Goal: Task Accomplishment & Management: Manage account settings

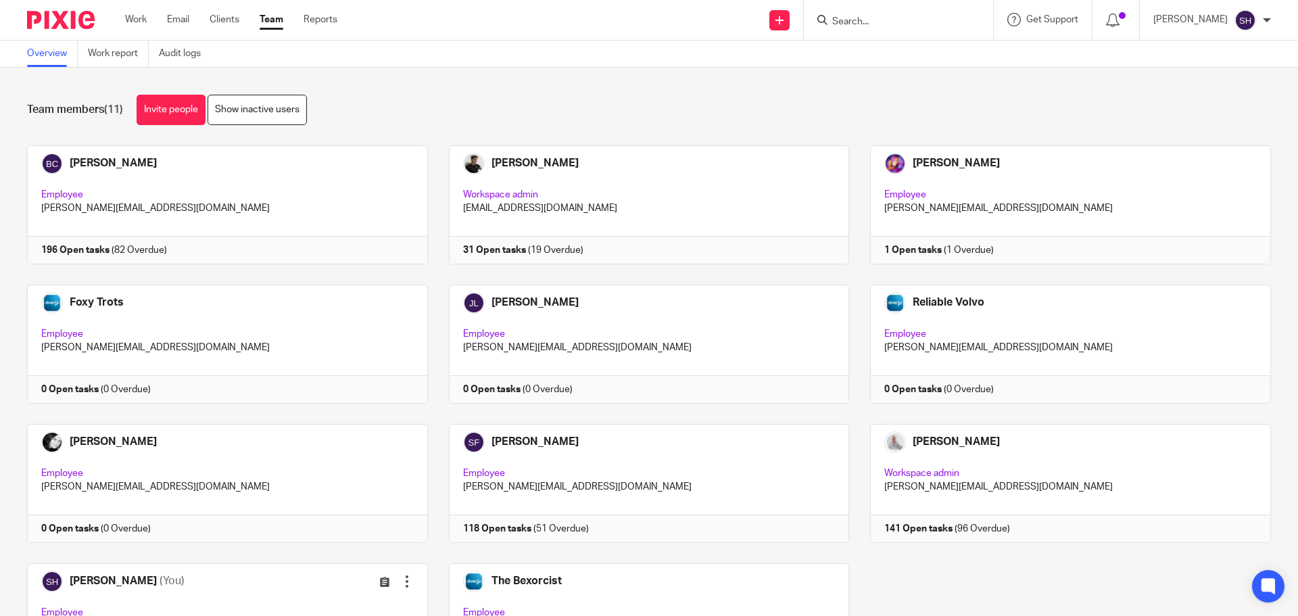
click at [911, 19] on input "Search" at bounding box center [892, 22] width 122 height 12
type input "jds"
click at [907, 58] on link at bounding box center [948, 58] width 240 height 31
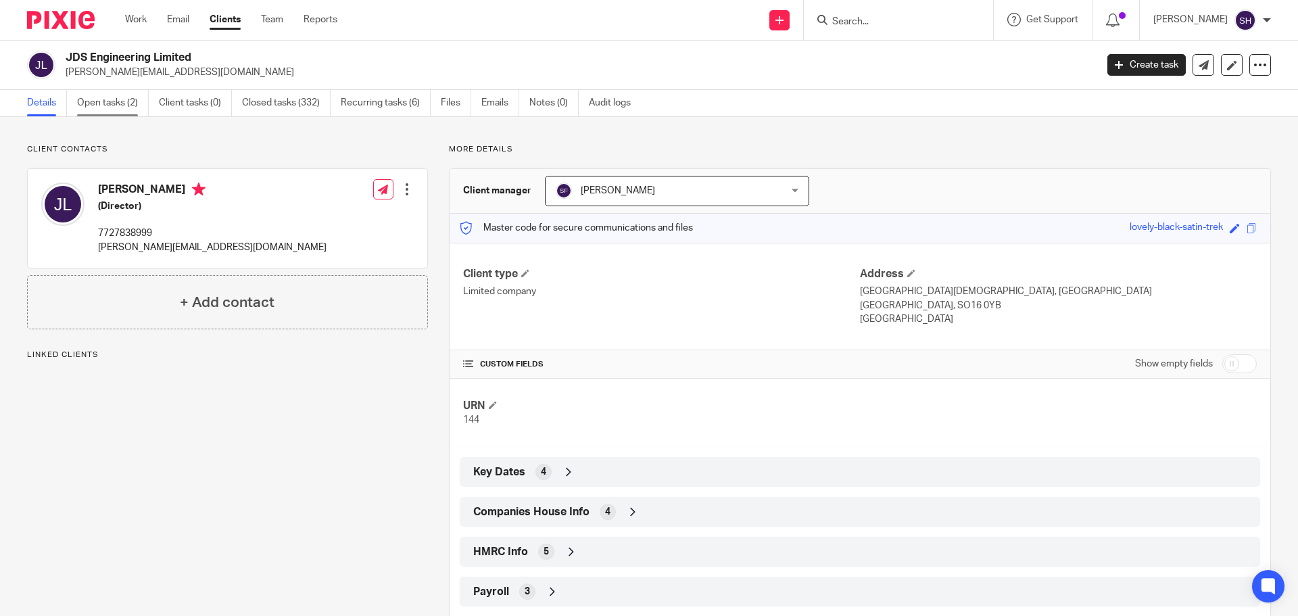
click at [139, 108] on link "Open tasks (2)" at bounding box center [113, 103] width 72 height 26
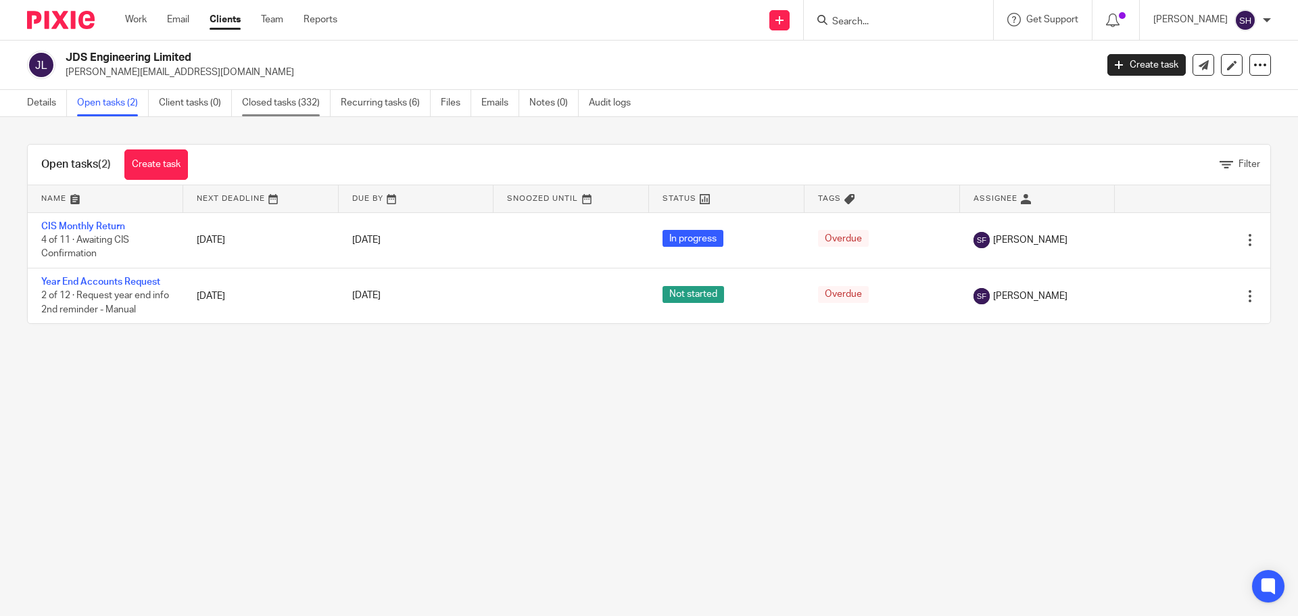
click at [274, 102] on link "Closed tasks (332)" at bounding box center [286, 103] width 89 height 26
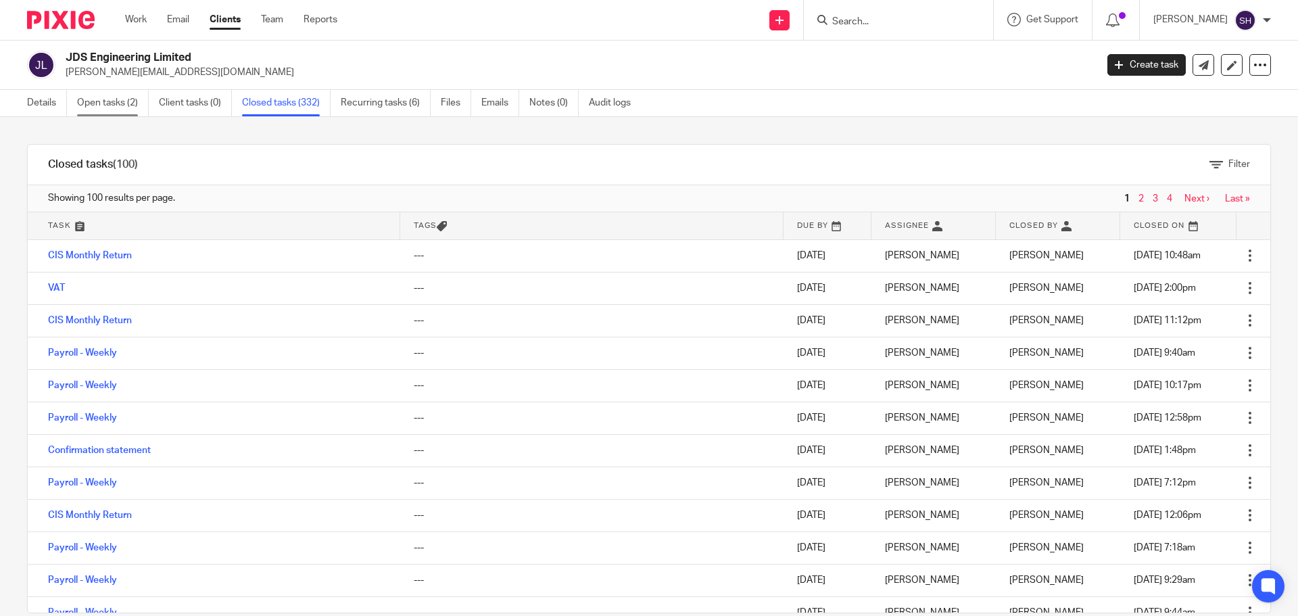
click at [90, 98] on link "Open tasks (2)" at bounding box center [113, 103] width 72 height 26
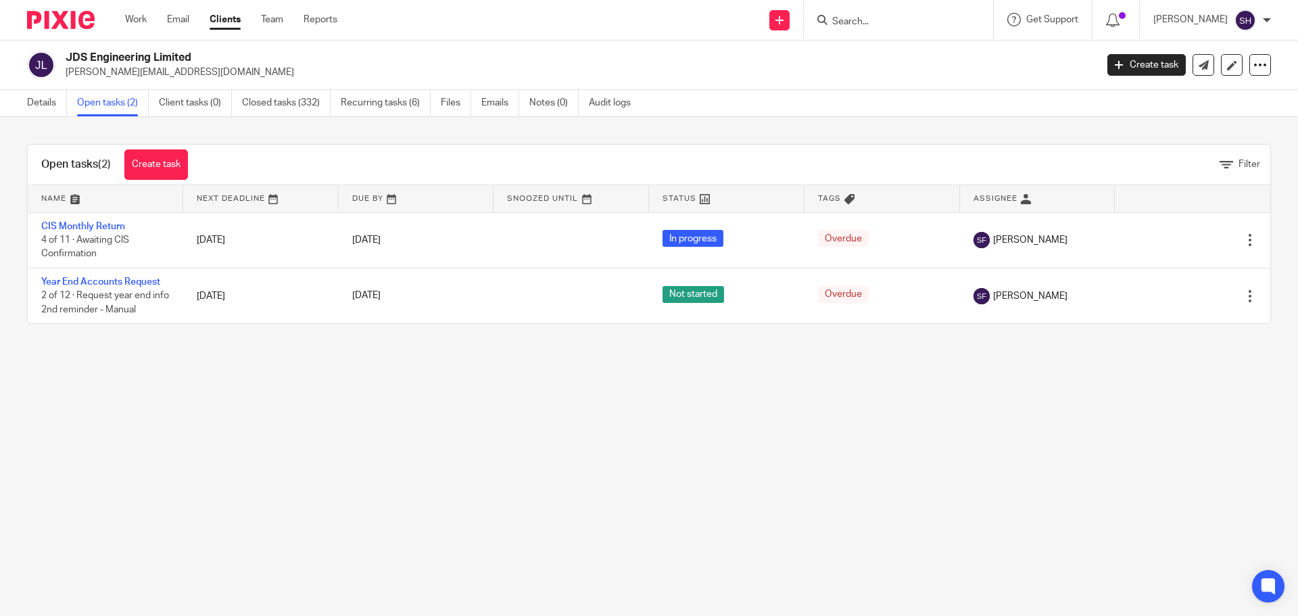
click at [240, 18] on link "Clients" at bounding box center [225, 20] width 31 height 14
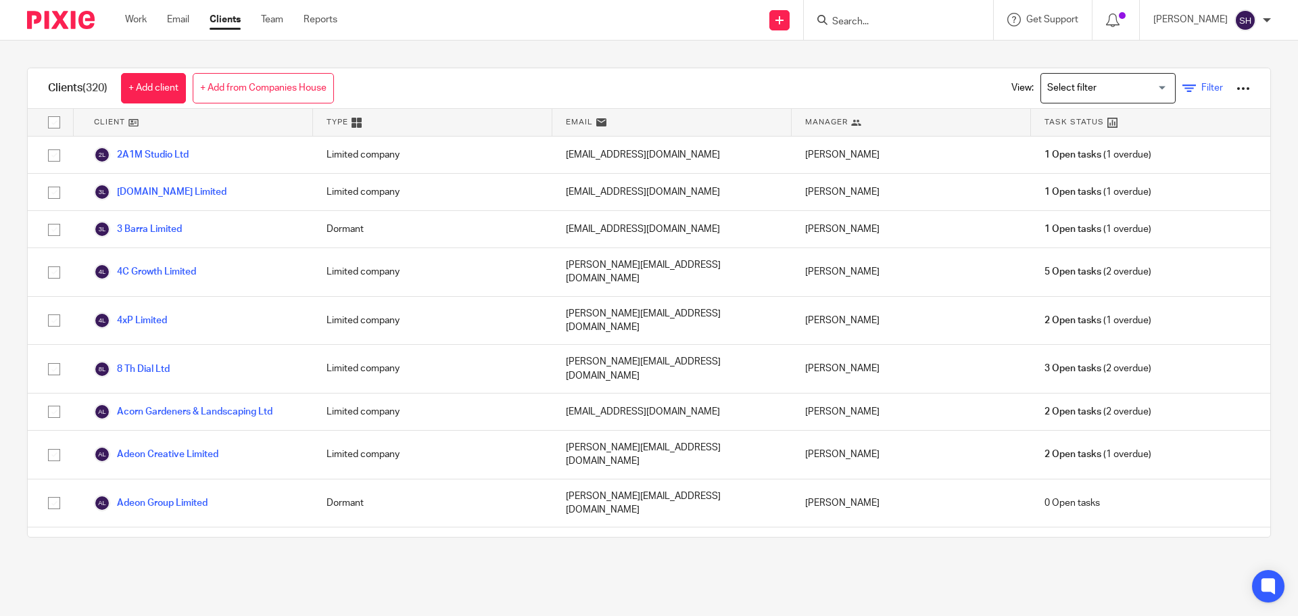
click at [1201, 85] on span "Filter" at bounding box center [1212, 87] width 22 height 9
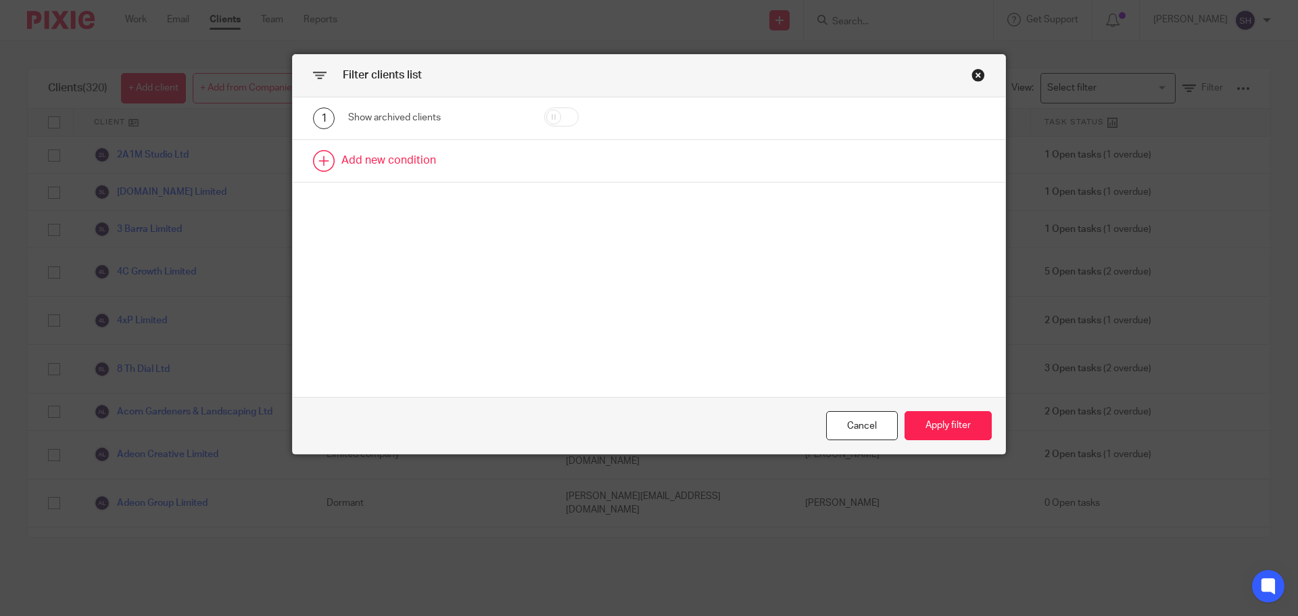
click at [370, 164] on link at bounding box center [649, 161] width 712 height 42
click at [374, 170] on div "Field" at bounding box center [424, 165] width 130 height 28
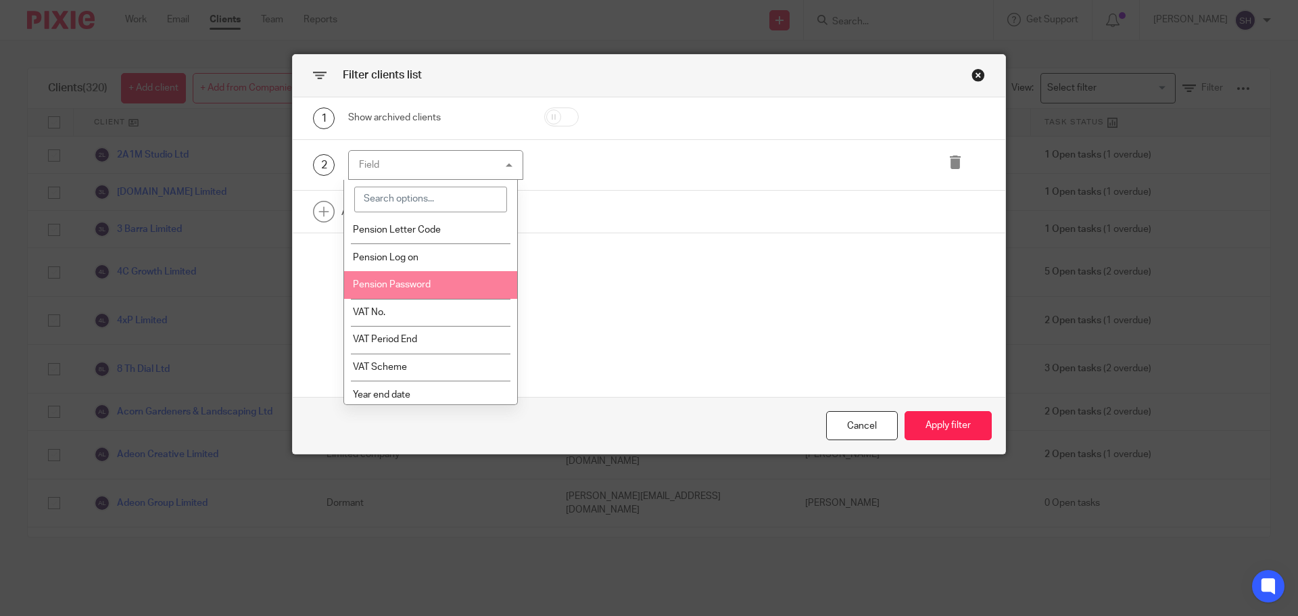
scroll to position [802, 0]
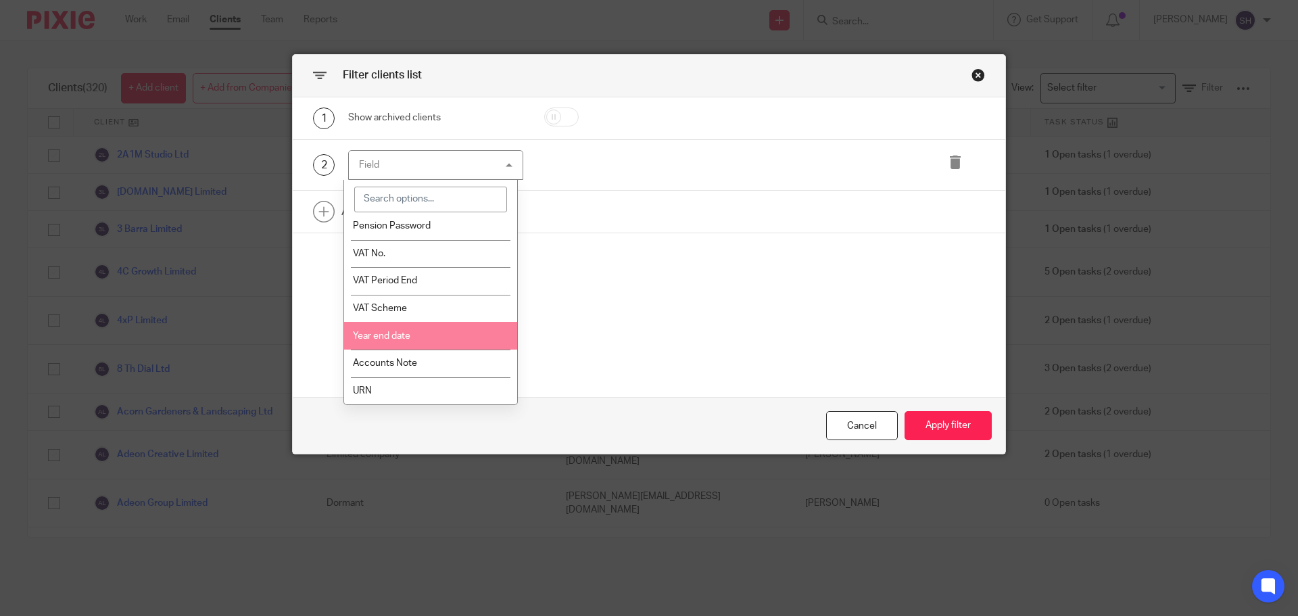
click at [409, 337] on span "Year end date" at bounding box center [381, 335] width 57 height 9
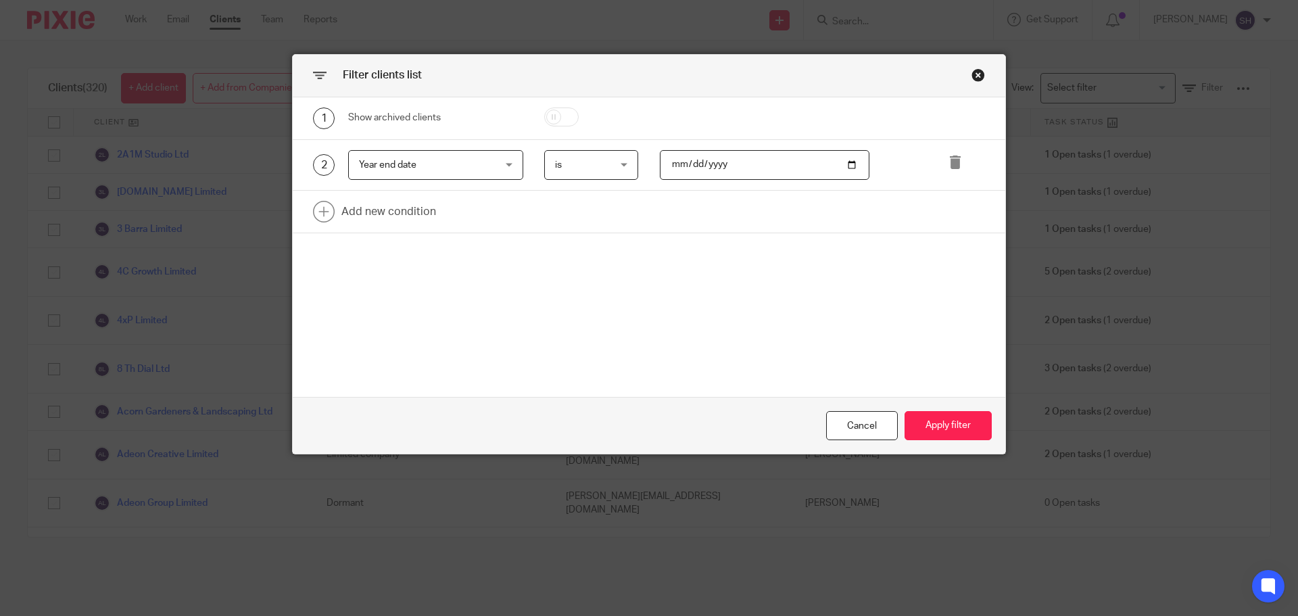
click at [750, 161] on input "date" at bounding box center [765, 165] width 210 height 30
click at [683, 161] on input "date" at bounding box center [765, 165] width 210 height 30
type input "2025-07-31"
click at [931, 427] on button "Apply filter" at bounding box center [947, 425] width 87 height 29
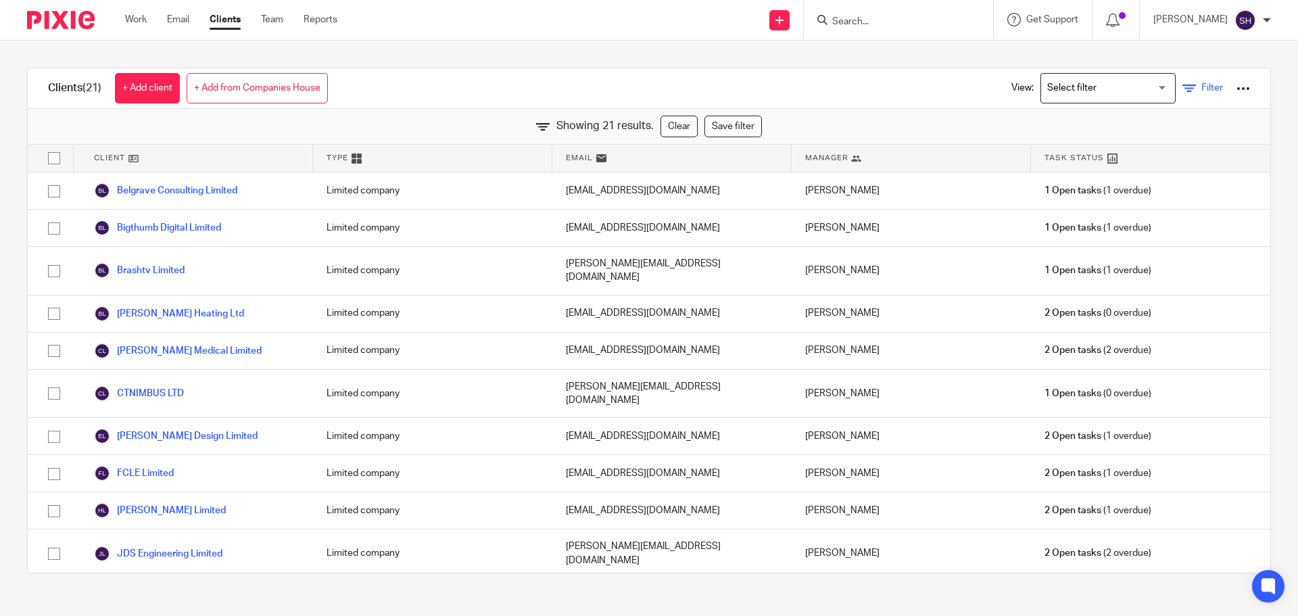
click at [1182, 86] on icon at bounding box center [1189, 89] width 14 height 14
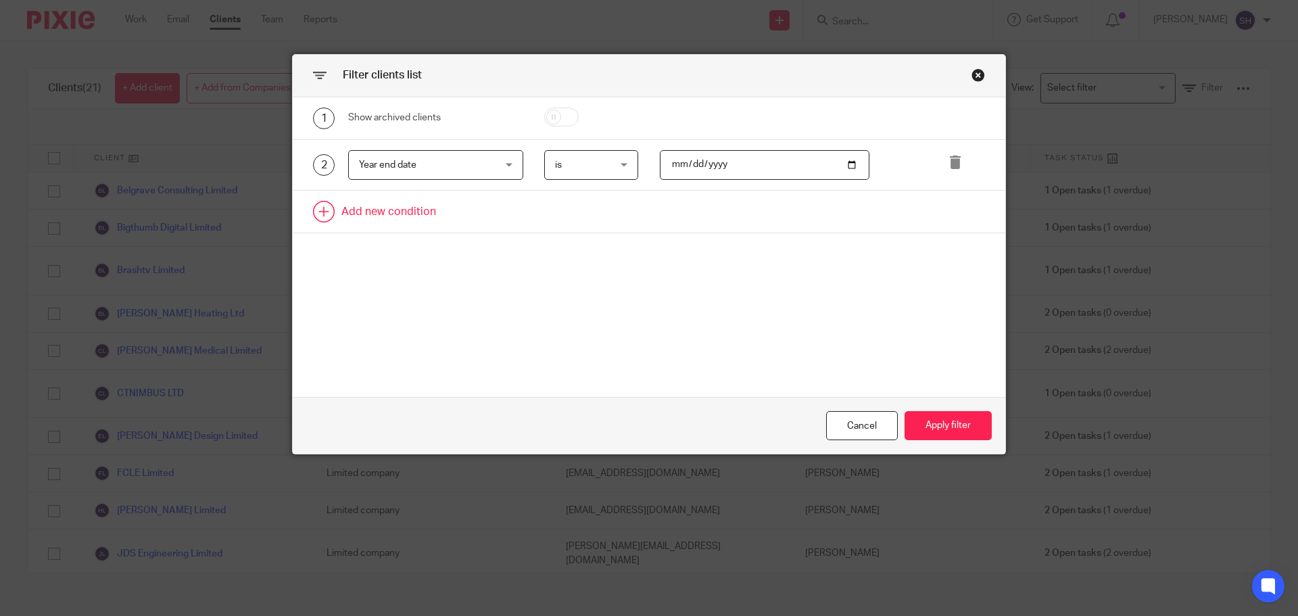
click at [368, 205] on link at bounding box center [649, 212] width 712 height 42
click at [400, 214] on div "Field" at bounding box center [424, 215] width 130 height 28
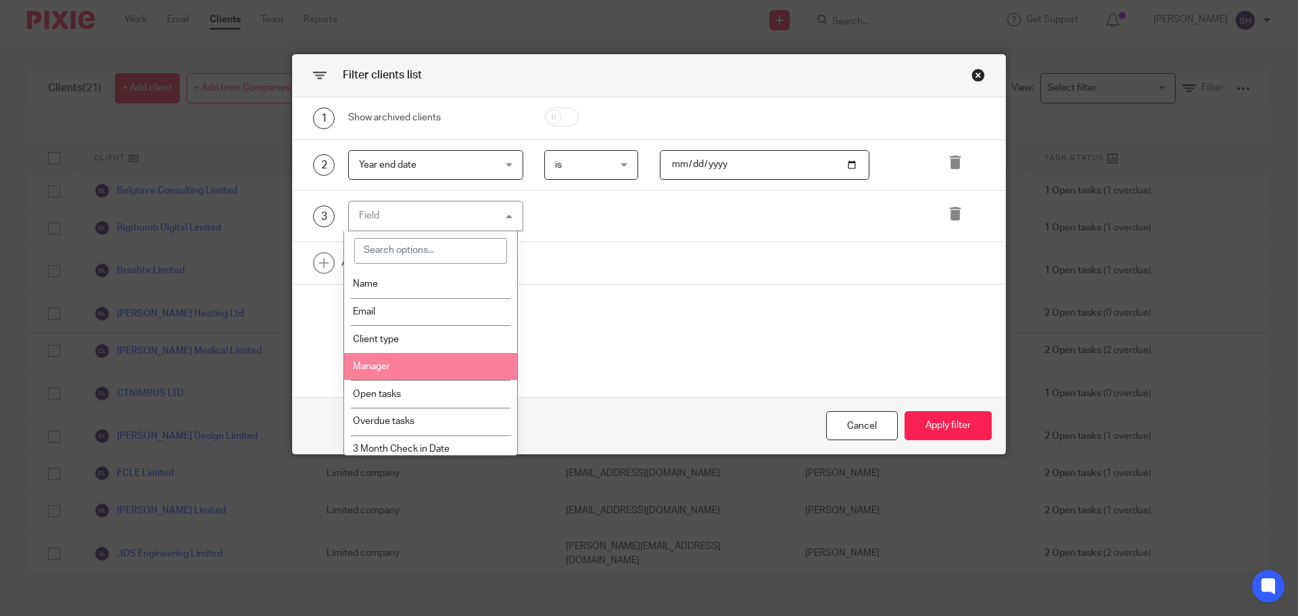
click at [422, 359] on li "Manager" at bounding box center [431, 367] width 174 height 28
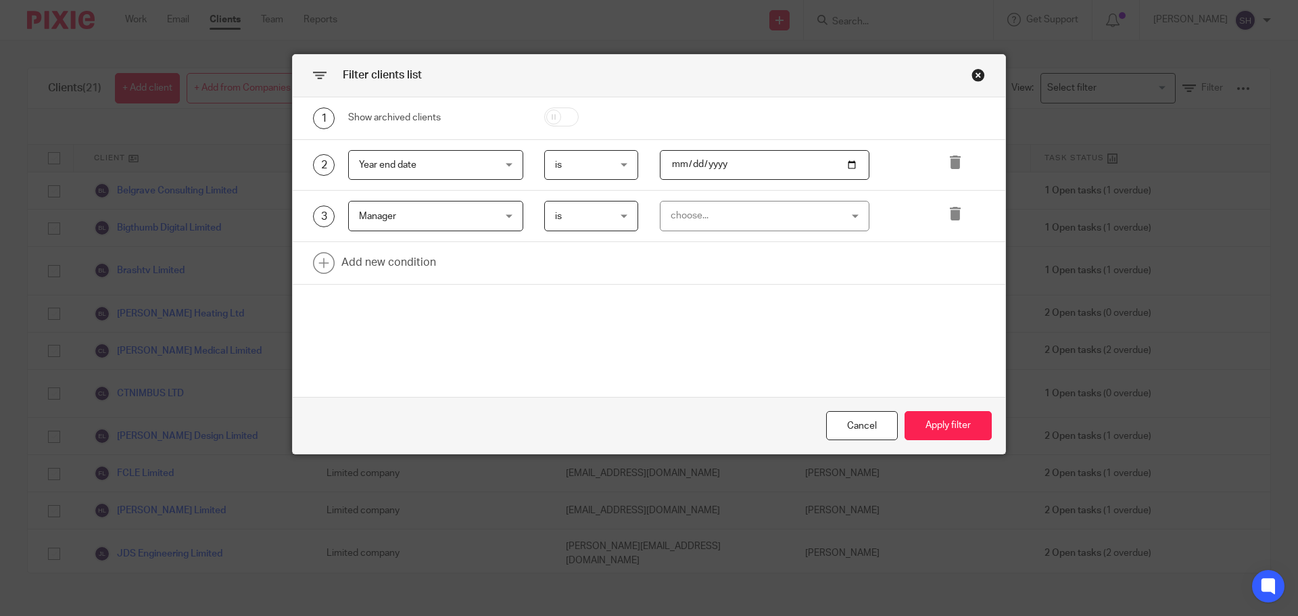
click at [710, 227] on div "choose..." at bounding box center [750, 215] width 159 height 28
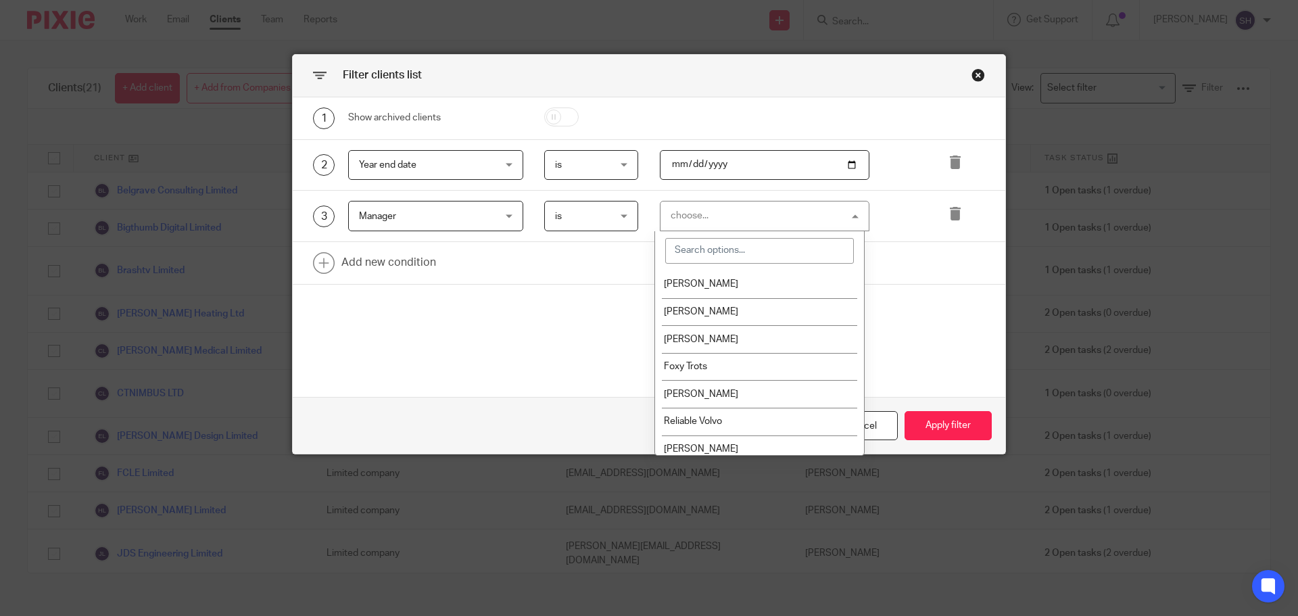
click at [714, 249] on input "search" at bounding box center [759, 251] width 189 height 26
click at [708, 278] on li "[PERSON_NAME]" at bounding box center [759, 284] width 209 height 28
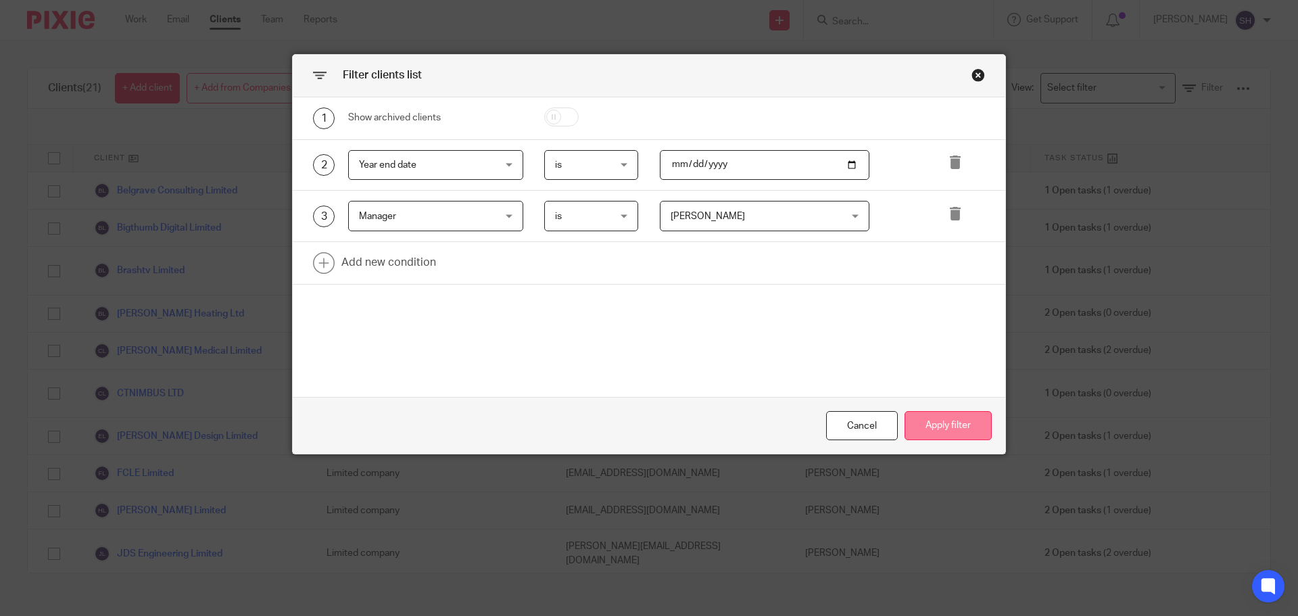
click at [953, 424] on button "Apply filter" at bounding box center [947, 425] width 87 height 29
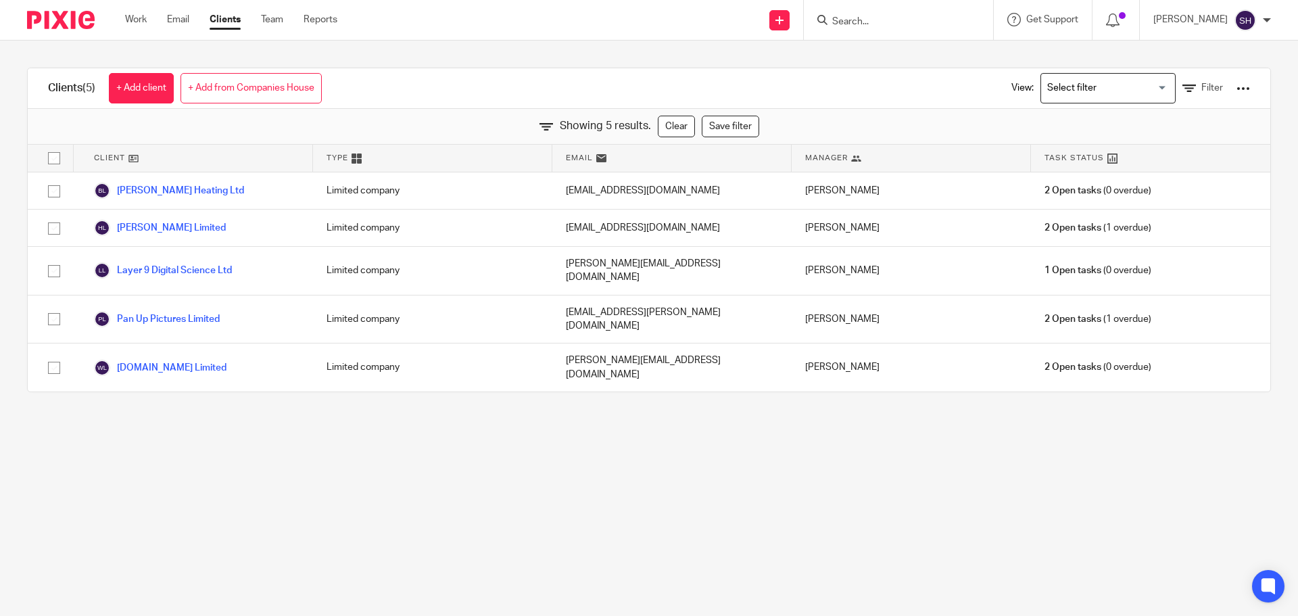
click at [1062, 93] on input "Search for option" at bounding box center [1104, 88] width 125 height 24
click at [1176, 99] on div "View: Loading... Sole Traders URN Filter" at bounding box center [1120, 88] width 259 height 40
click at [1182, 87] on link "Filter" at bounding box center [1202, 88] width 41 height 14
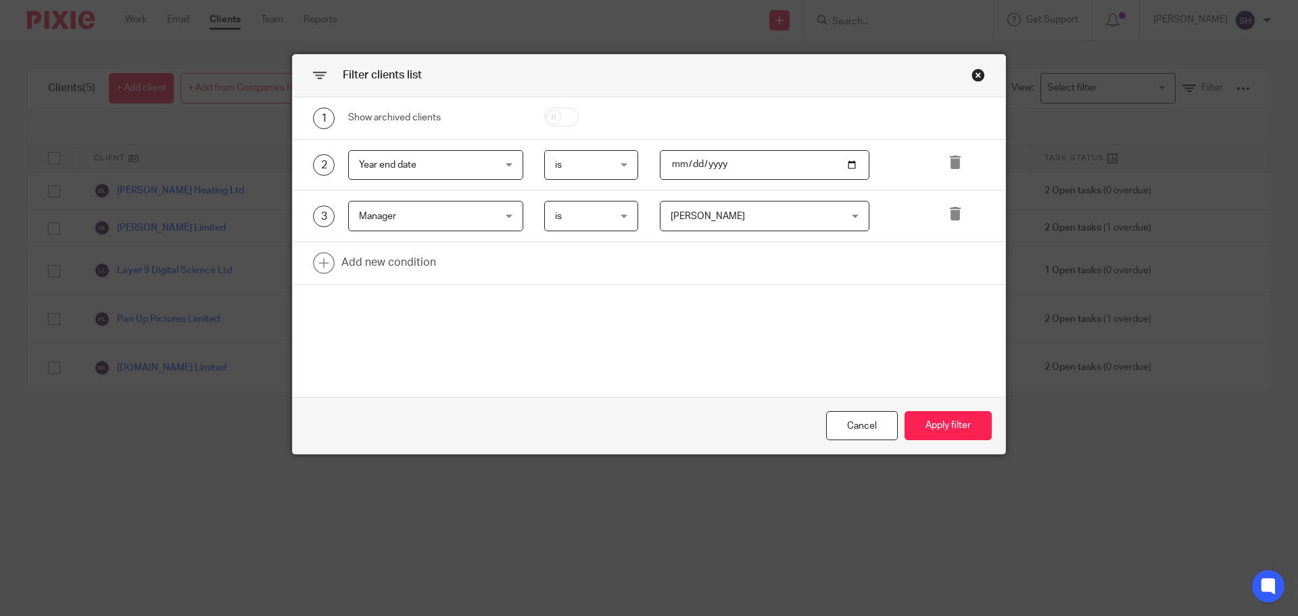
click at [683, 208] on span "[PERSON_NAME]" at bounding box center [750, 215] width 159 height 28
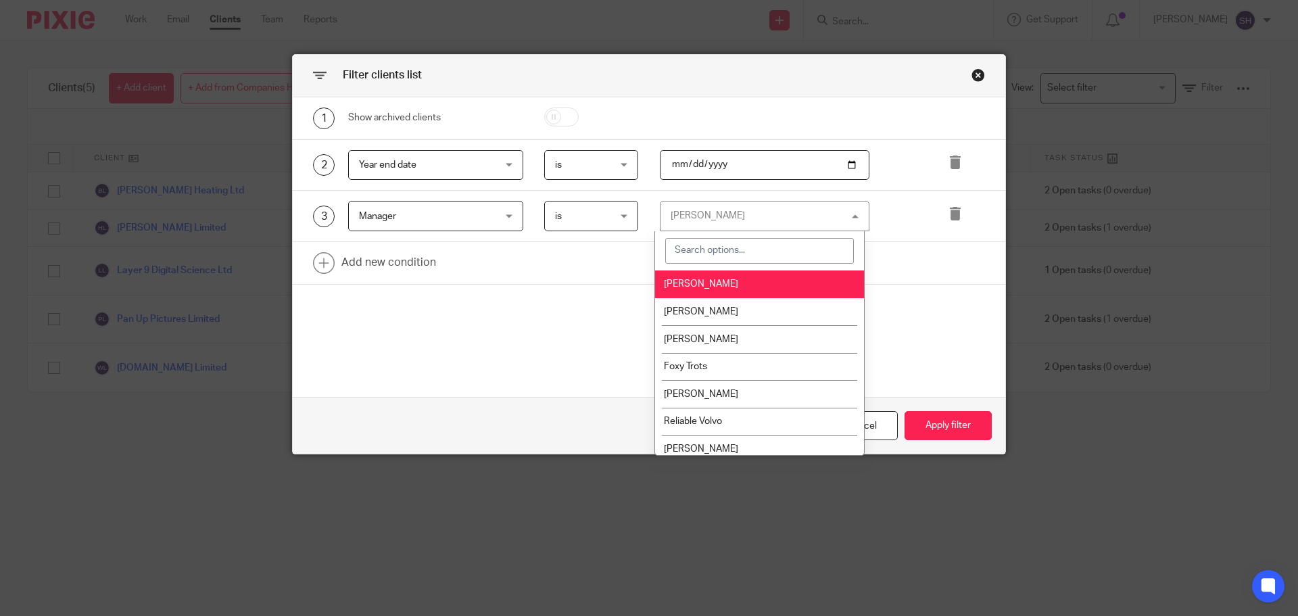
click at [721, 245] on input "search" at bounding box center [759, 251] width 189 height 26
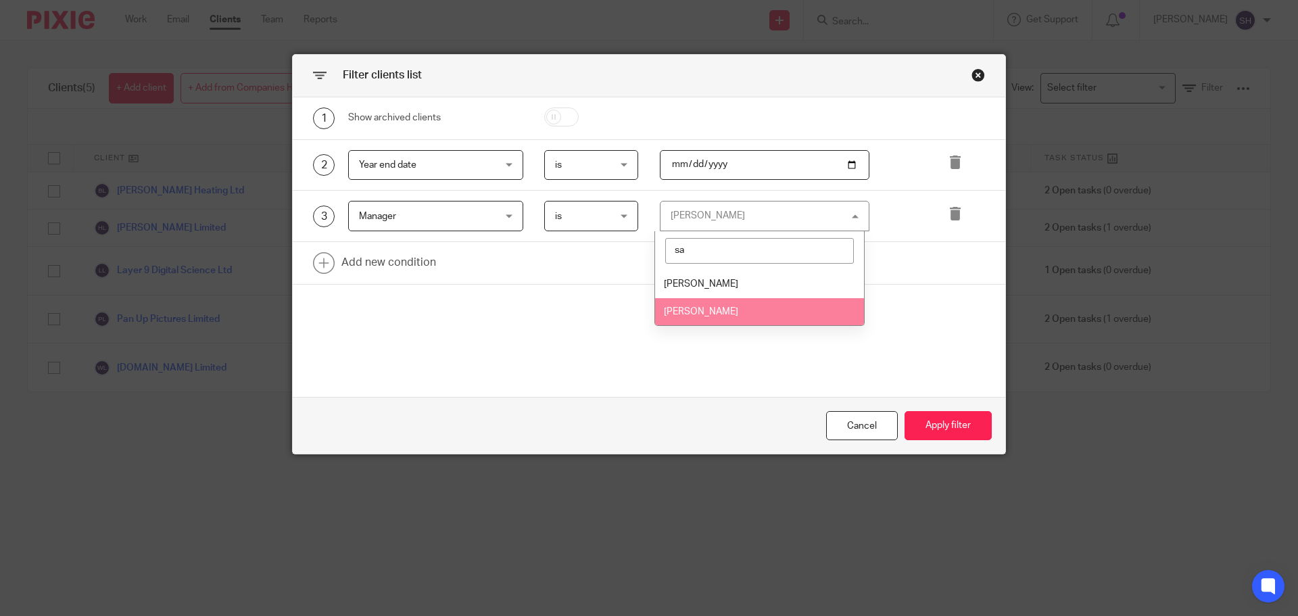
type input "sa"
click at [708, 314] on li "[PERSON_NAME]" at bounding box center [759, 312] width 209 height 28
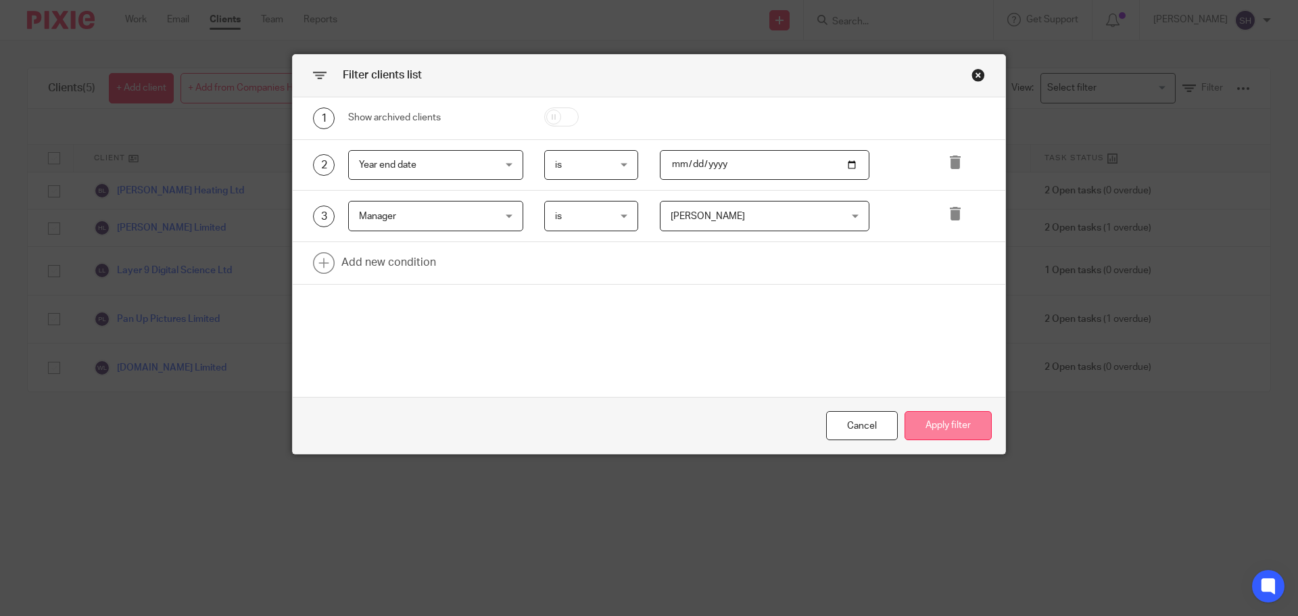
click at [933, 416] on button "Apply filter" at bounding box center [947, 425] width 87 height 29
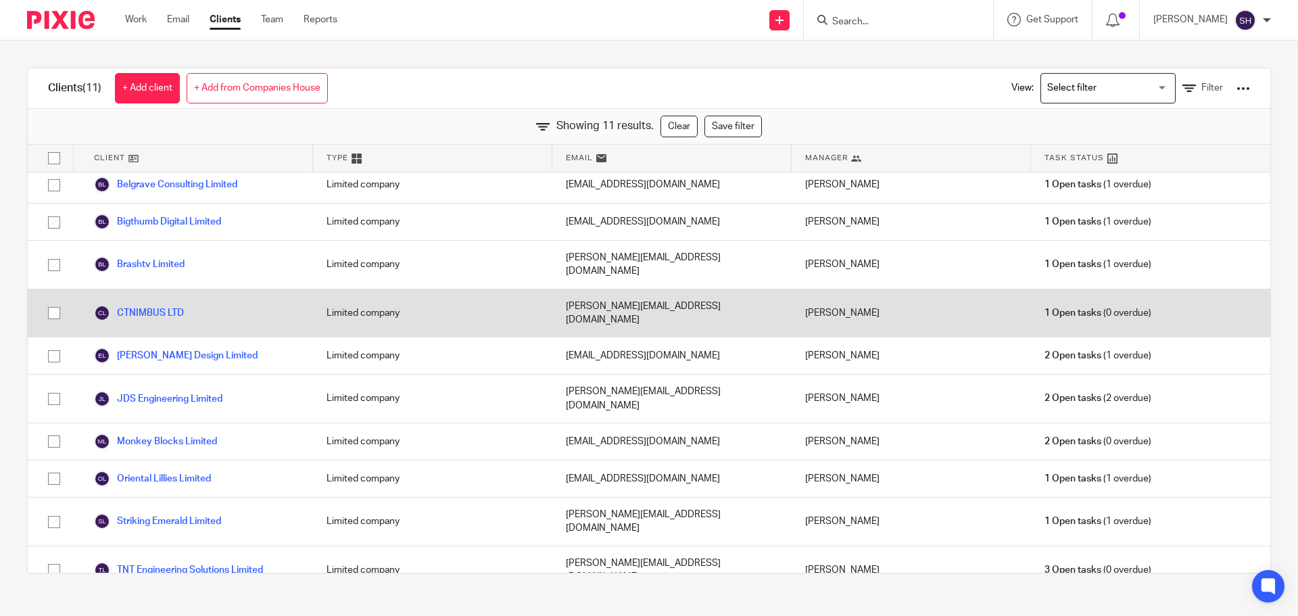
scroll to position [8, 0]
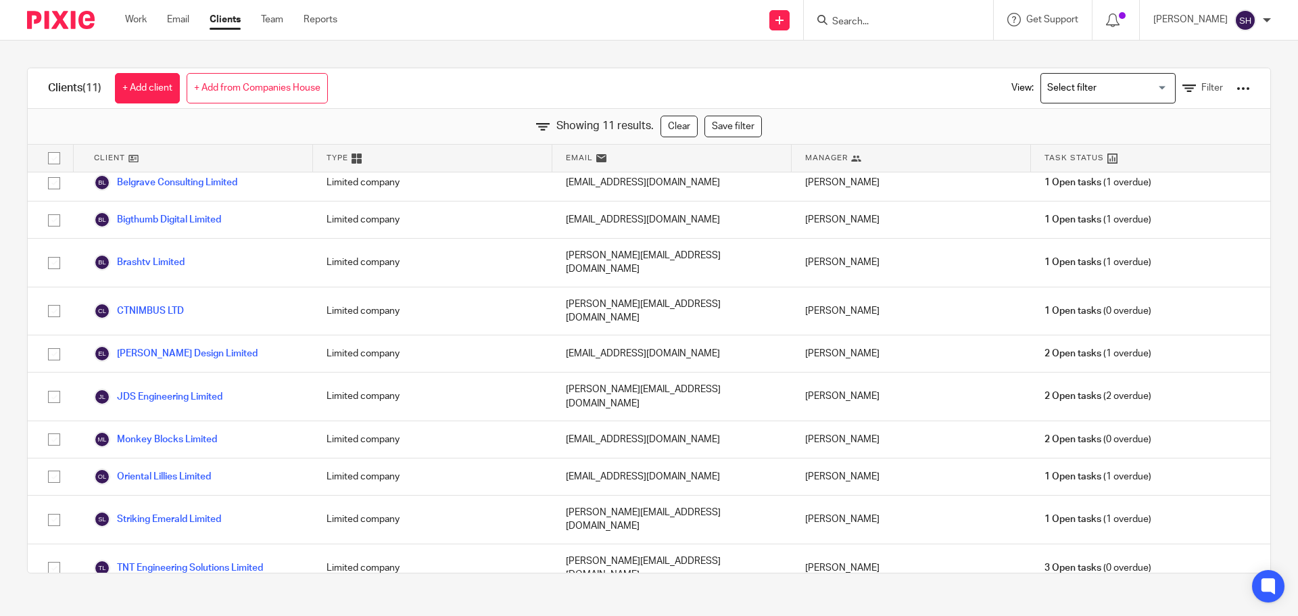
click at [1077, 96] on input "Search for option" at bounding box center [1104, 88] width 125 height 24
click at [1182, 89] on icon at bounding box center [1189, 89] width 14 height 14
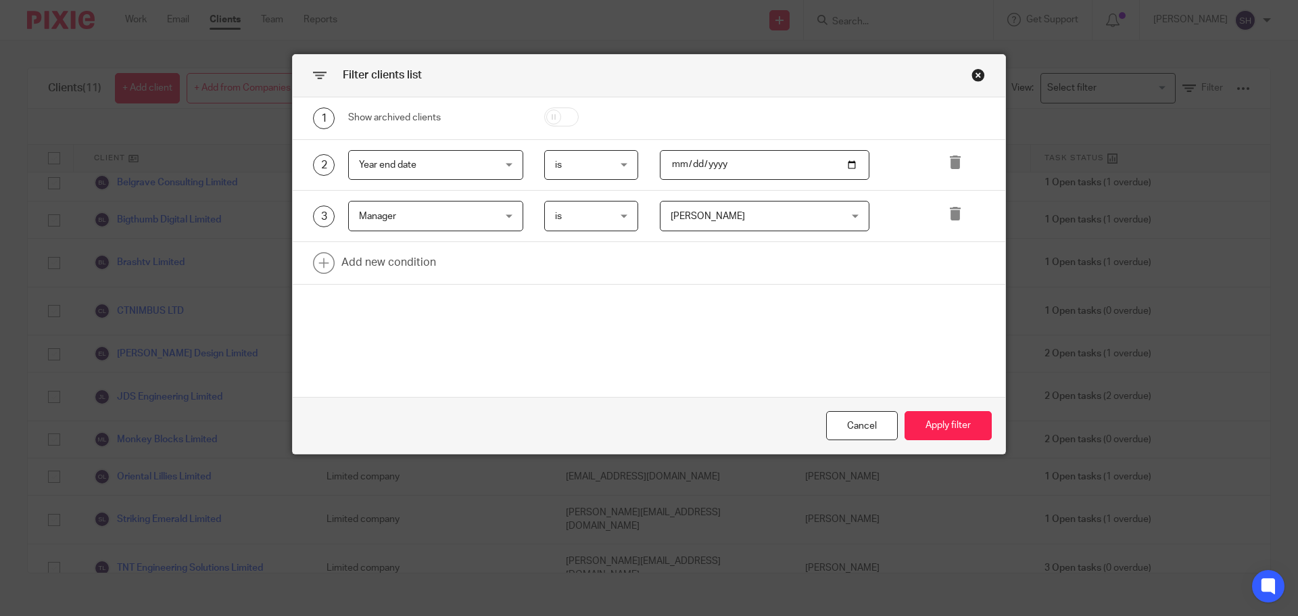
click at [727, 167] on input "2025-07-31" at bounding box center [765, 165] width 210 height 30
type input "2025-07-31"
type input "2025-08-31"
click at [627, 157] on div "is is" at bounding box center [591, 165] width 95 height 30
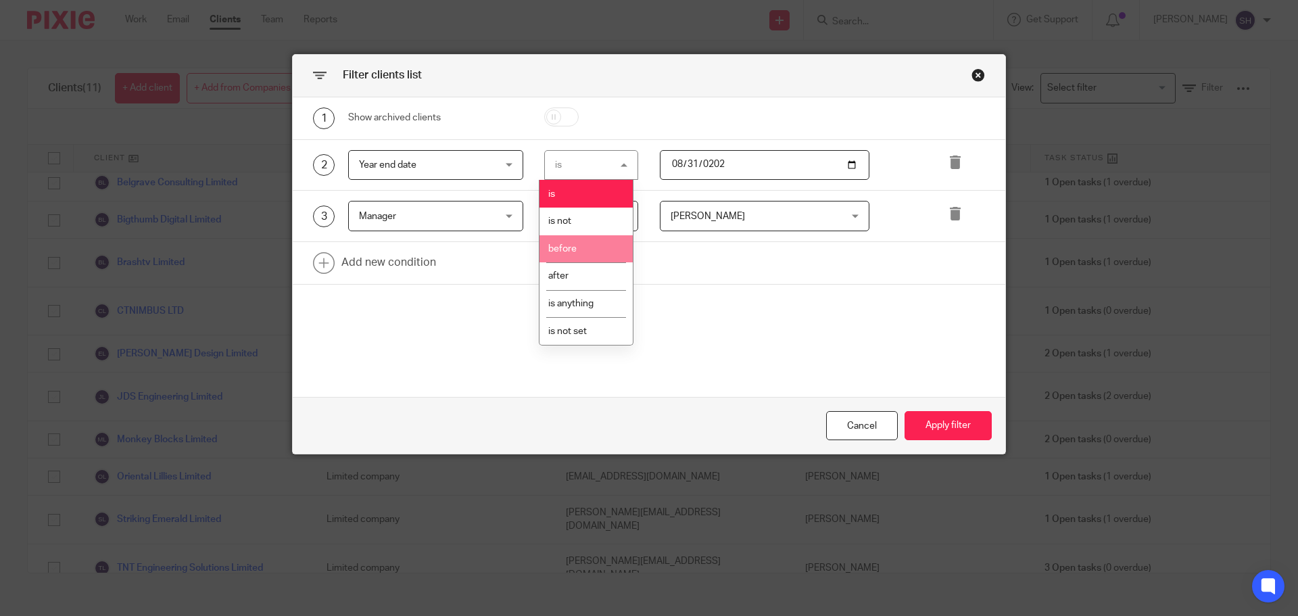
click at [585, 243] on li "before" at bounding box center [585, 249] width 93 height 28
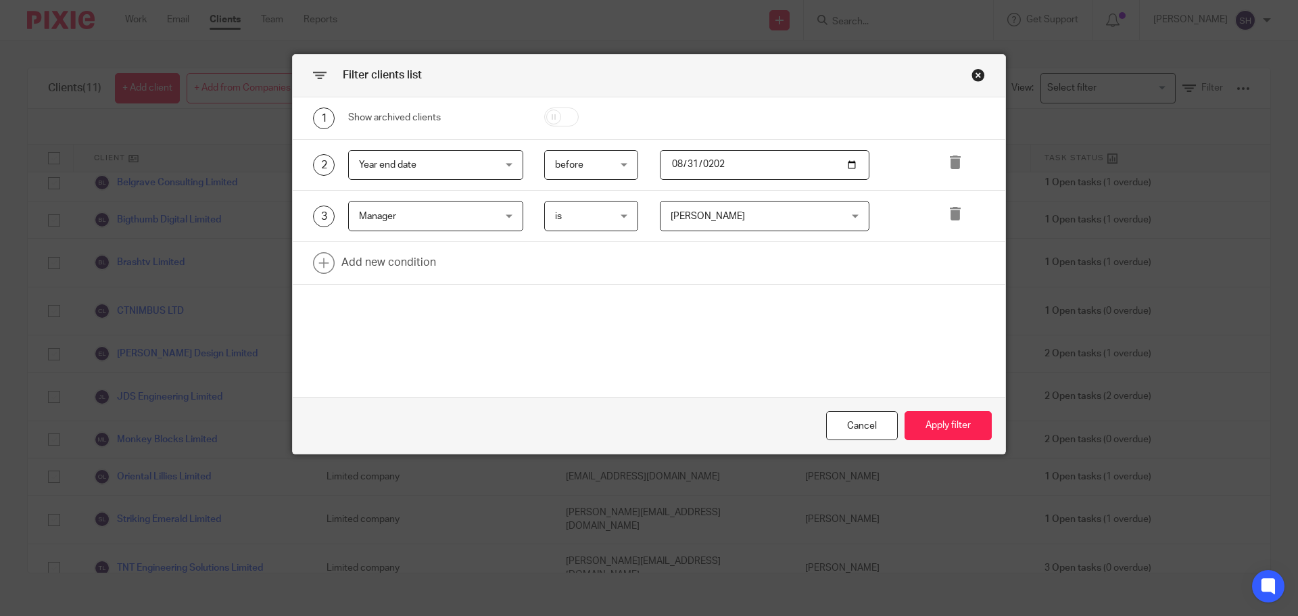
click at [666, 166] on input "2025-08-31" at bounding box center [765, 165] width 210 height 30
type input "2025-08-01"
type input "2025-09-01"
click at [588, 222] on span "is" at bounding box center [588, 215] width 66 height 28
click at [571, 243] on li "is" at bounding box center [585, 245] width 93 height 28
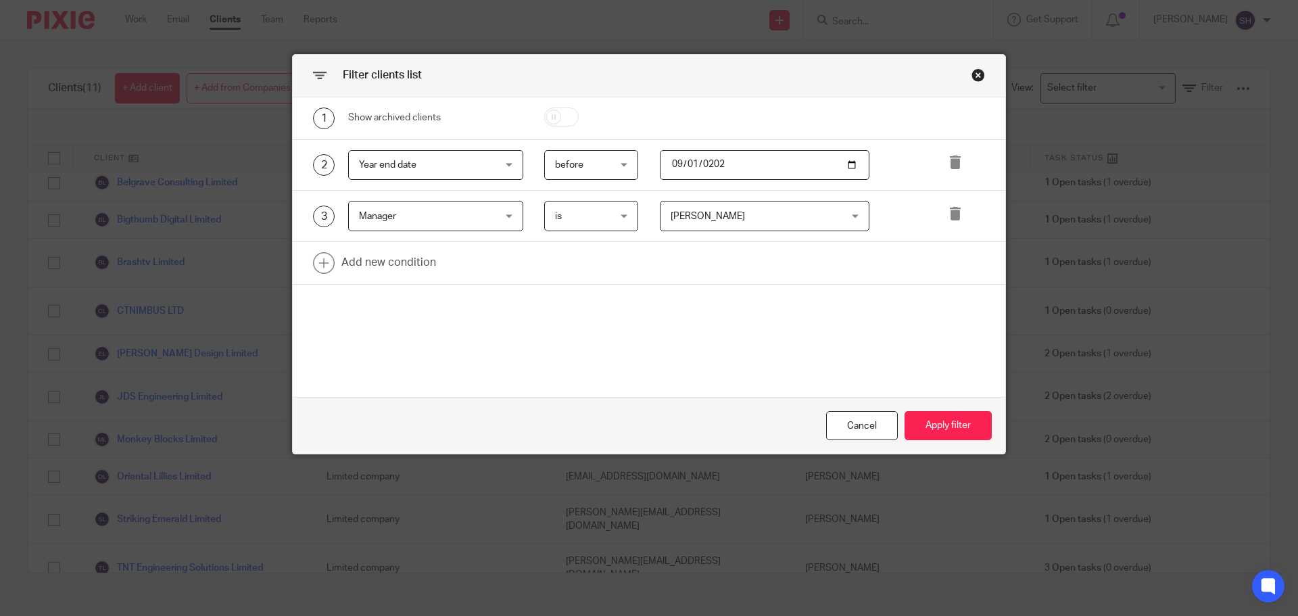
click at [548, 216] on div "is is" at bounding box center [591, 216] width 95 height 30
click at [696, 216] on span "[PERSON_NAME]" at bounding box center [708, 216] width 74 height 9
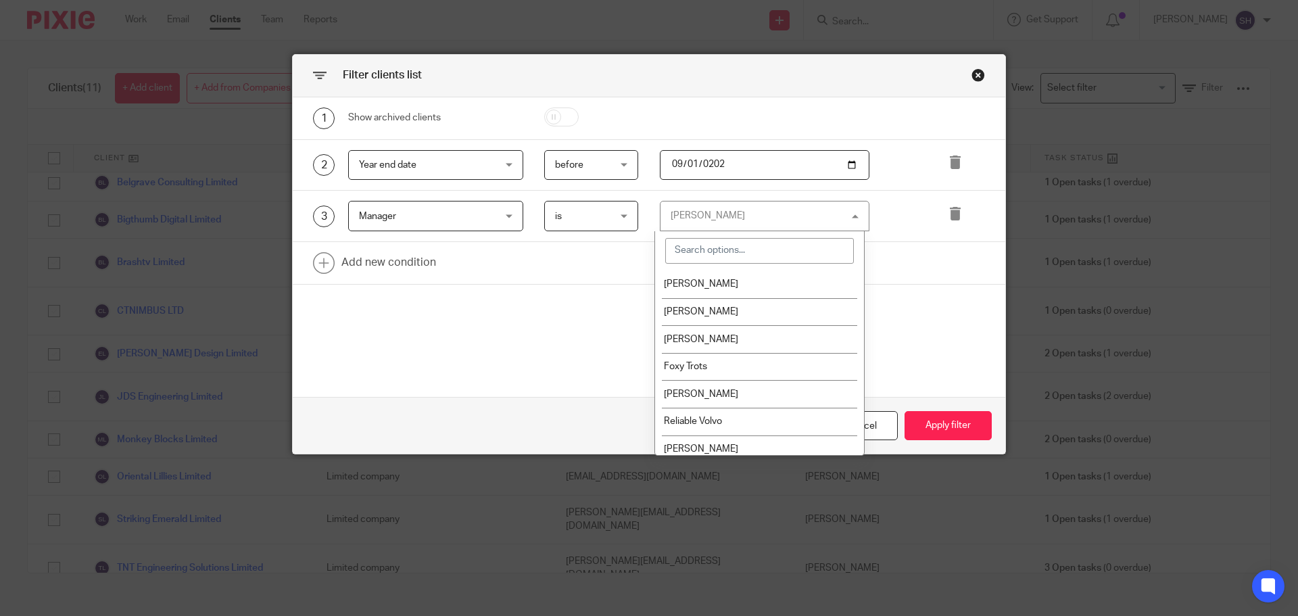
click at [585, 167] on span "before" at bounding box center [588, 165] width 66 height 28
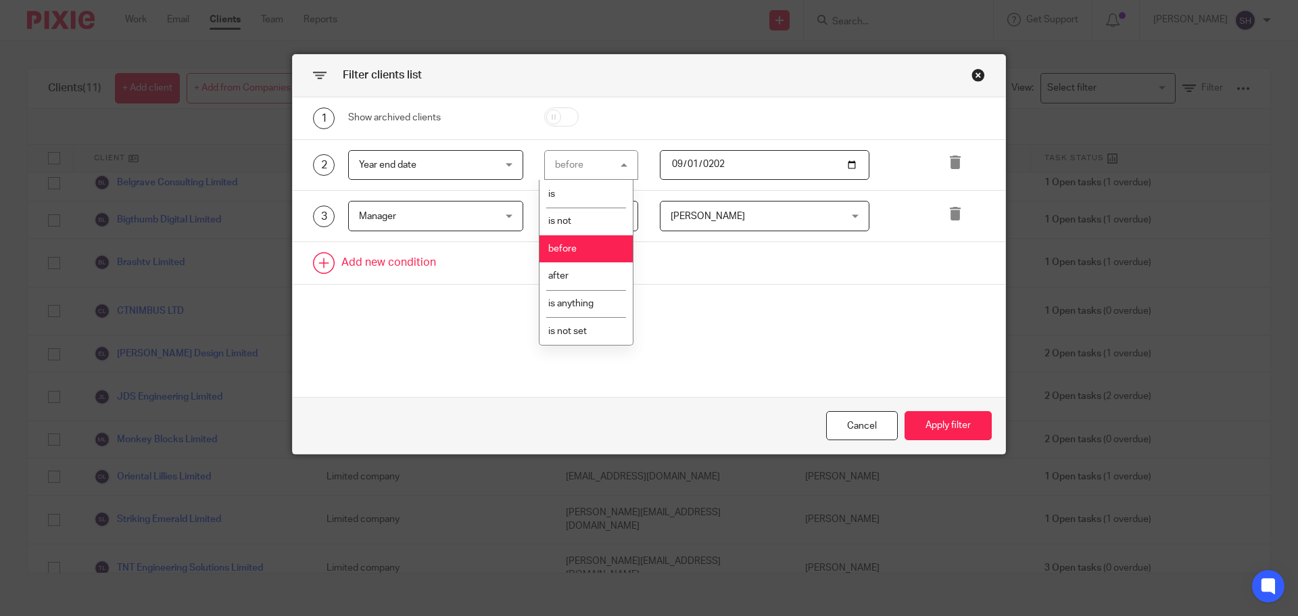
click at [328, 259] on link at bounding box center [649, 263] width 712 height 42
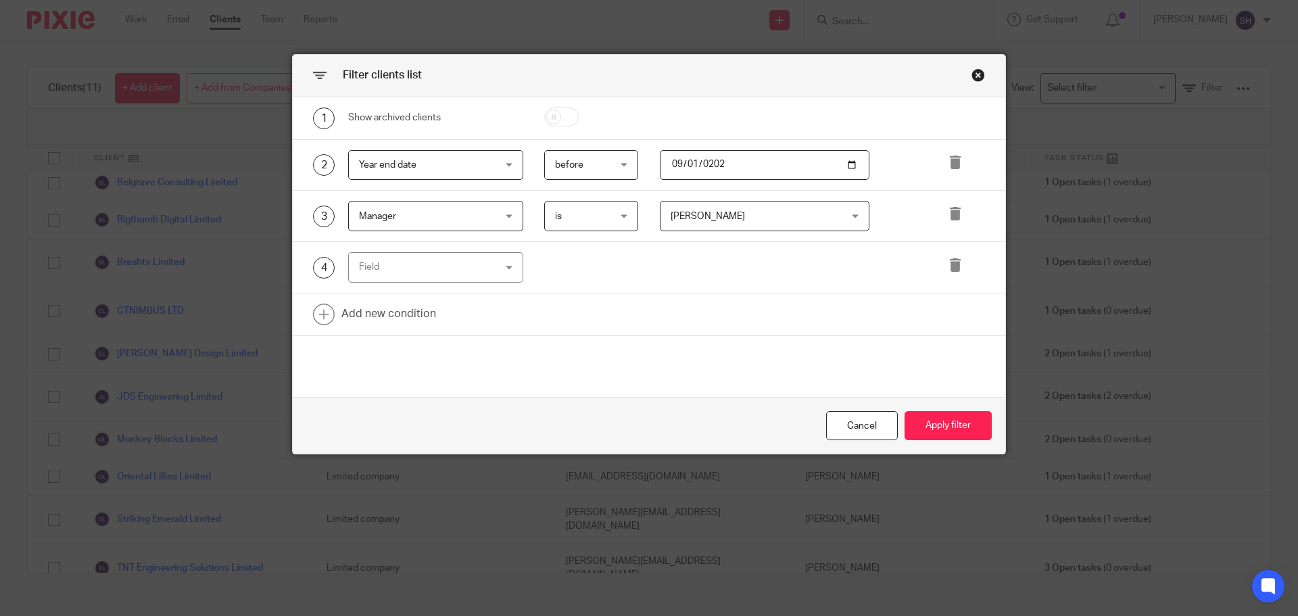
click at [397, 270] on div "Field" at bounding box center [424, 267] width 130 height 28
type input "yea"
click at [395, 341] on li "Year end date" at bounding box center [431, 336] width 174 height 28
click at [584, 273] on span "is" at bounding box center [588, 267] width 66 height 28
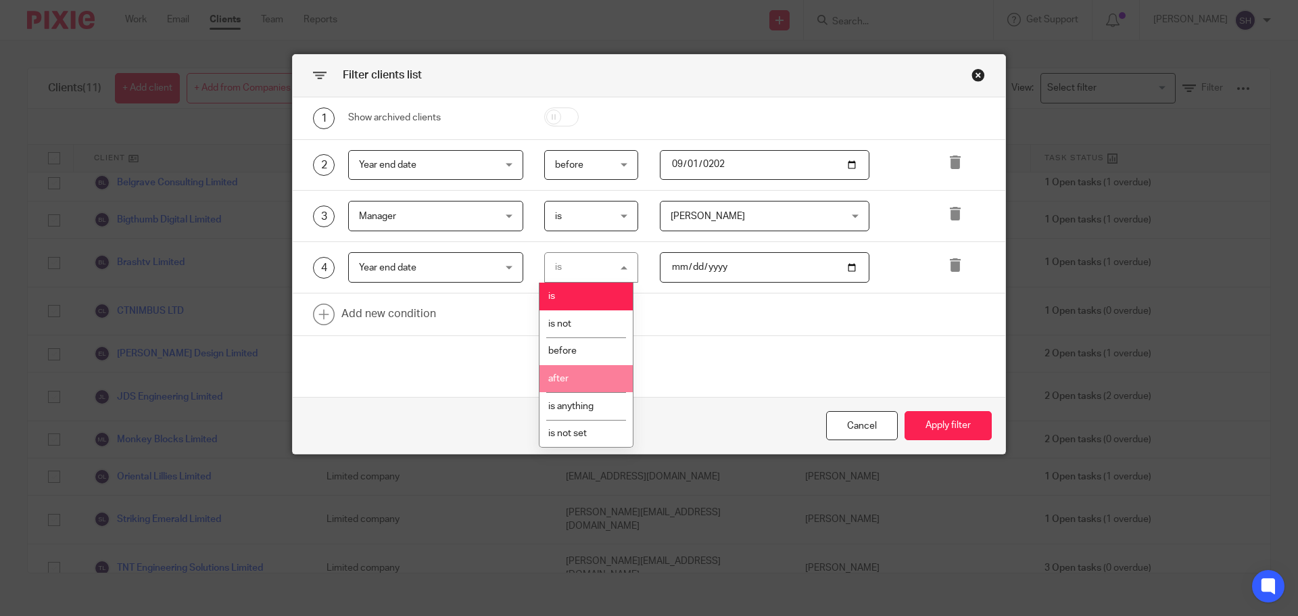
click at [573, 372] on li "after" at bounding box center [585, 379] width 93 height 28
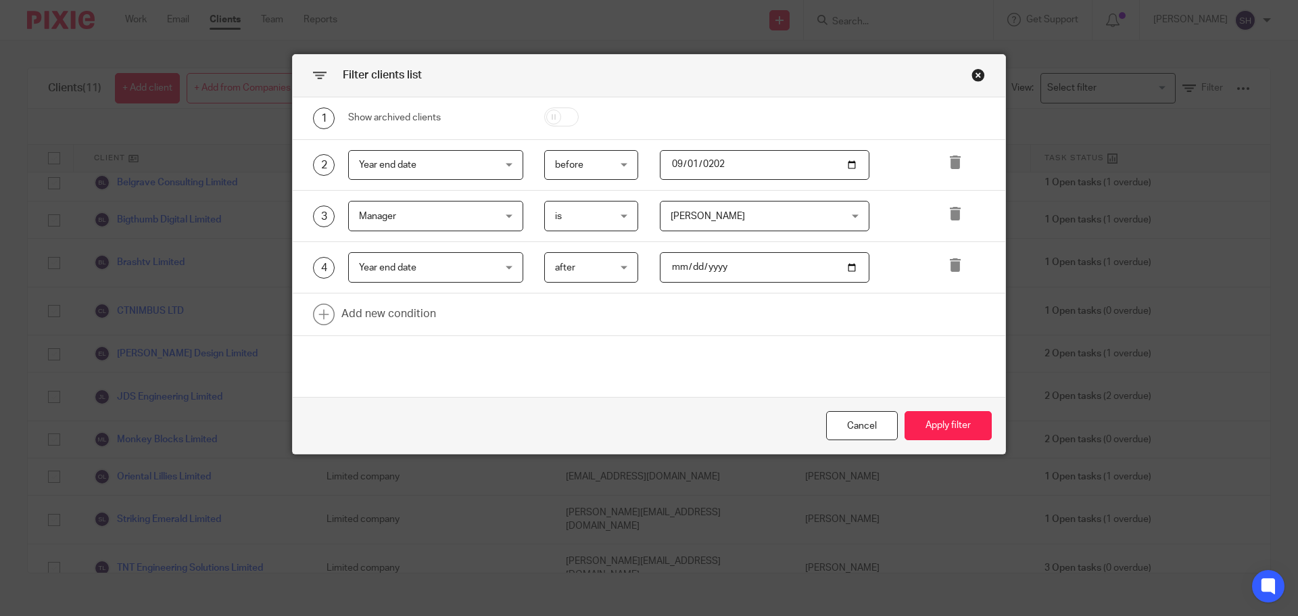
click at [721, 274] on input "date" at bounding box center [765, 267] width 210 height 30
type input "2025-07-31"
click at [919, 412] on button "Apply filter" at bounding box center [947, 425] width 87 height 29
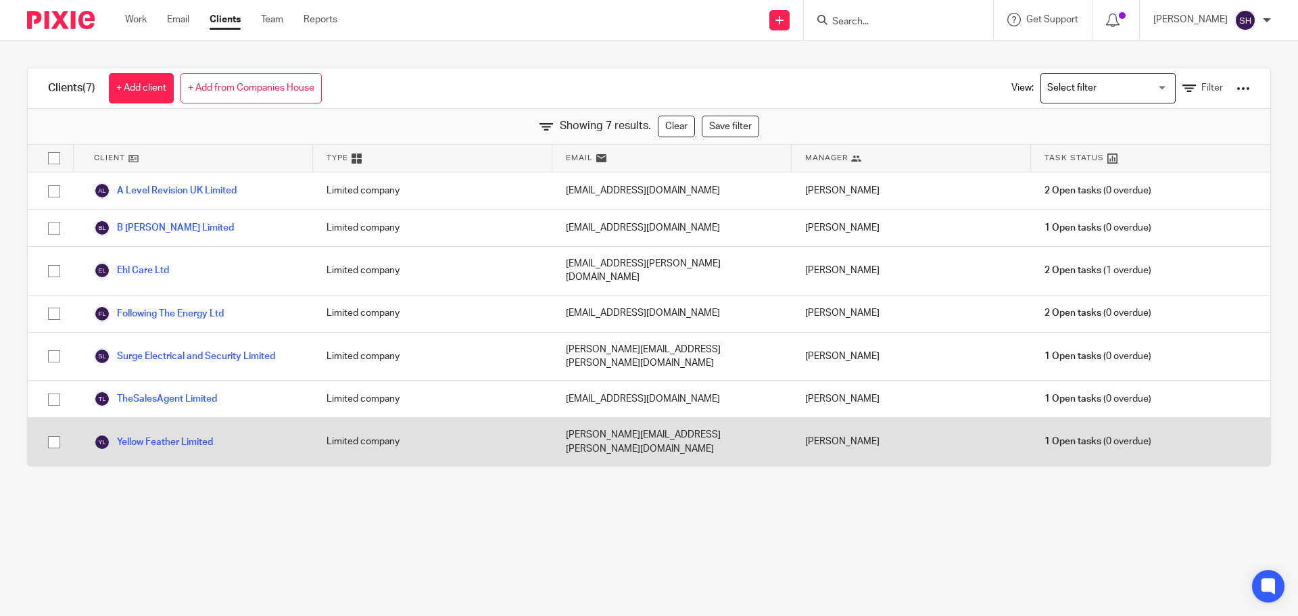
scroll to position [0, 0]
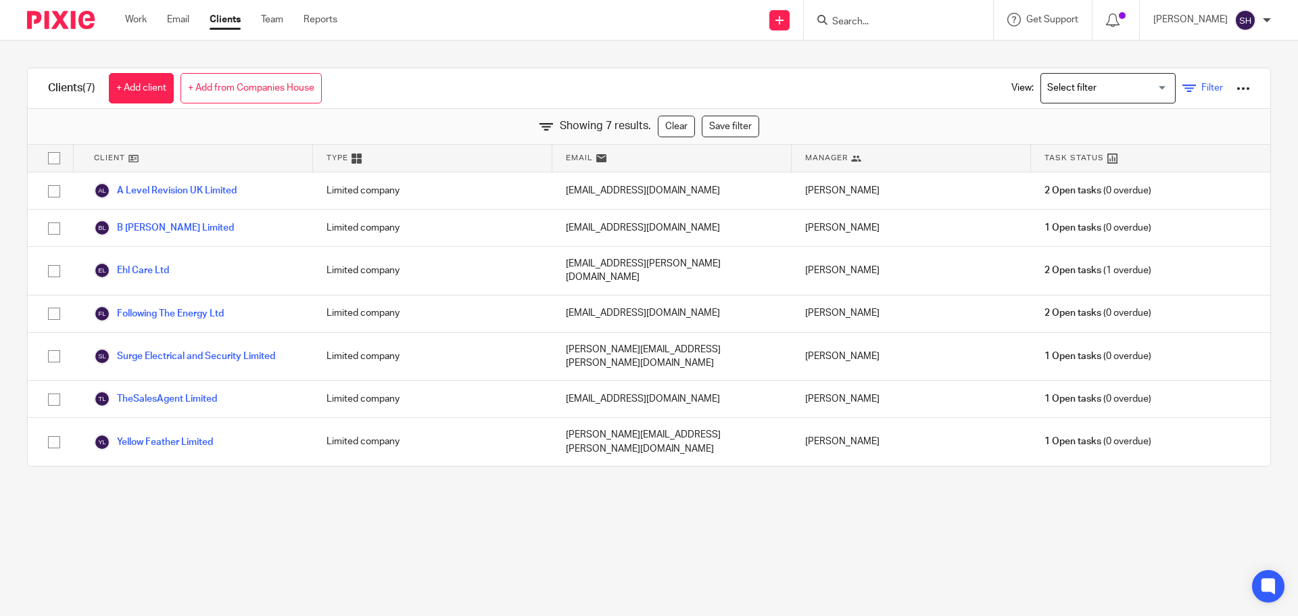
click at [1182, 82] on icon at bounding box center [1189, 89] width 14 height 14
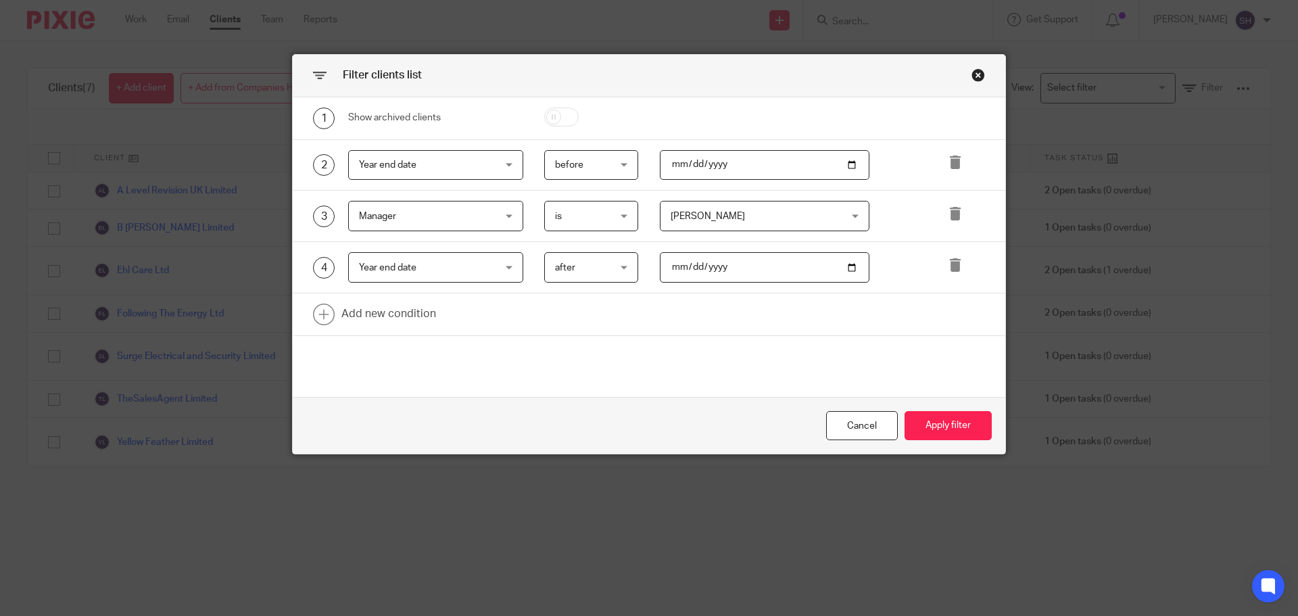
click at [721, 210] on span "[PERSON_NAME]" at bounding box center [750, 215] width 159 height 28
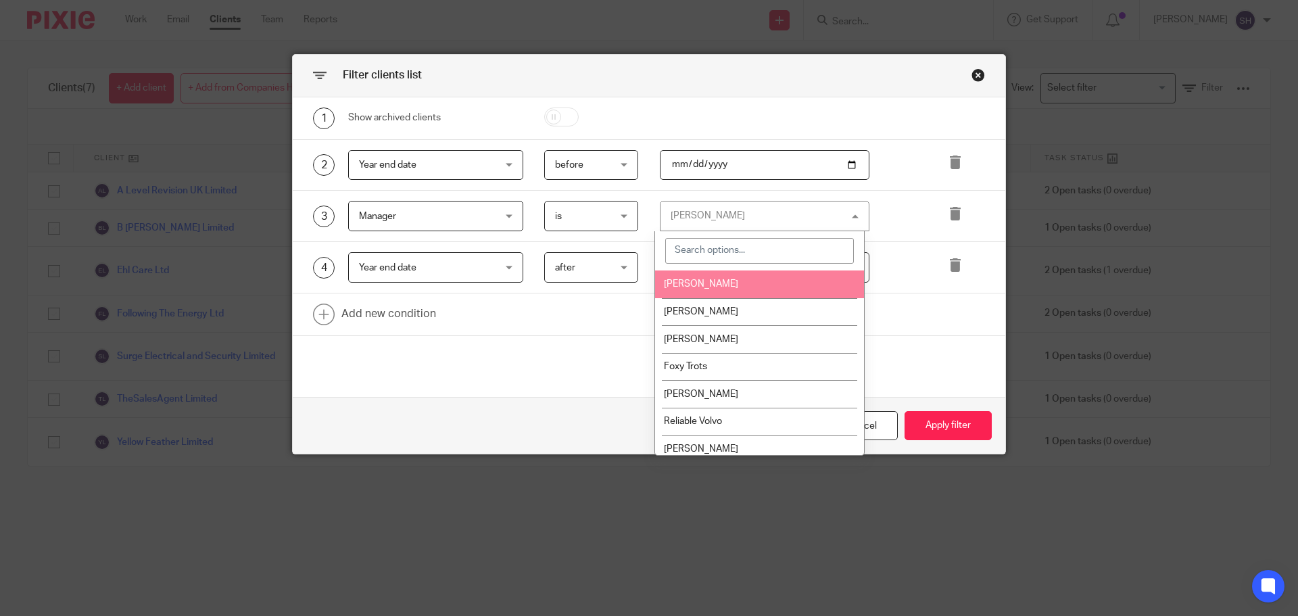
click at [710, 281] on span "[PERSON_NAME]" at bounding box center [701, 283] width 74 height 9
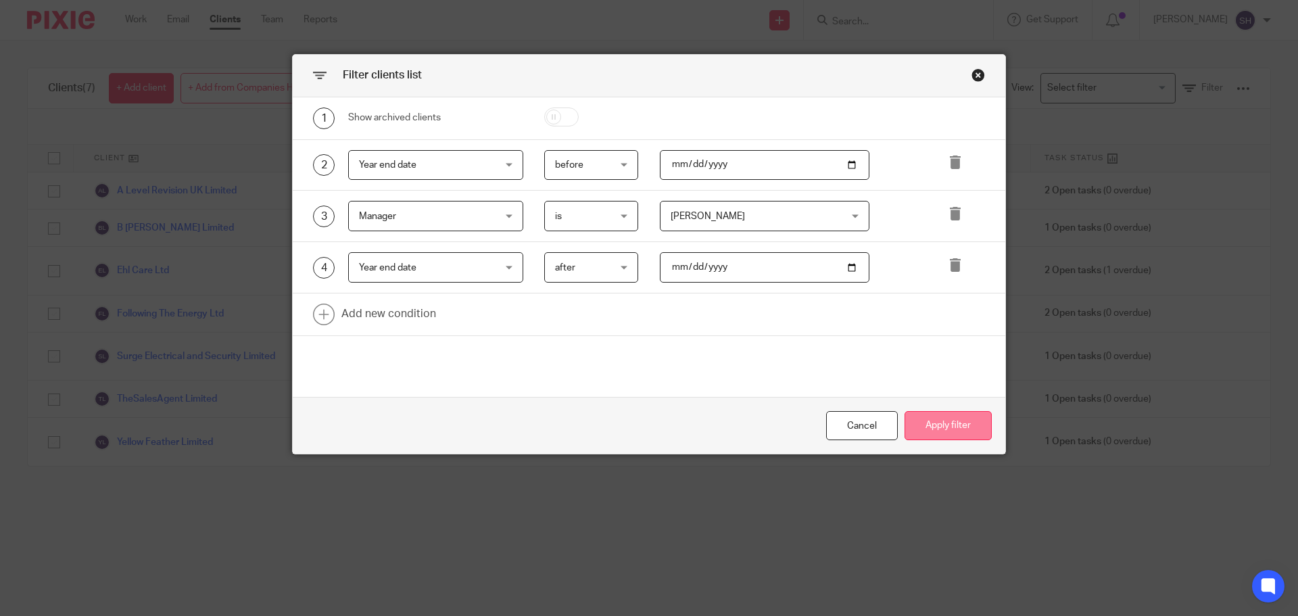
click at [941, 420] on button "Apply filter" at bounding box center [947, 425] width 87 height 29
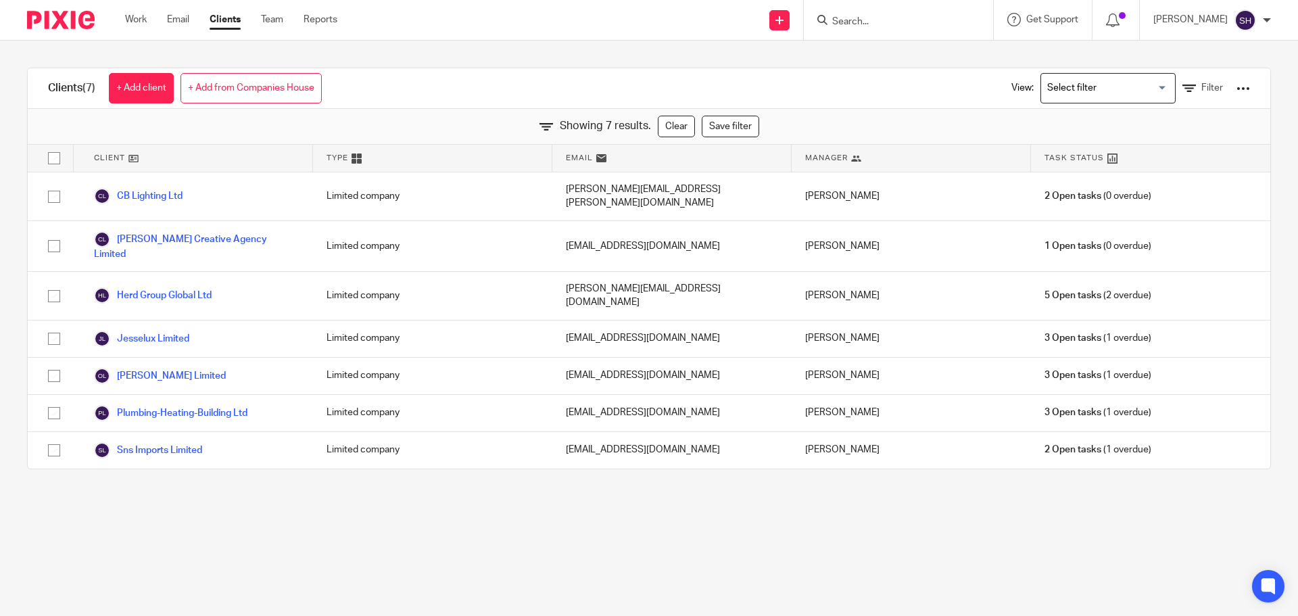
click at [868, 27] on input "Search" at bounding box center [892, 22] width 122 height 12
type input "lay"
click at [888, 49] on link at bounding box center [912, 53] width 168 height 20
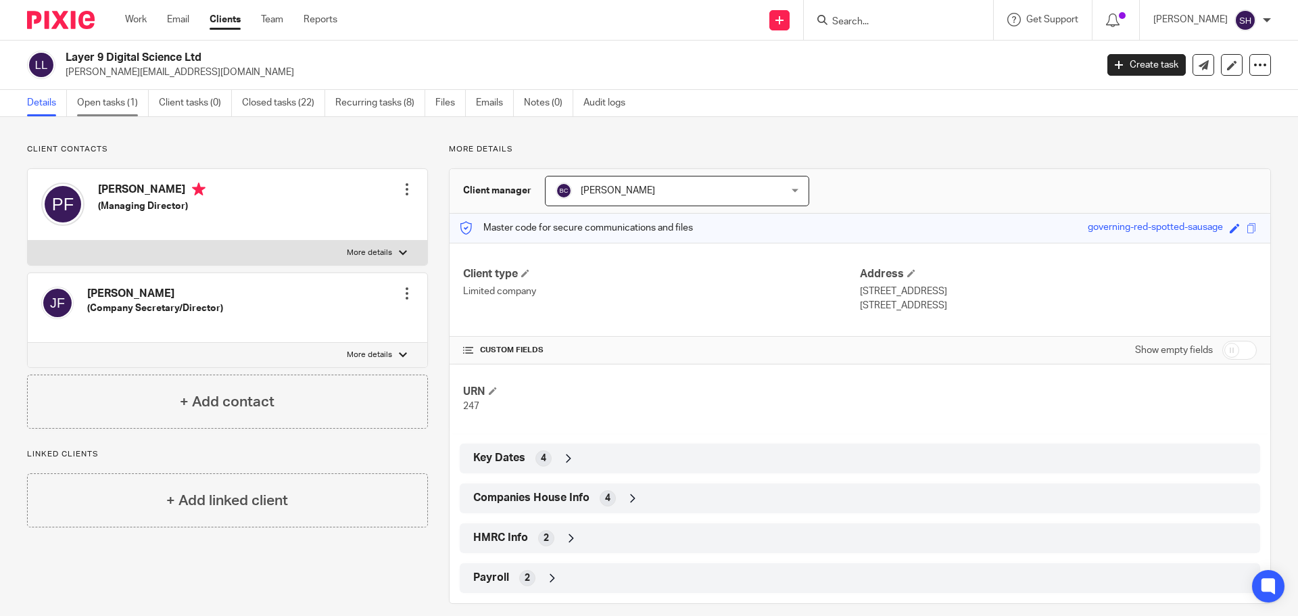
click at [106, 103] on link "Open tasks (1)" at bounding box center [113, 103] width 72 height 26
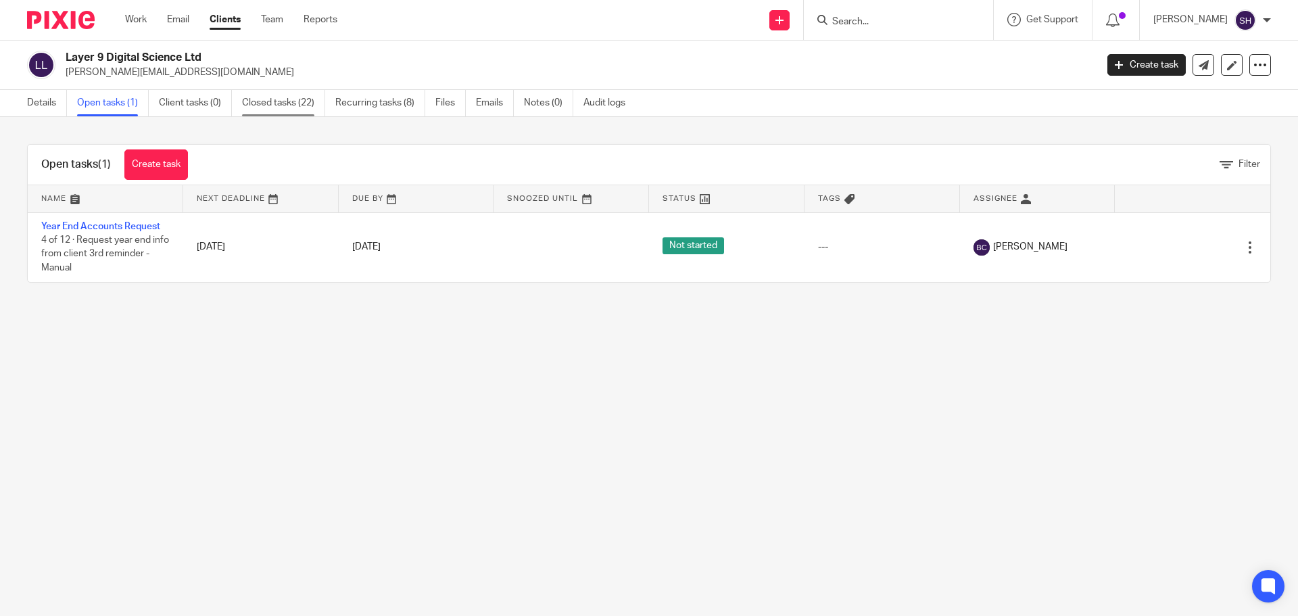
click at [278, 99] on link "Closed tasks (22)" at bounding box center [283, 103] width 83 height 26
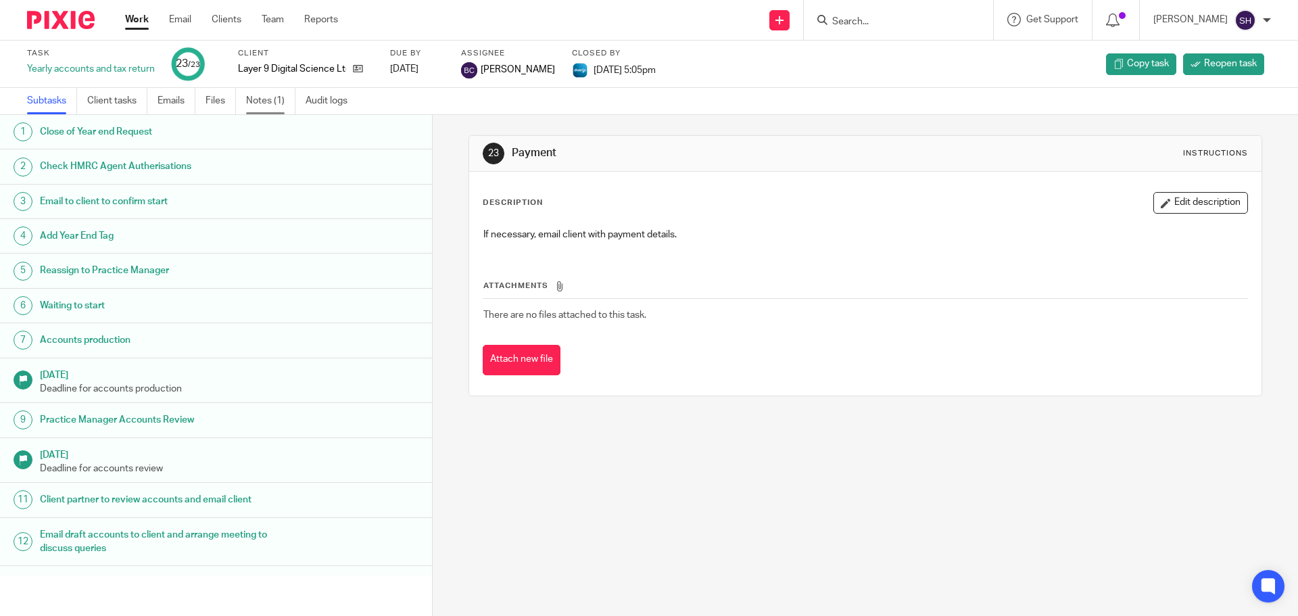
click at [263, 101] on link "Notes (1)" at bounding box center [270, 101] width 49 height 26
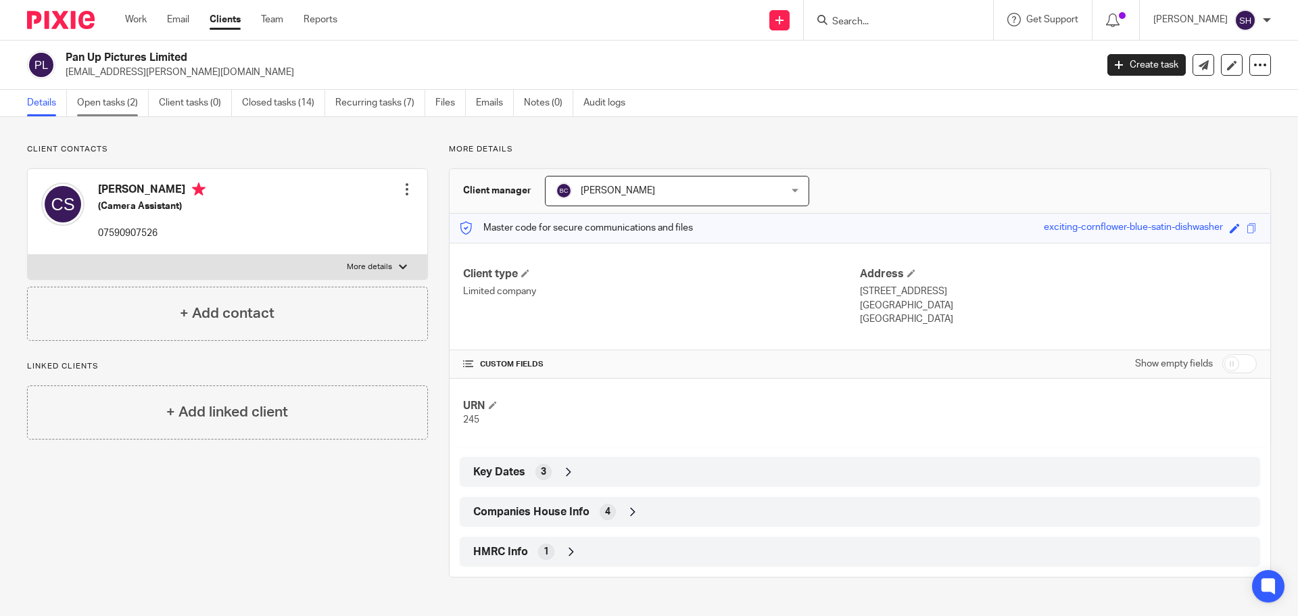
click at [123, 99] on link "Open tasks (2)" at bounding box center [113, 103] width 72 height 26
click at [104, 101] on link "Open tasks (2)" at bounding box center [113, 103] width 72 height 26
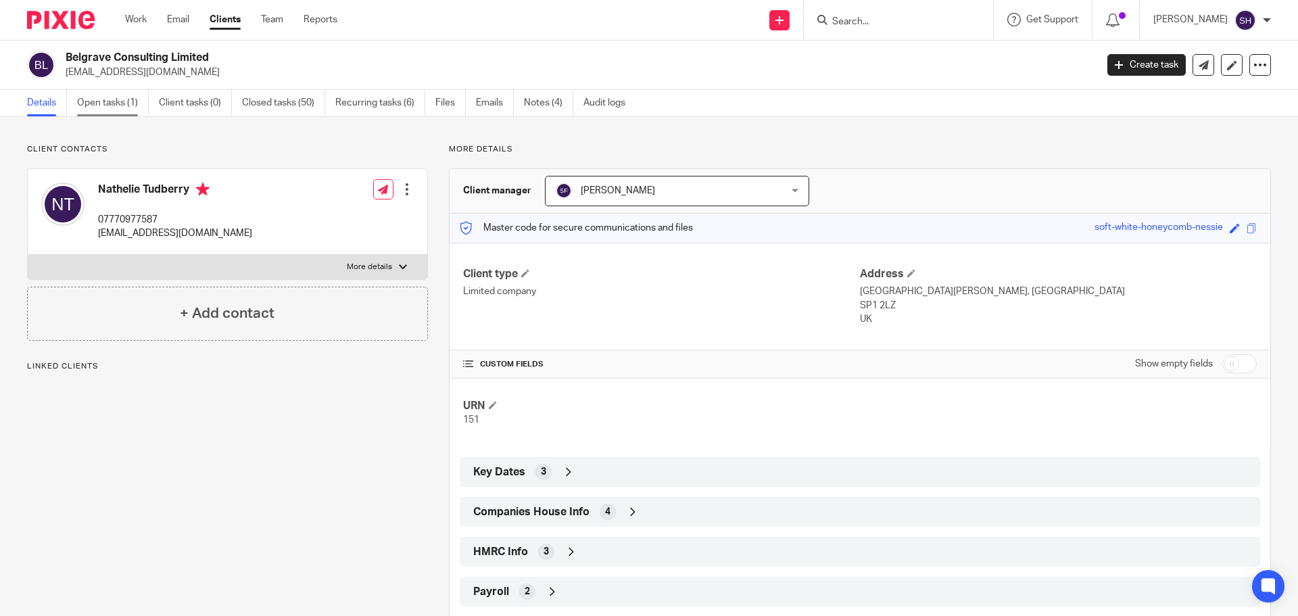
click at [122, 109] on link "Open tasks (1)" at bounding box center [113, 103] width 72 height 26
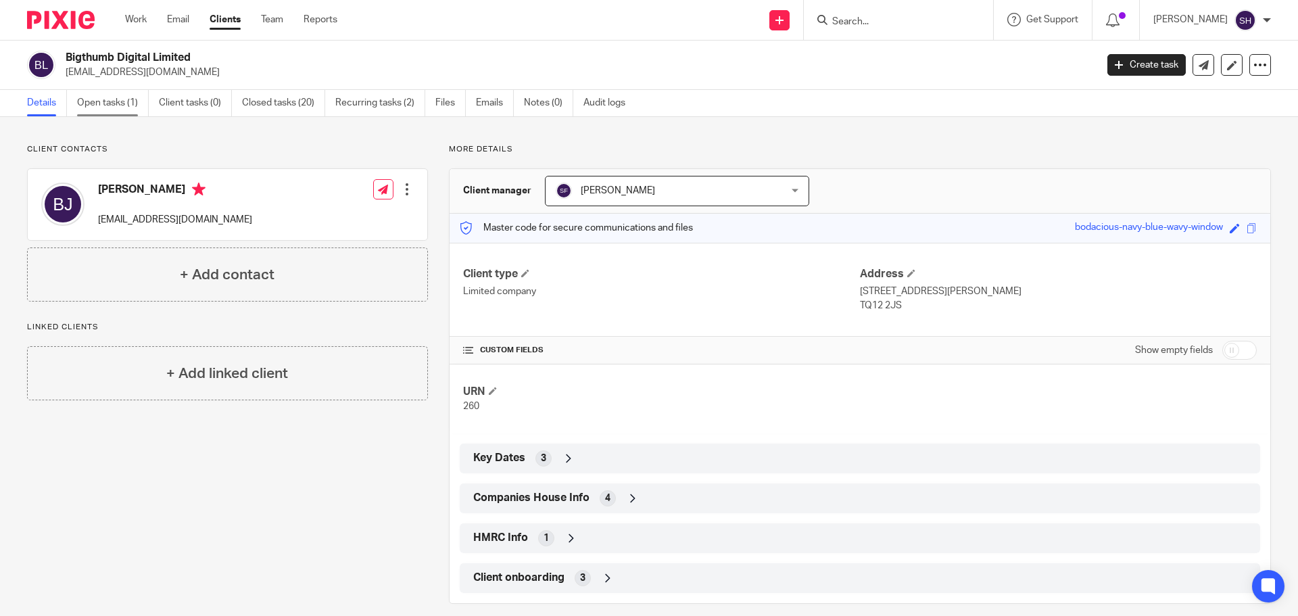
click at [101, 107] on link "Open tasks (1)" at bounding box center [113, 103] width 72 height 26
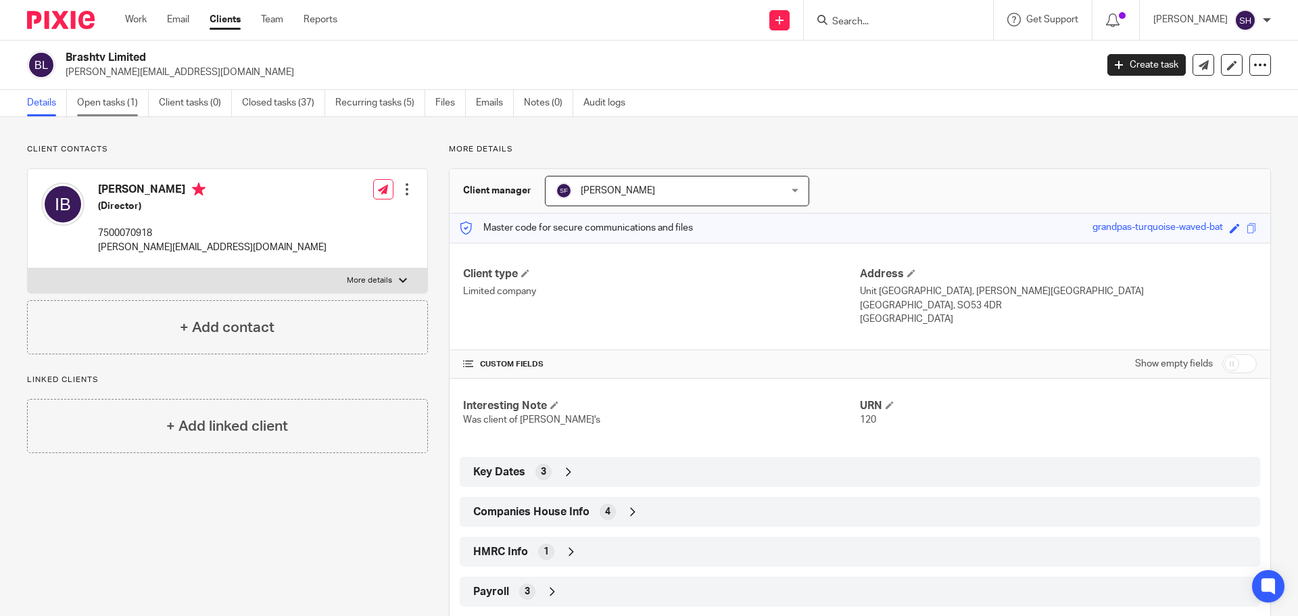
click at [103, 111] on link "Open tasks (1)" at bounding box center [113, 103] width 72 height 26
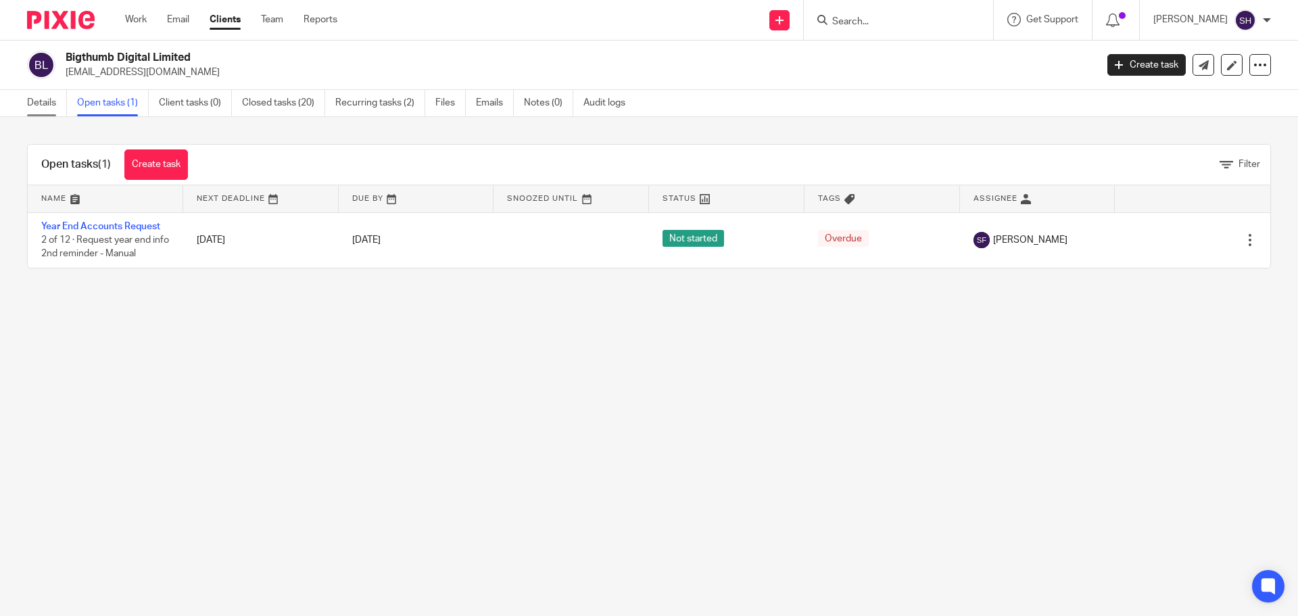
click at [47, 104] on link "Details" at bounding box center [47, 103] width 40 height 26
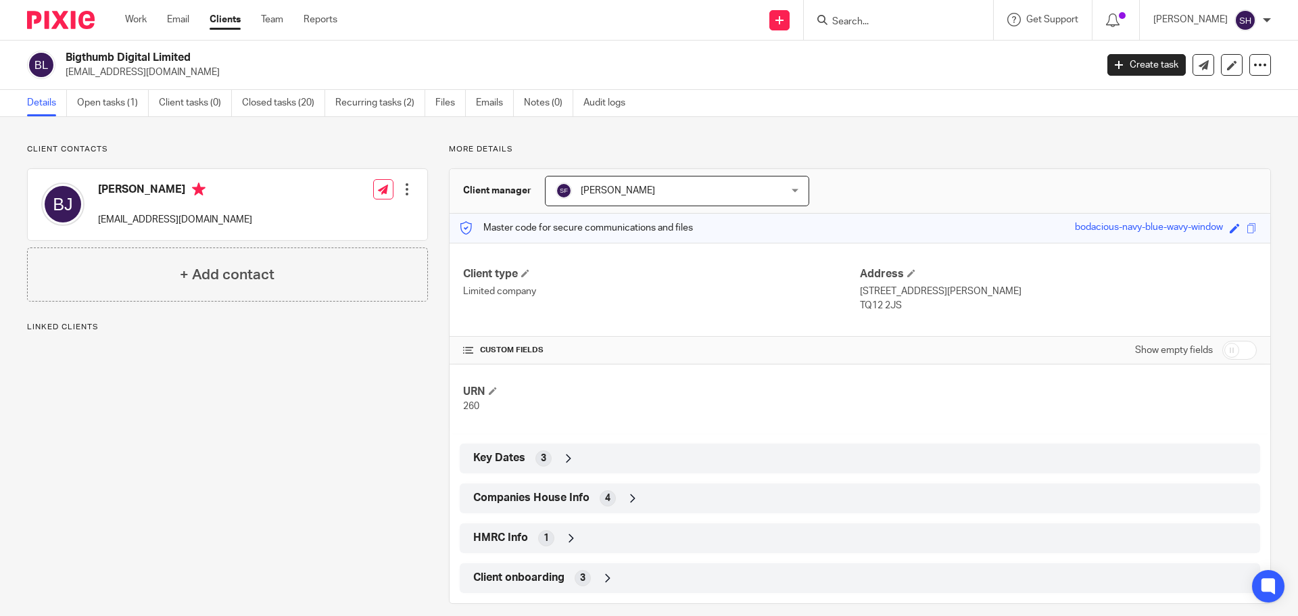
click at [558, 493] on span "Companies House Info" at bounding box center [531, 498] width 116 height 14
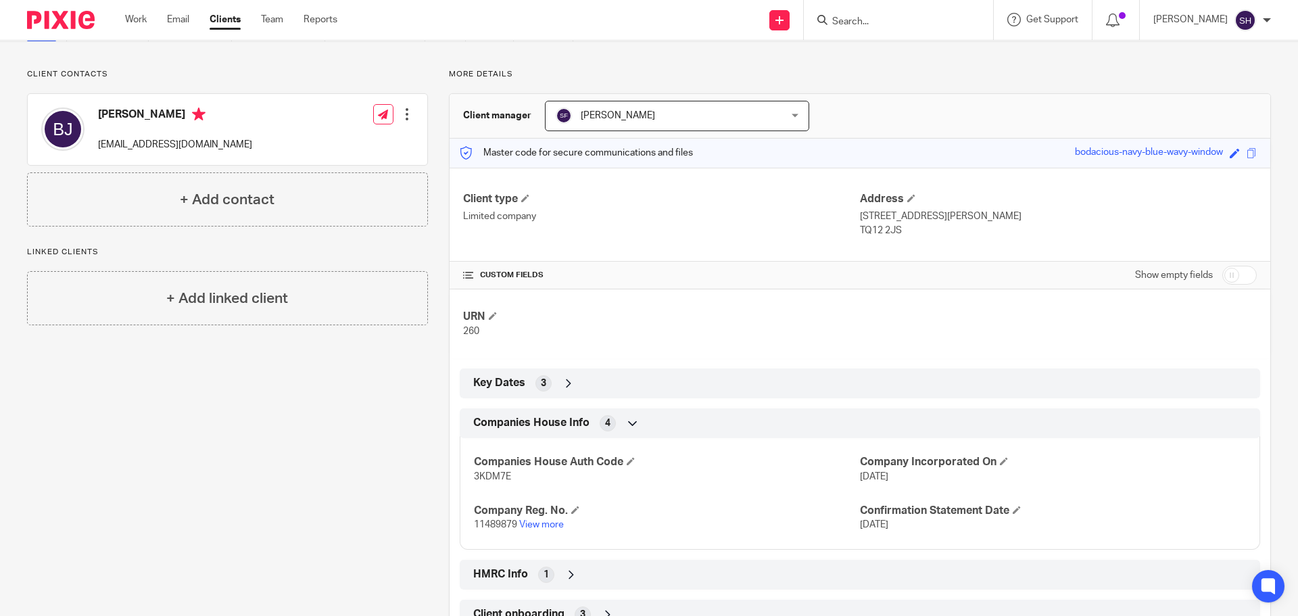
scroll to position [126, 0]
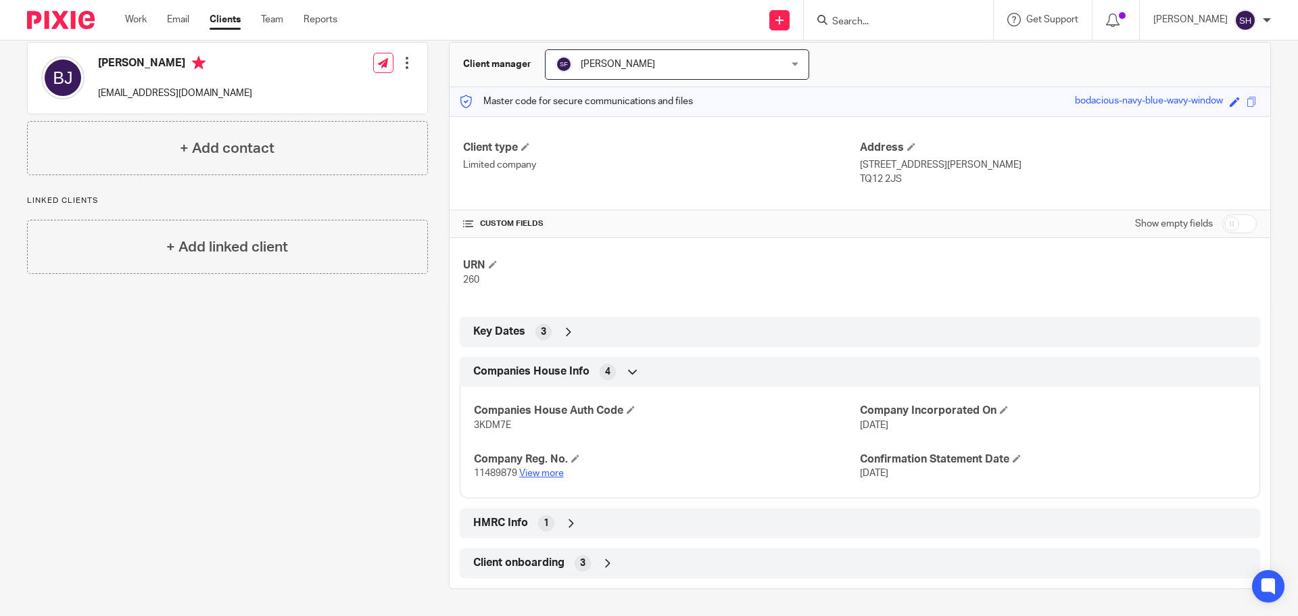
click at [537, 470] on link "View more" at bounding box center [541, 472] width 45 height 9
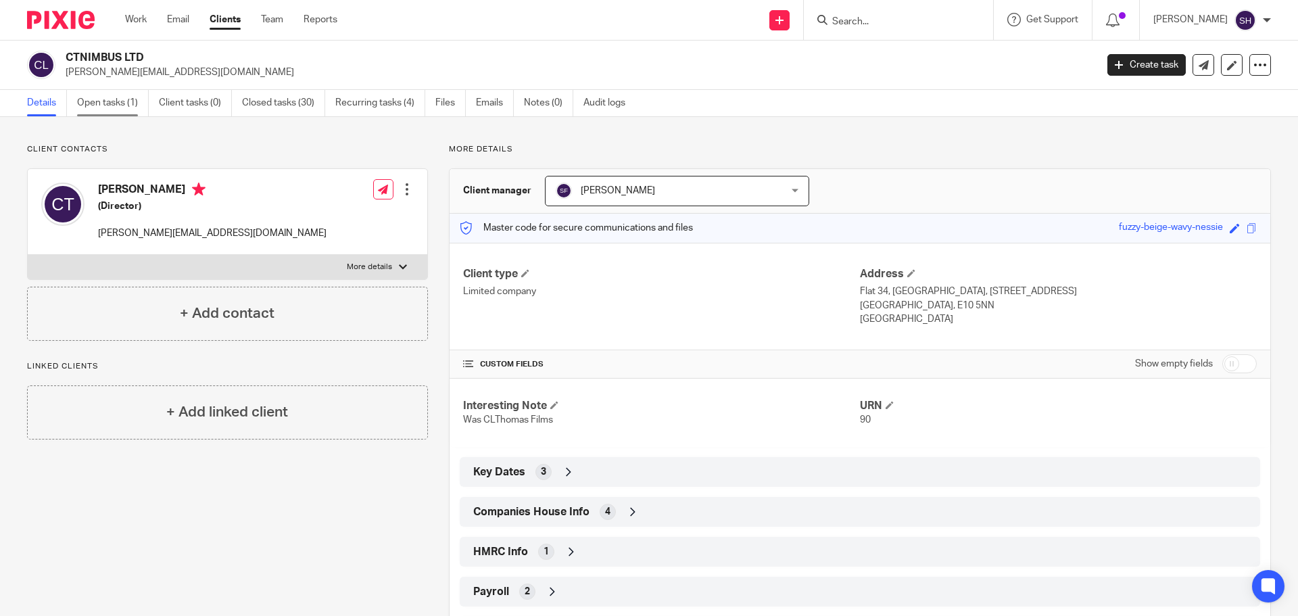
click at [122, 105] on link "Open tasks (1)" at bounding box center [113, 103] width 72 height 26
click at [118, 112] on link "Open tasks (2)" at bounding box center [113, 103] width 72 height 26
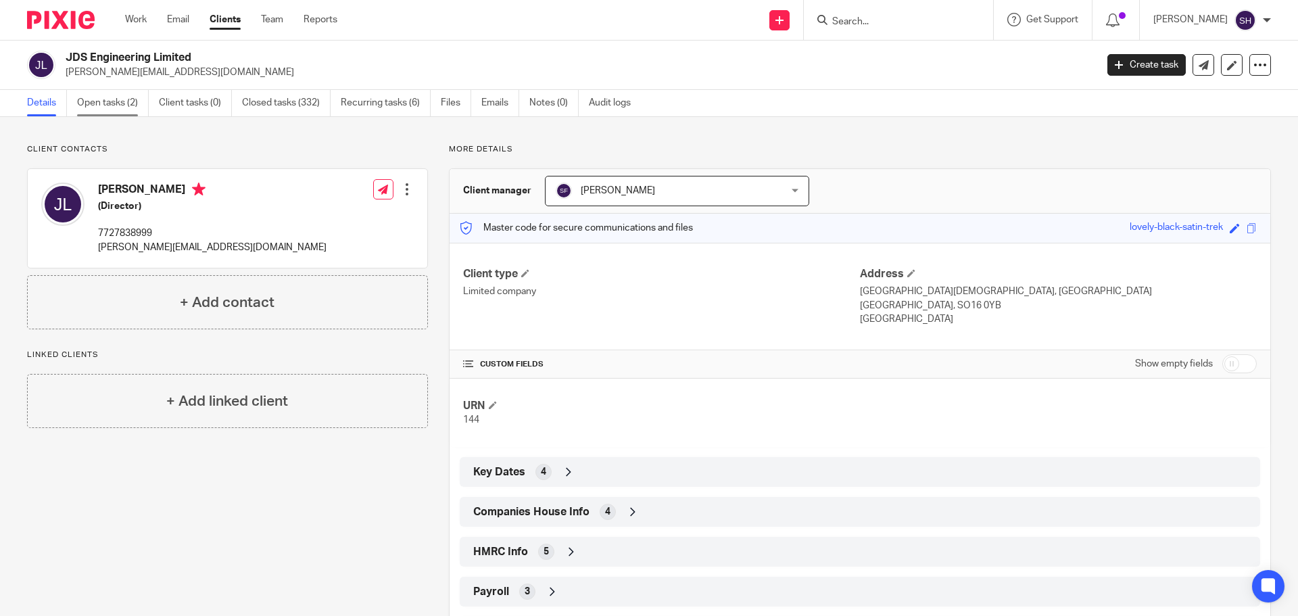
click at [133, 106] on link "Open tasks (2)" at bounding box center [113, 103] width 72 height 26
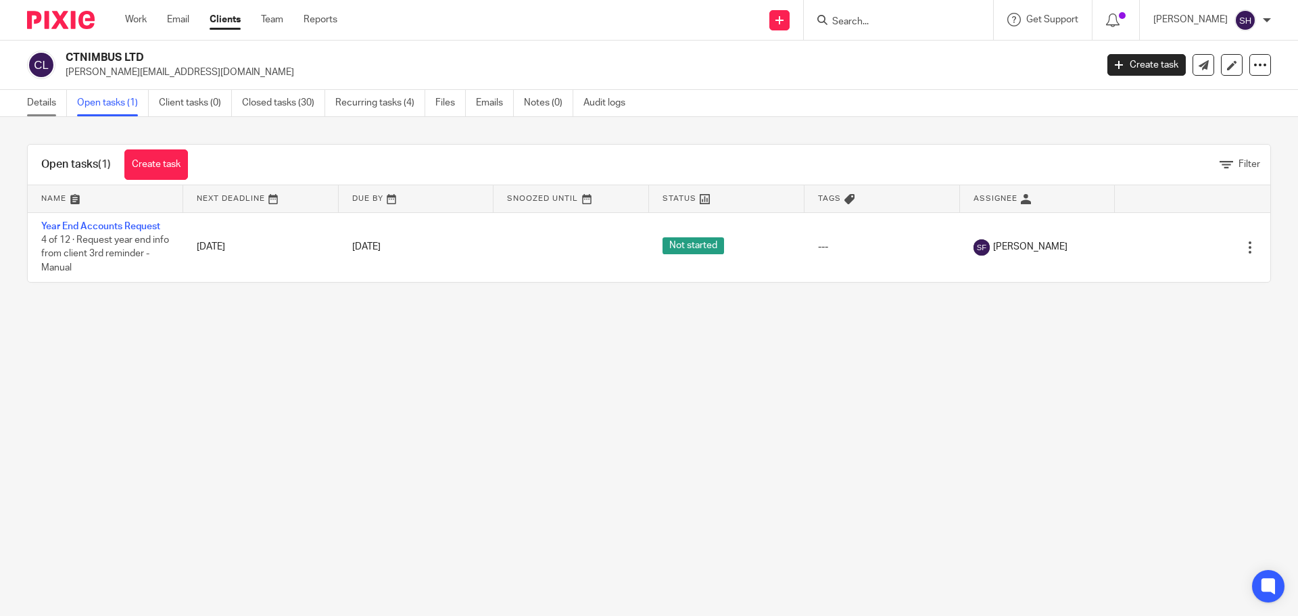
click at [43, 101] on link "Details" at bounding box center [47, 103] width 40 height 26
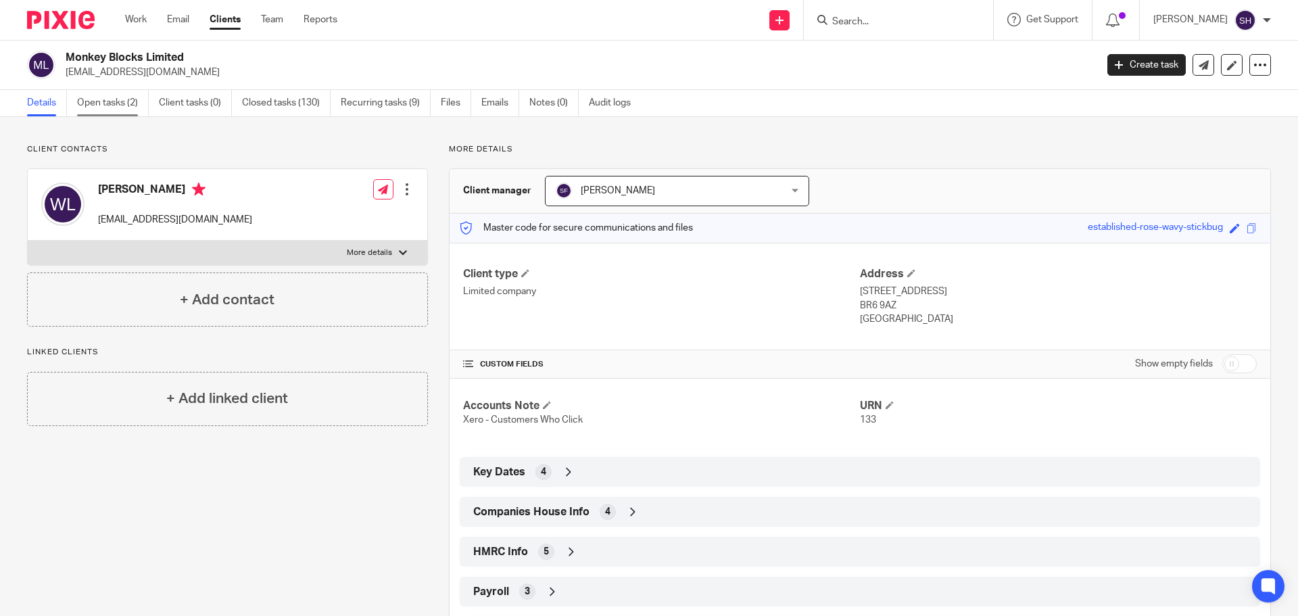
click at [128, 105] on link "Open tasks (2)" at bounding box center [113, 103] width 72 height 26
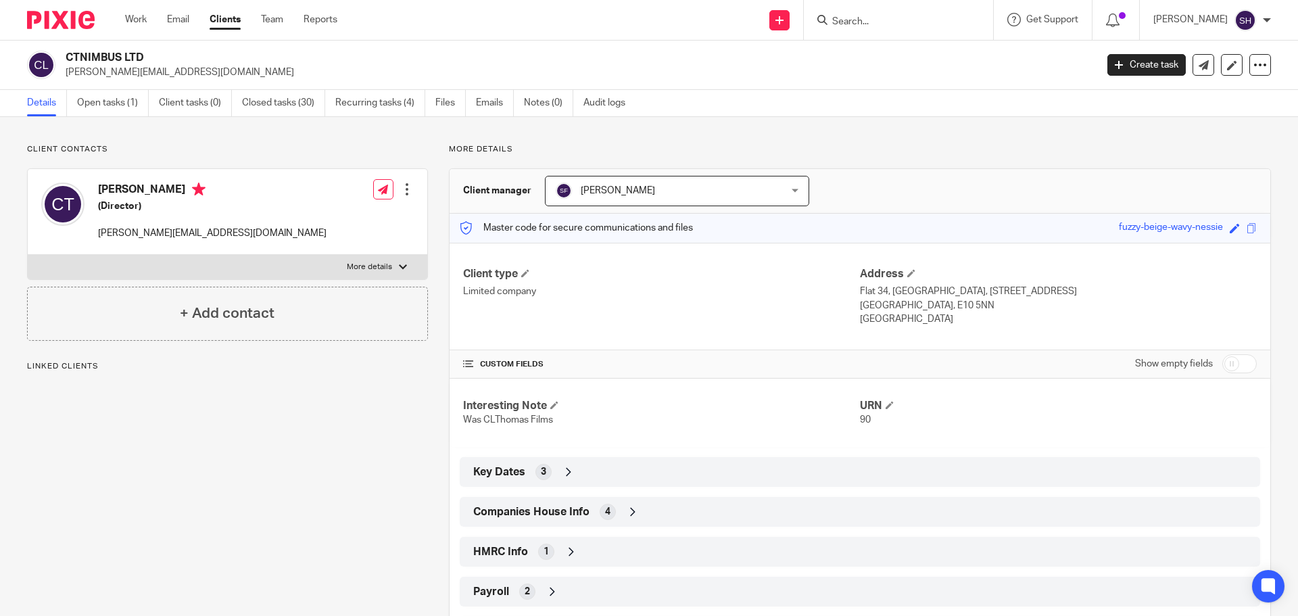
click at [577, 518] on span "Companies House Info" at bounding box center [531, 512] width 116 height 14
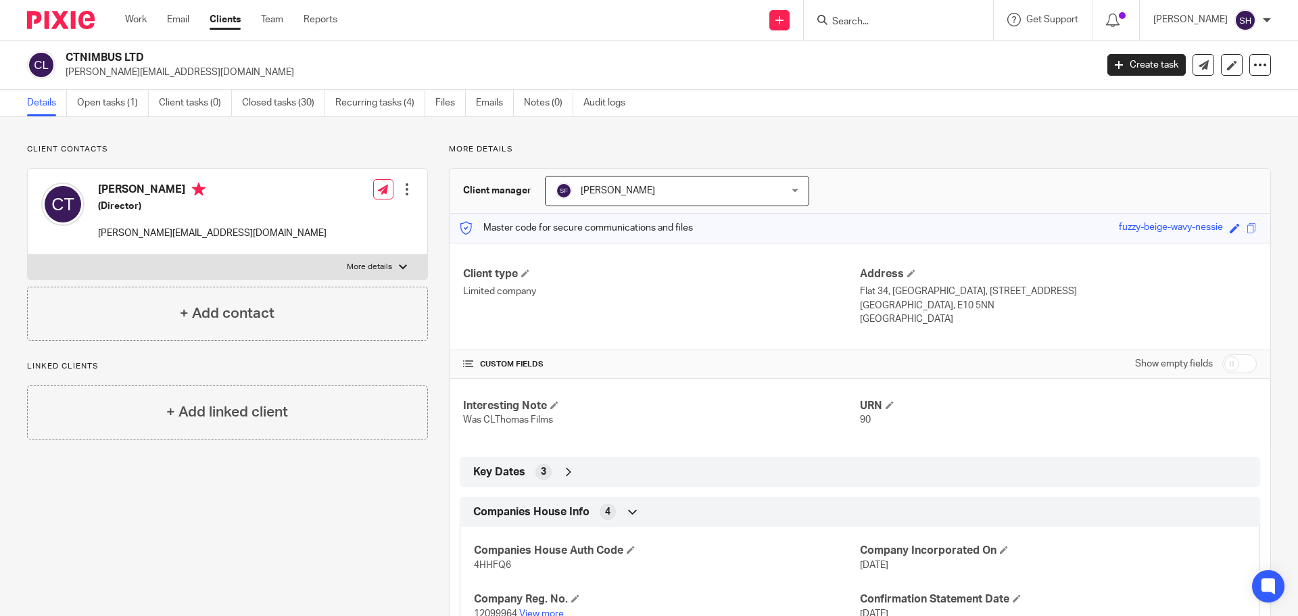
scroll to position [180, 0]
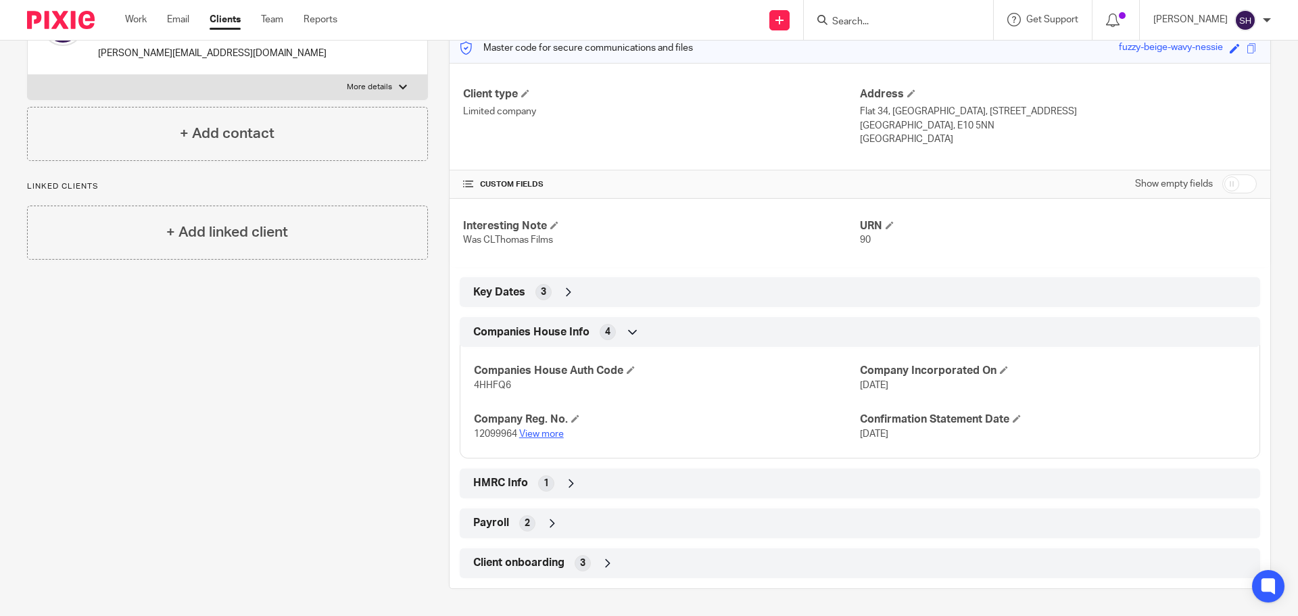
click at [545, 437] on link "View more" at bounding box center [541, 433] width 45 height 9
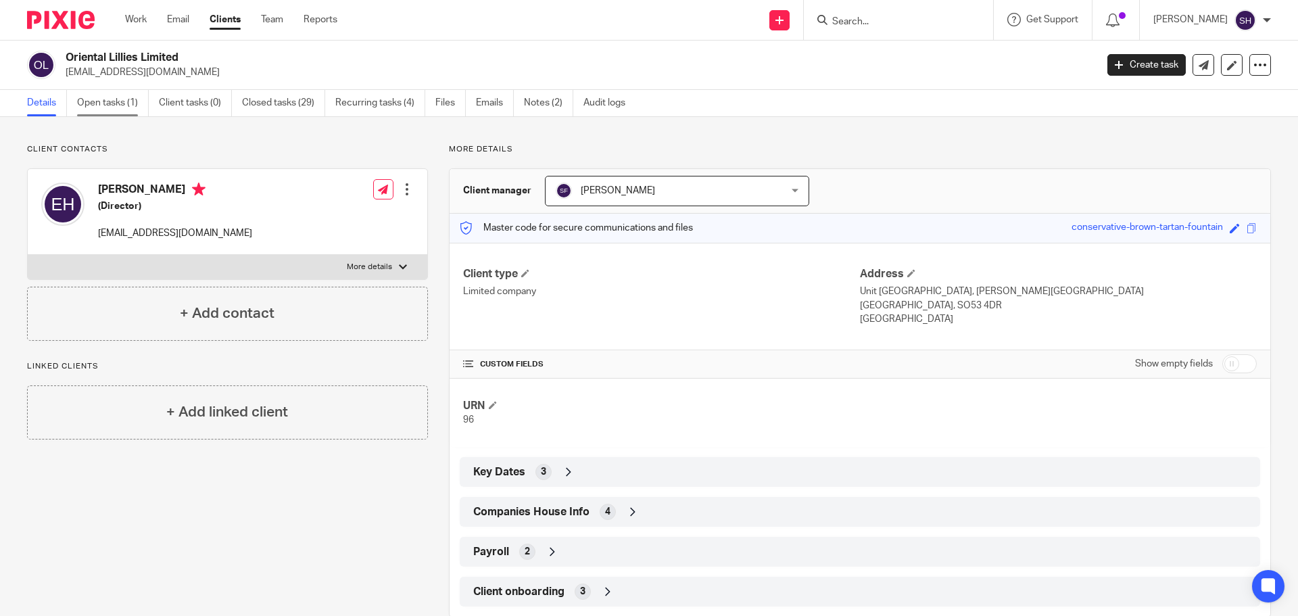
click at [133, 107] on link "Open tasks (1)" at bounding box center [113, 103] width 72 height 26
click at [147, 102] on link "Open tasks (1)" at bounding box center [113, 103] width 72 height 26
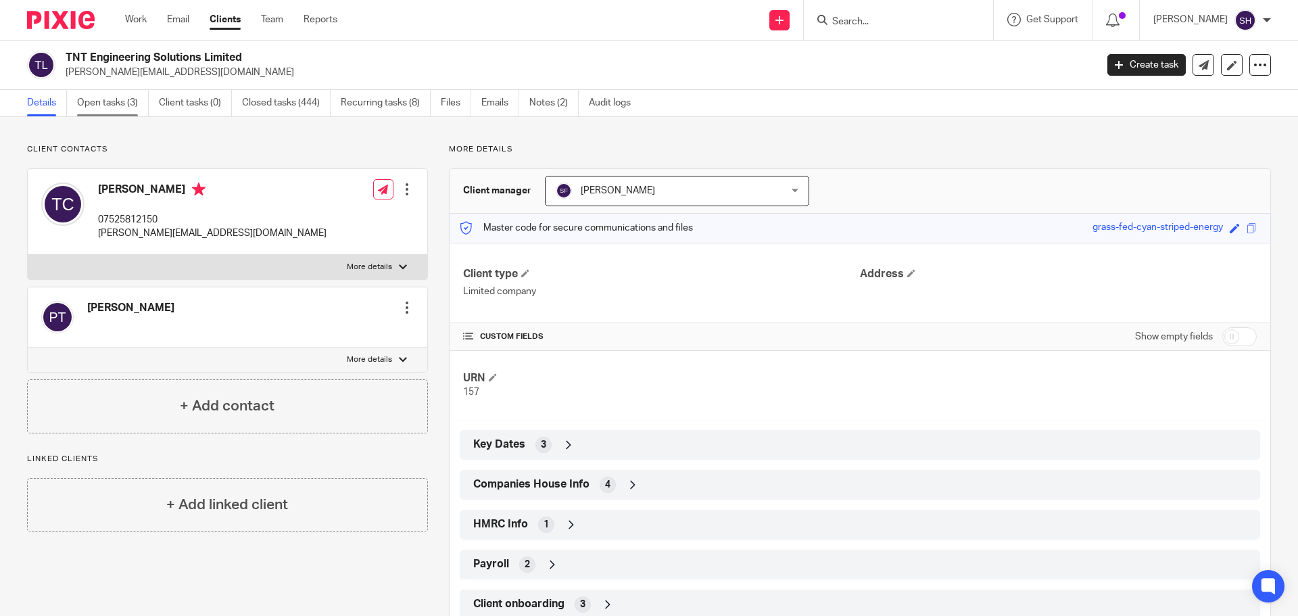
click at [118, 107] on link "Open tasks (3)" at bounding box center [113, 103] width 72 height 26
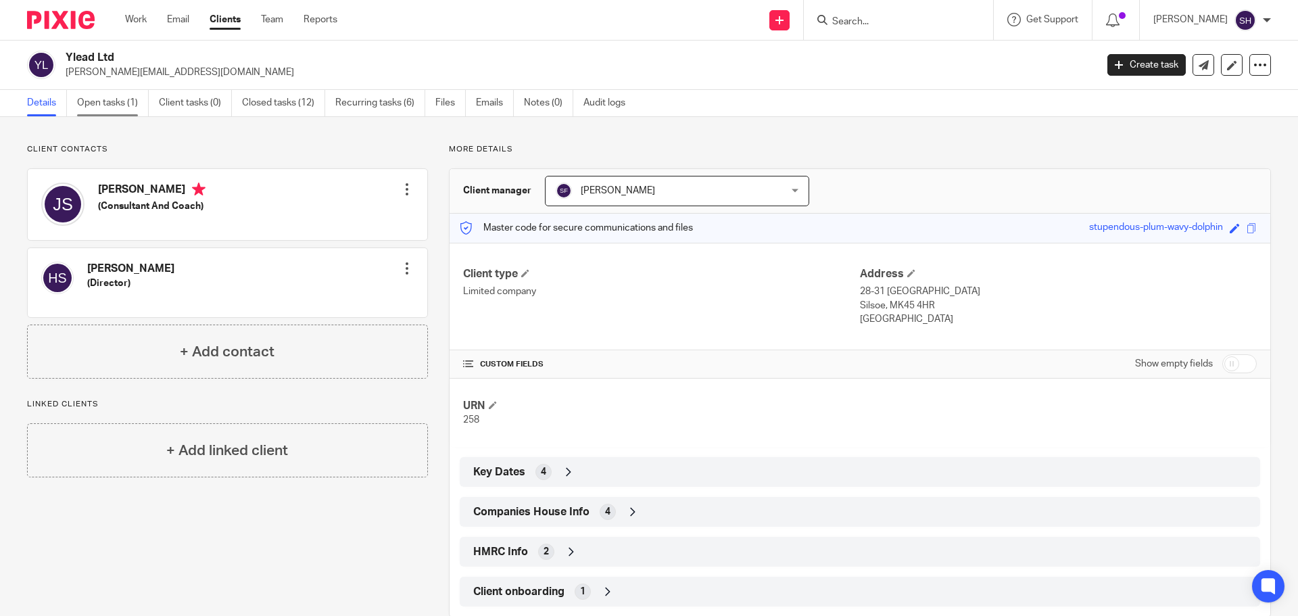
click at [122, 97] on link "Open tasks (1)" at bounding box center [113, 103] width 72 height 26
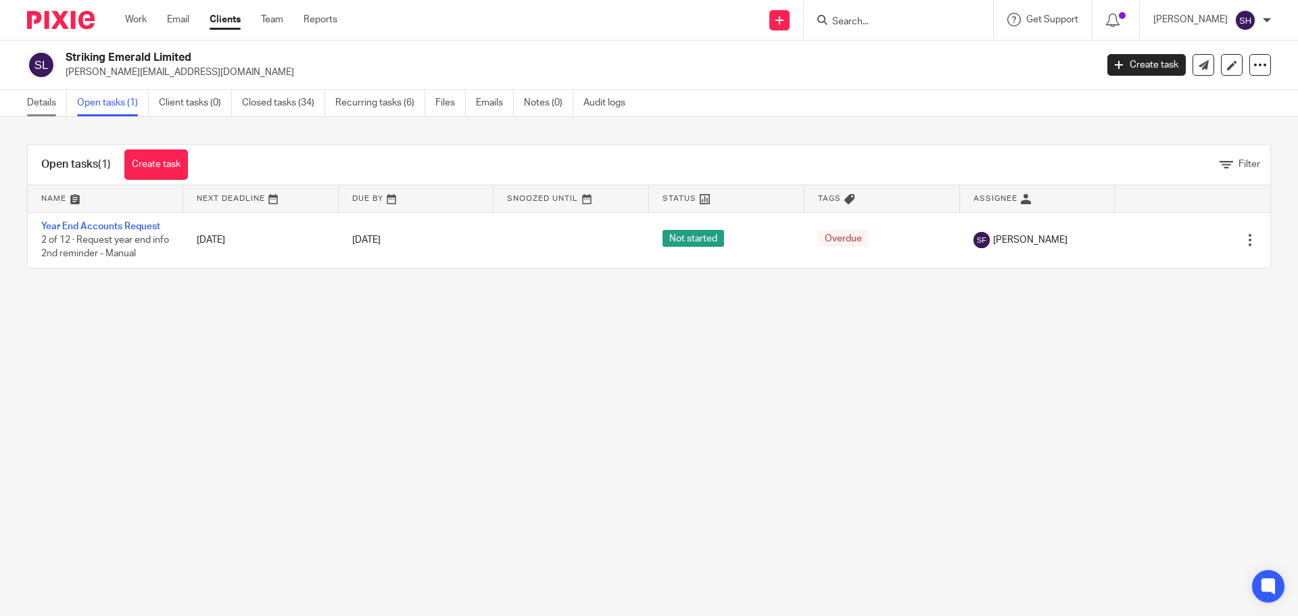
click at [51, 109] on link "Details" at bounding box center [47, 103] width 40 height 26
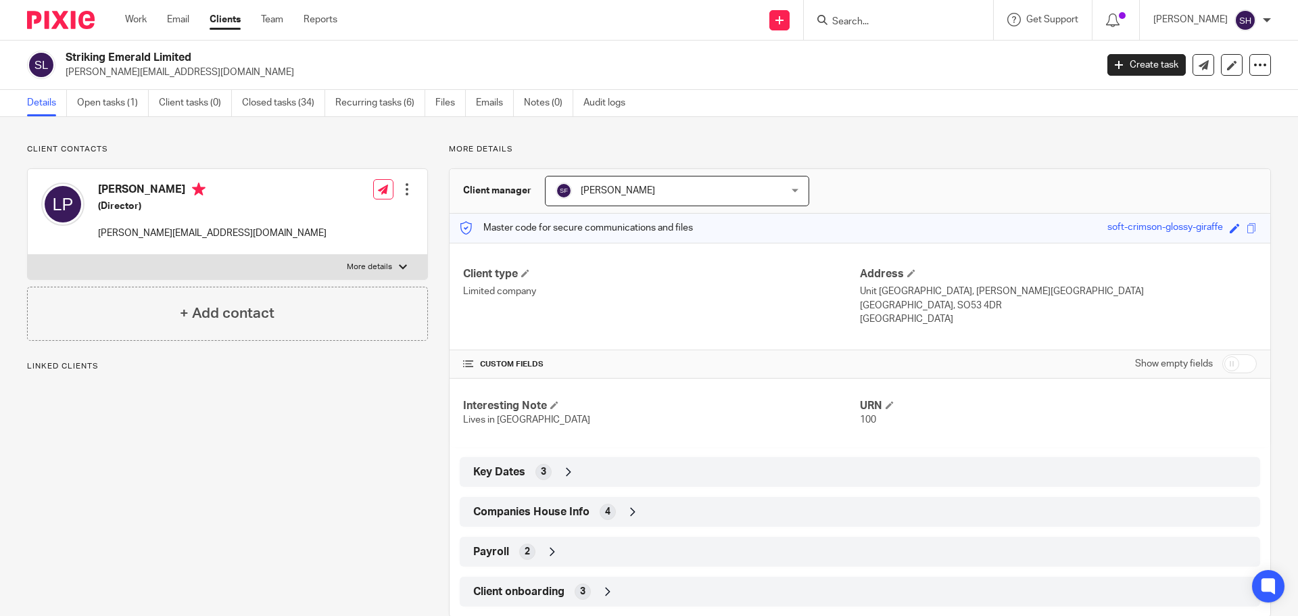
click at [550, 520] on div "Companies House Info 4" at bounding box center [860, 511] width 780 height 23
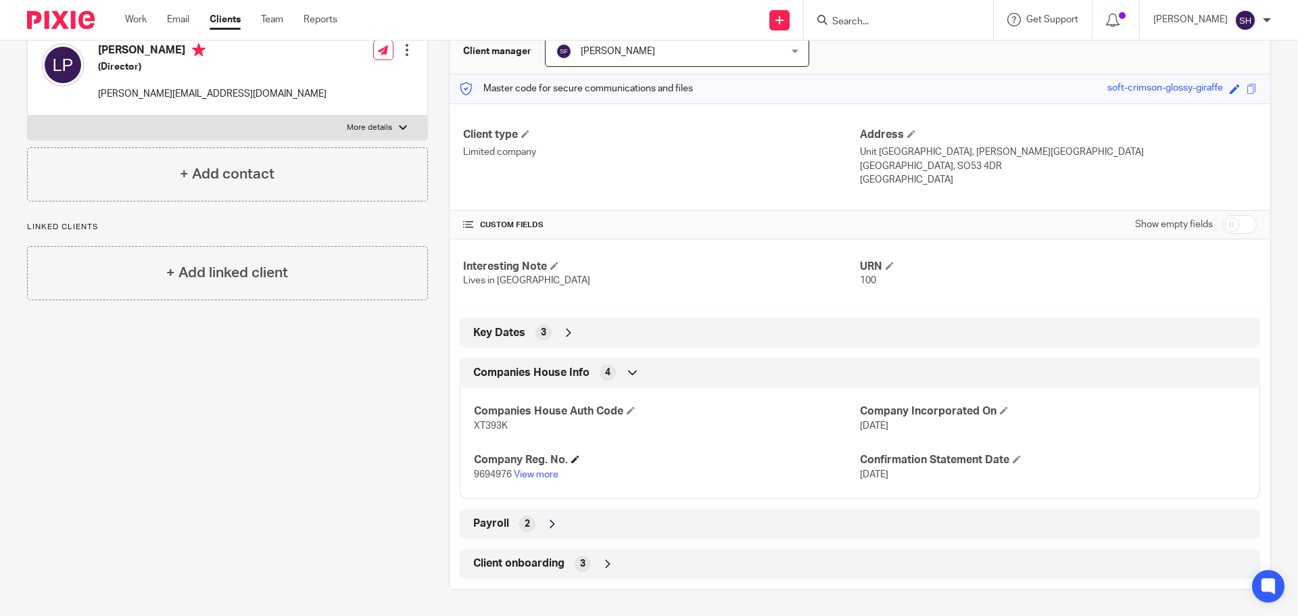
scroll to position [140, 0]
click at [543, 474] on link "View more" at bounding box center [536, 473] width 45 height 9
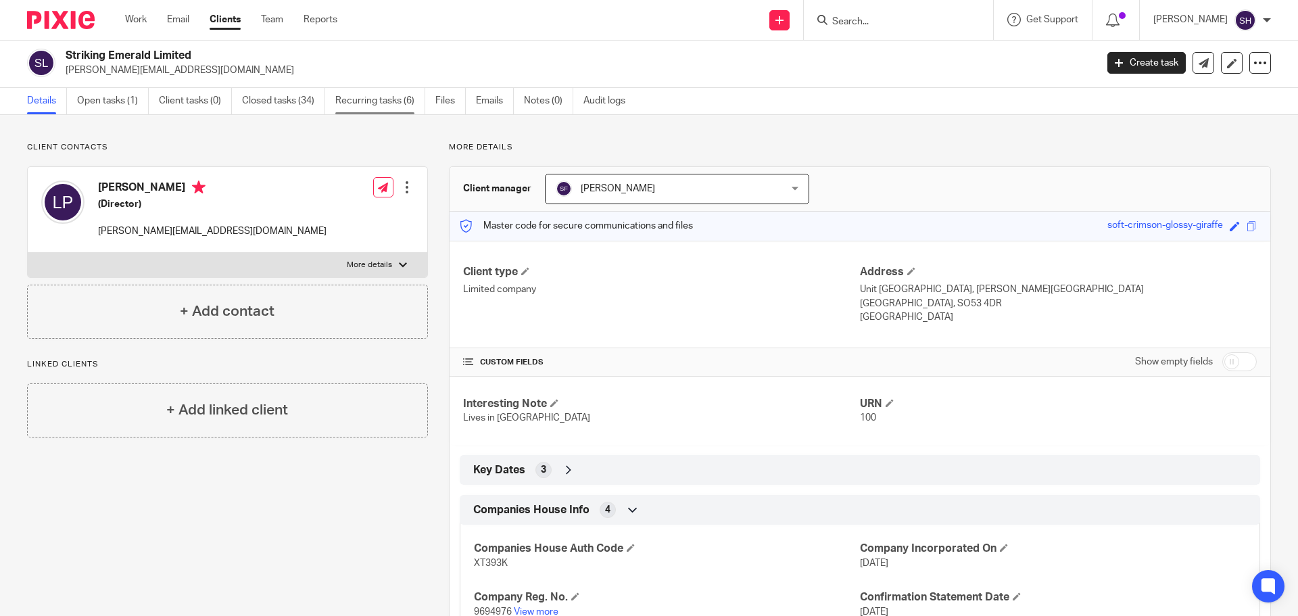
scroll to position [0, 0]
click at [503, 109] on link "Emails" at bounding box center [495, 103] width 38 height 26
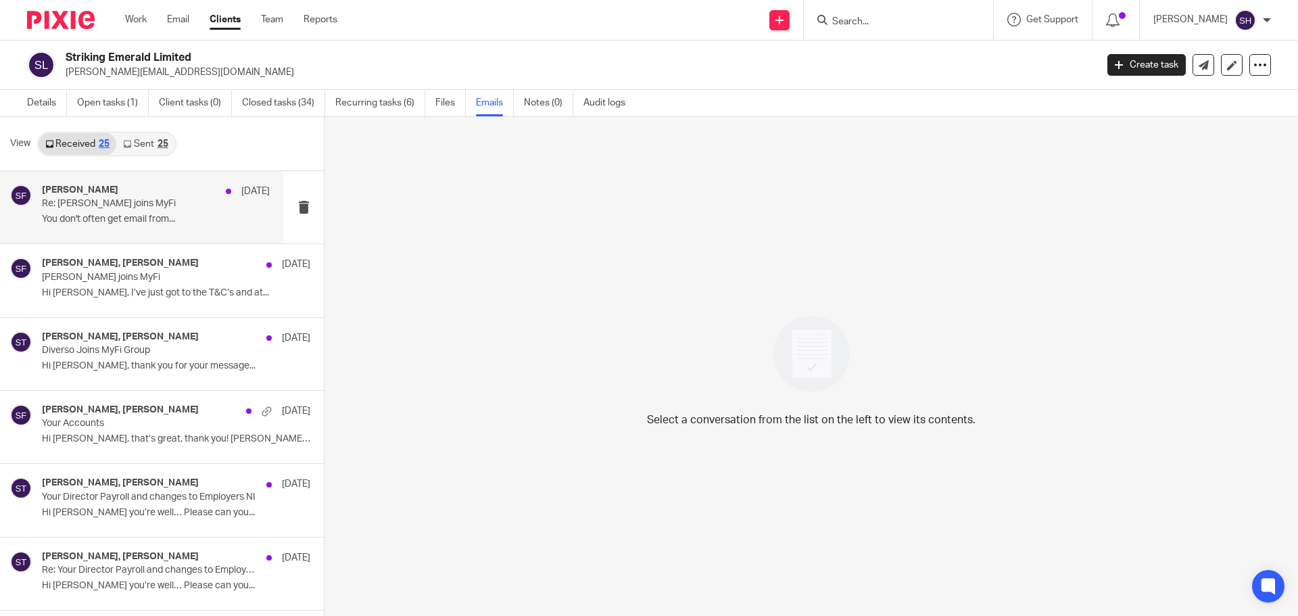
click at [168, 217] on p "You don't often get email from..." at bounding box center [156, 219] width 228 height 11
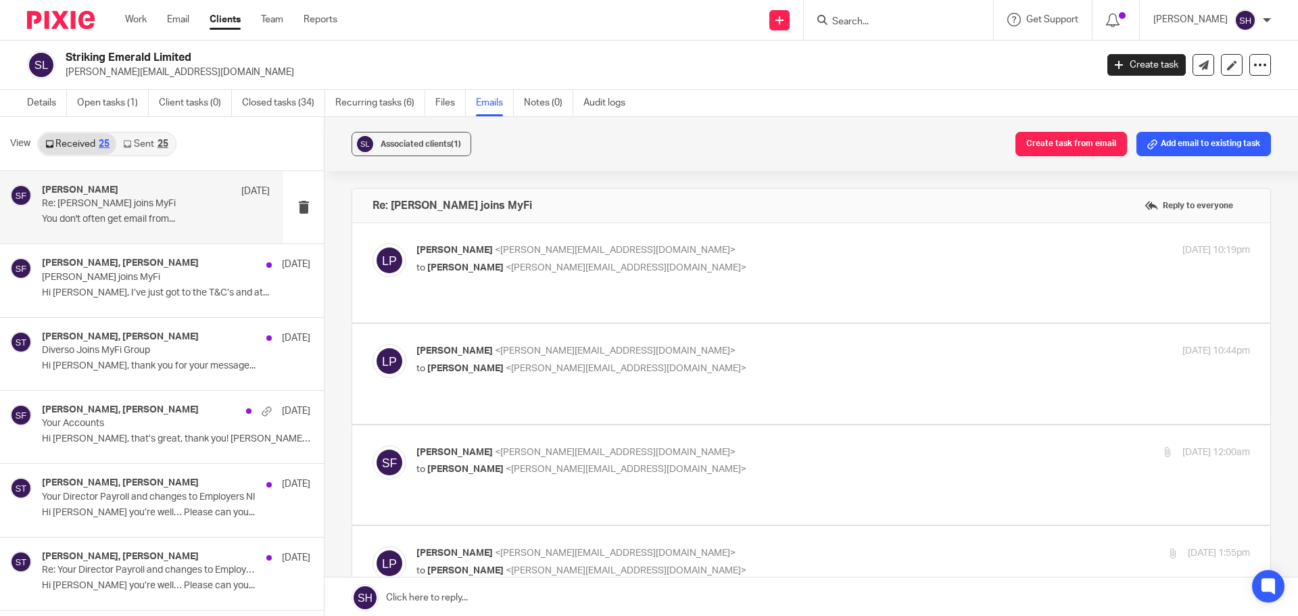
click at [616, 272] on p "to [PERSON_NAME] <[PERSON_NAME][EMAIL_ADDRESS][DOMAIN_NAME]>" at bounding box center [694, 268] width 556 height 14
checkbox input "true"
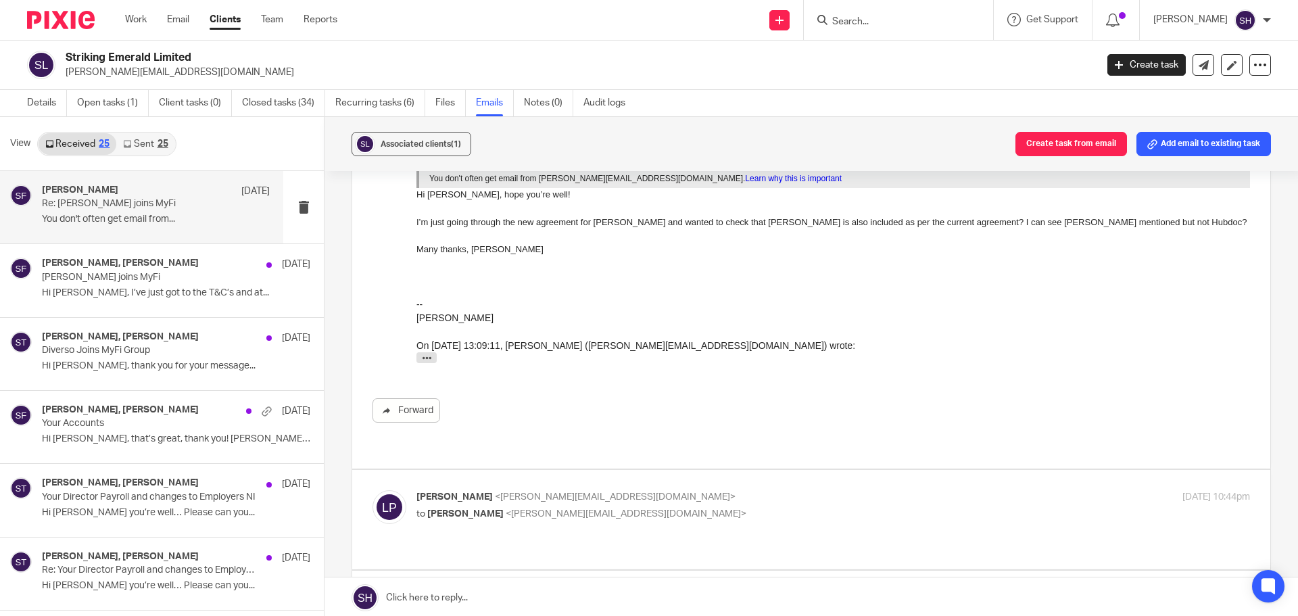
scroll to position [270, 0]
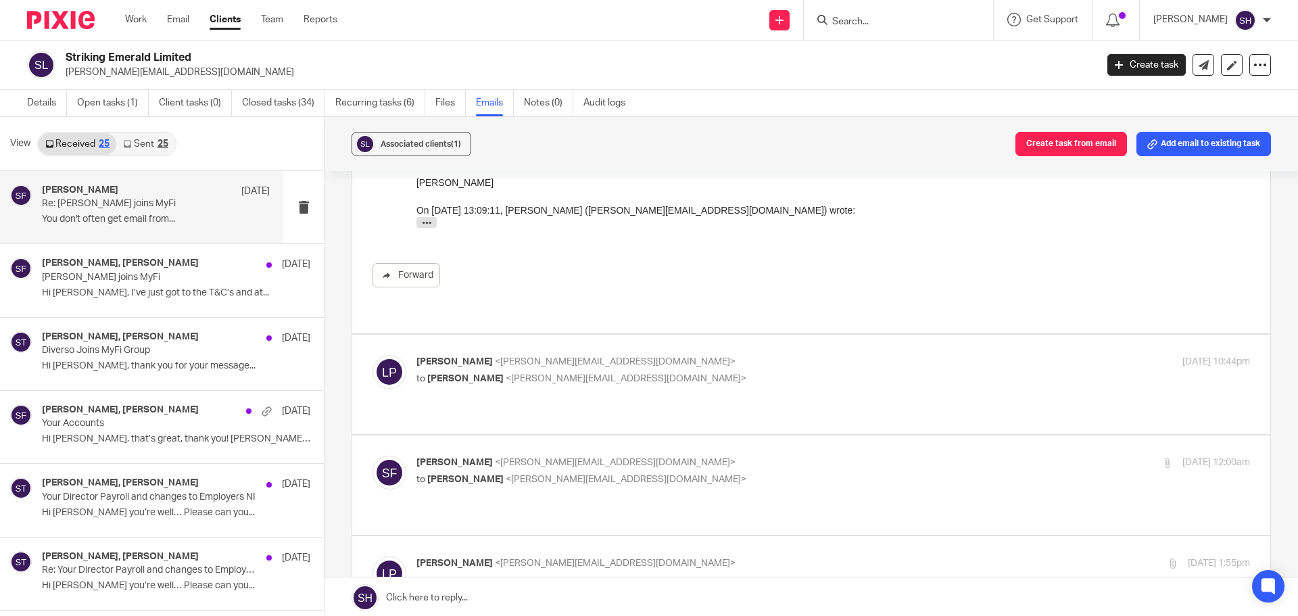
click at [658, 355] on p "Laura Pardo <laura@strikingemerald.com>" at bounding box center [694, 362] width 556 height 14
checkbox input "true"
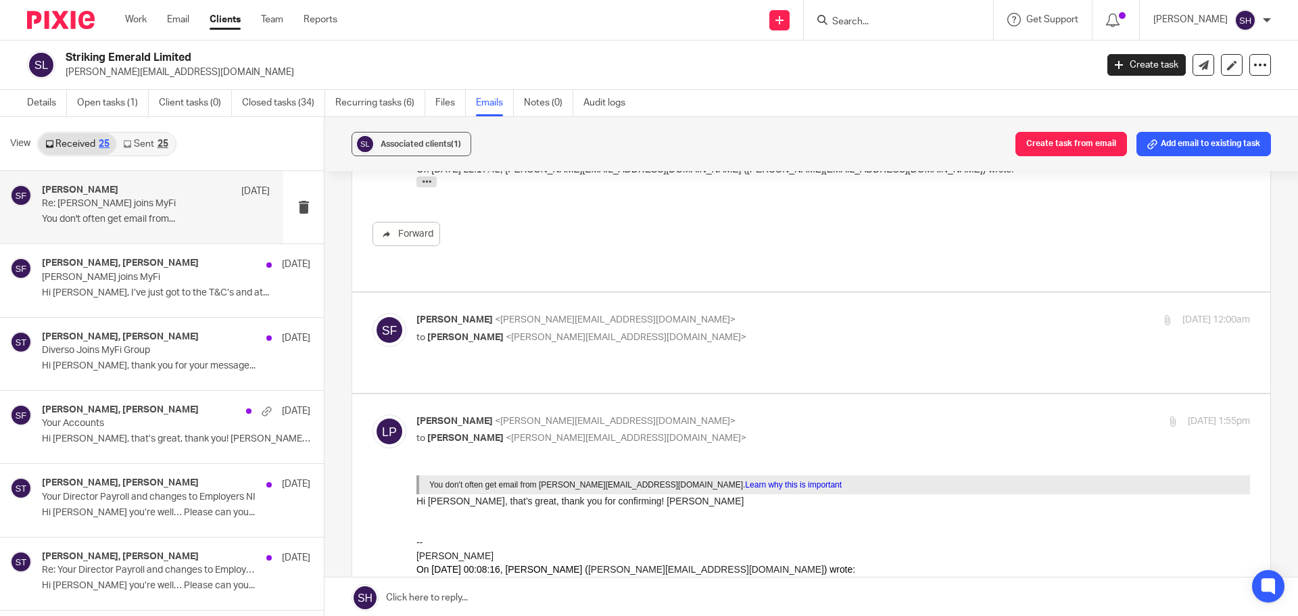
scroll to position [676, 0]
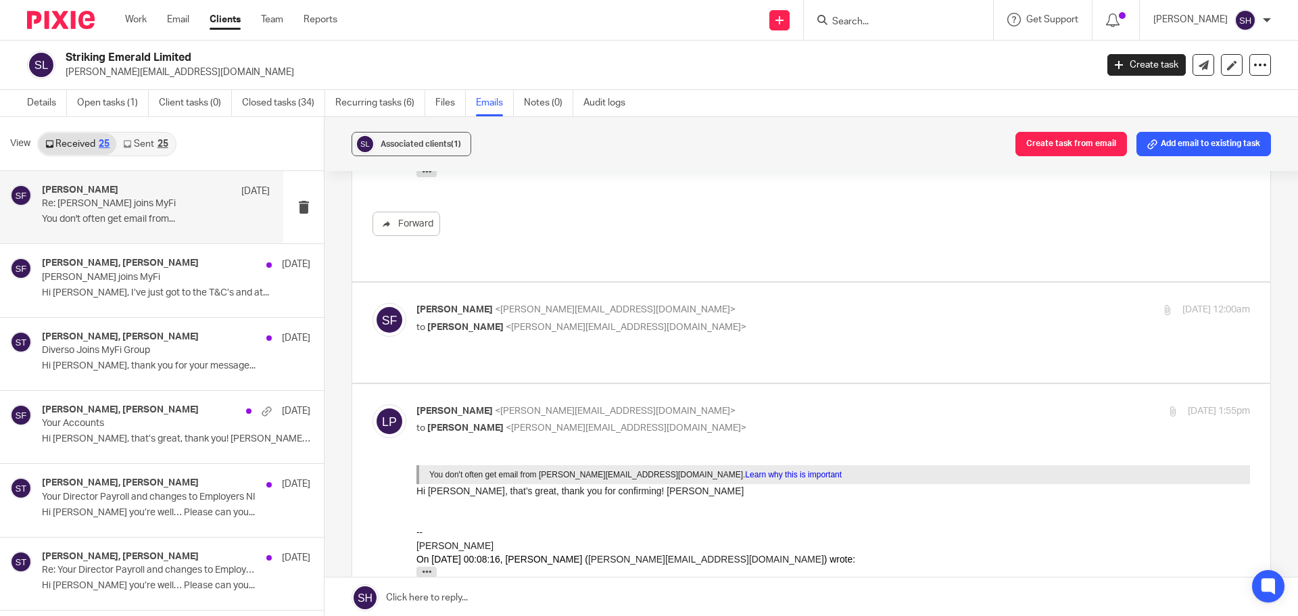
click at [691, 320] on p "to Laura Pardo <laura@strikingemerald.com>" at bounding box center [694, 327] width 556 height 14
checkbox input "true"
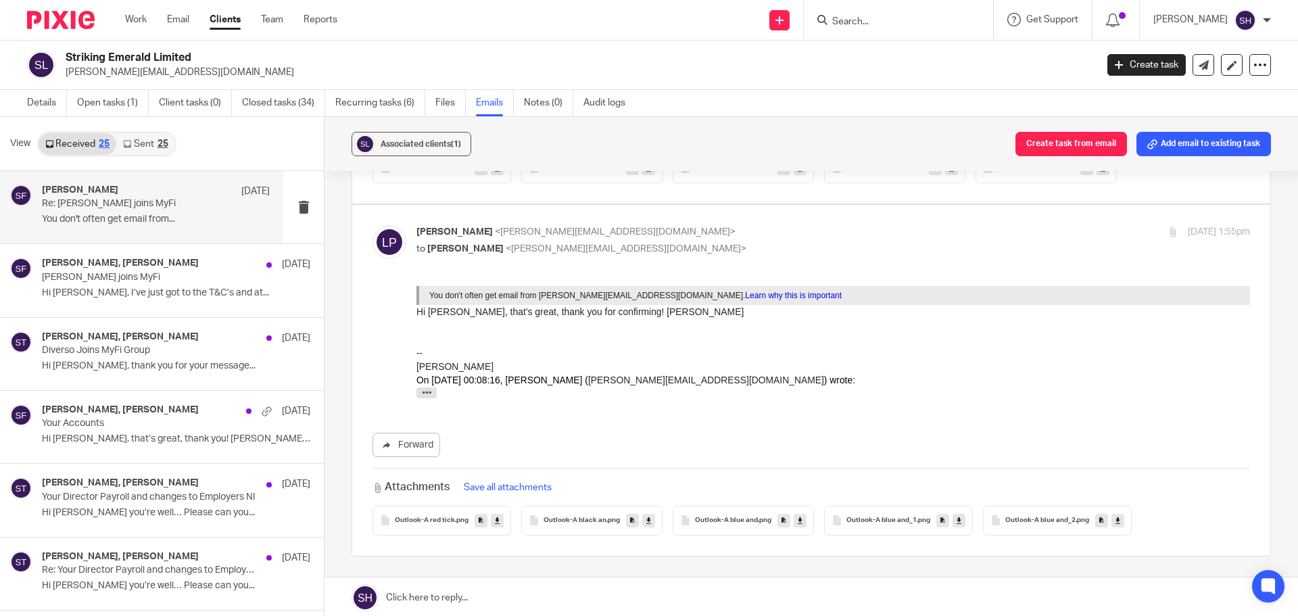
scroll to position [2201, 0]
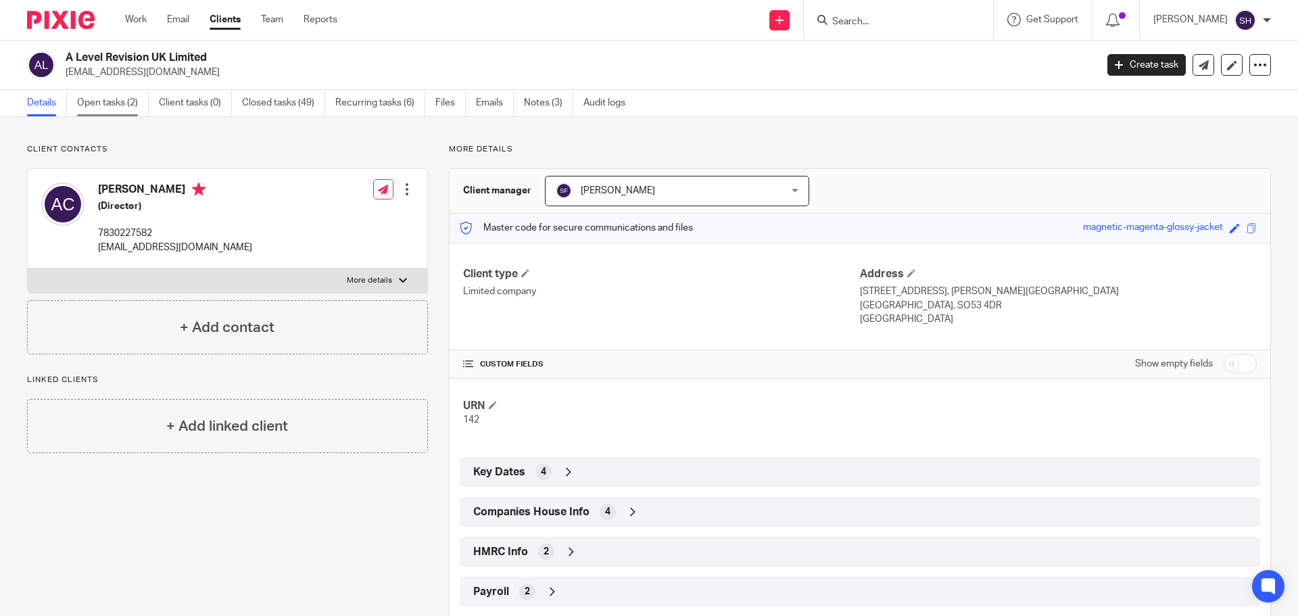
click at [104, 102] on link "Open tasks (2)" at bounding box center [113, 103] width 72 height 26
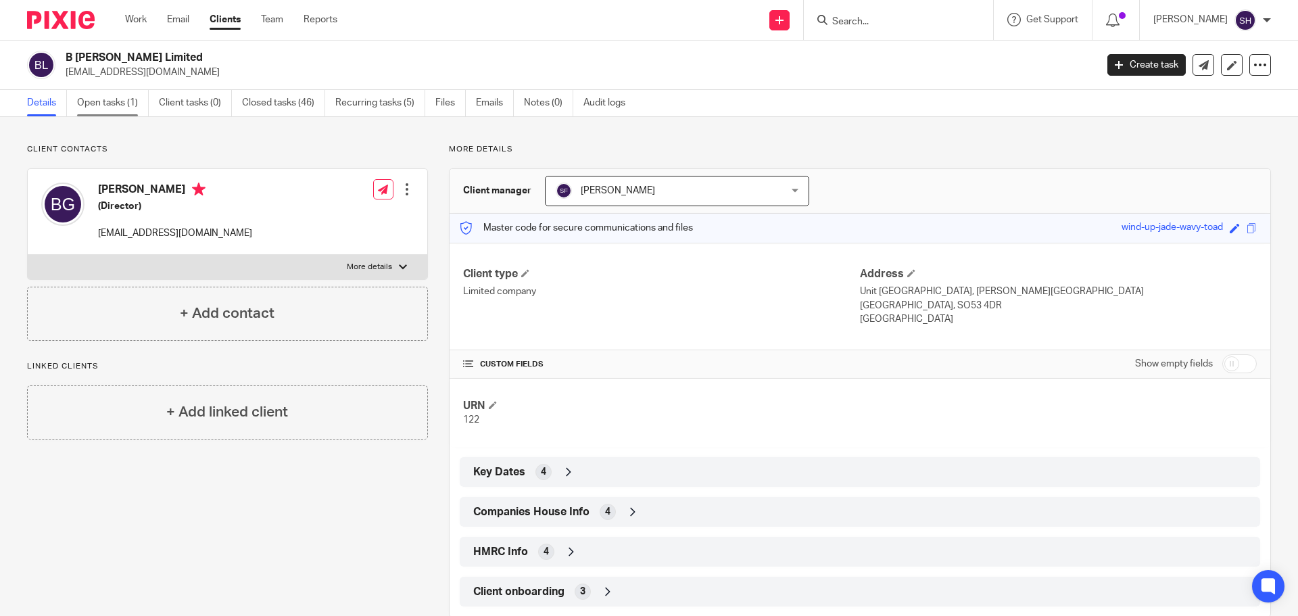
click at [107, 106] on link "Open tasks (1)" at bounding box center [113, 103] width 72 height 26
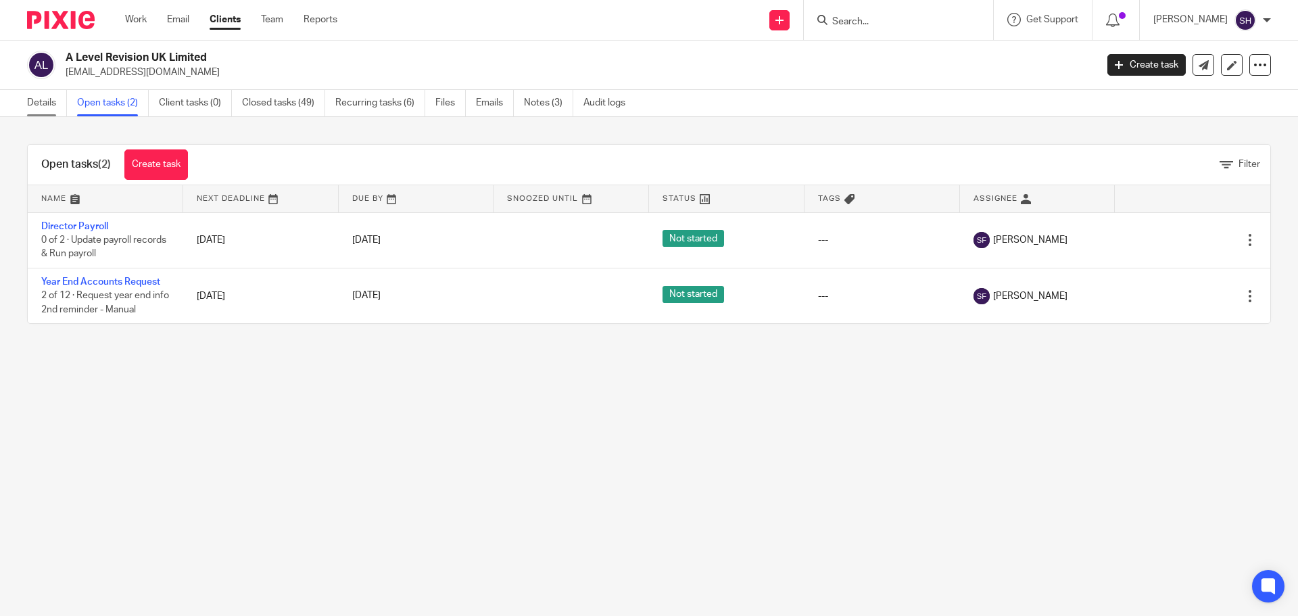
click at [43, 101] on link "Details" at bounding box center [47, 103] width 40 height 26
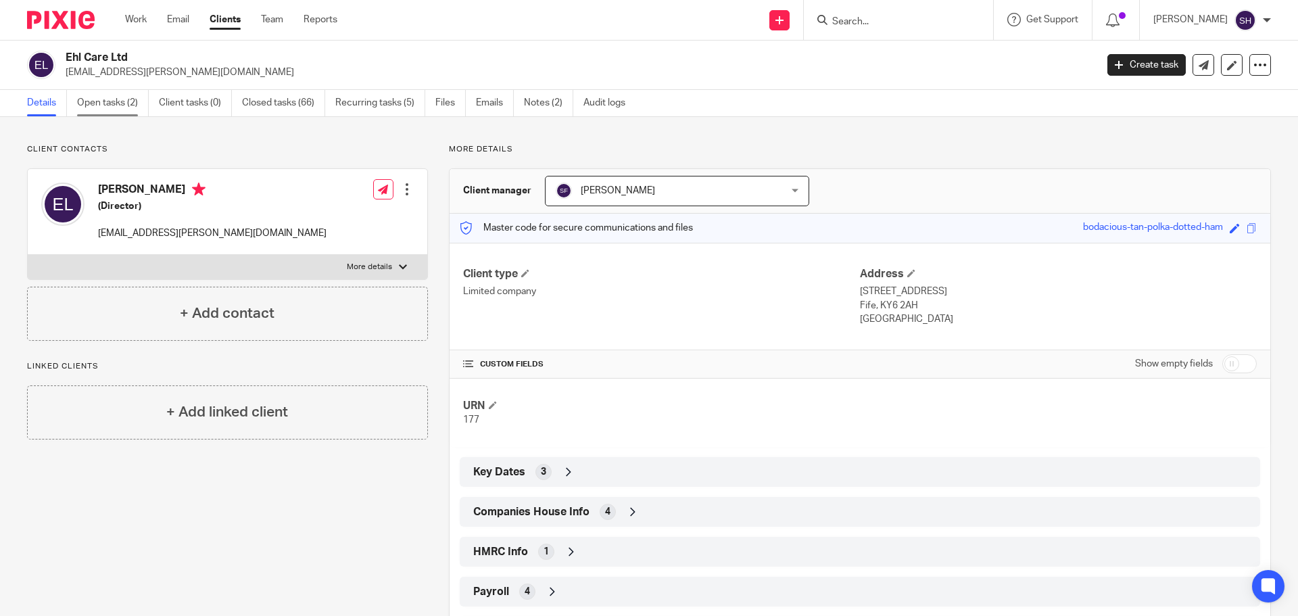
click at [109, 105] on link "Open tasks (2)" at bounding box center [113, 103] width 72 height 26
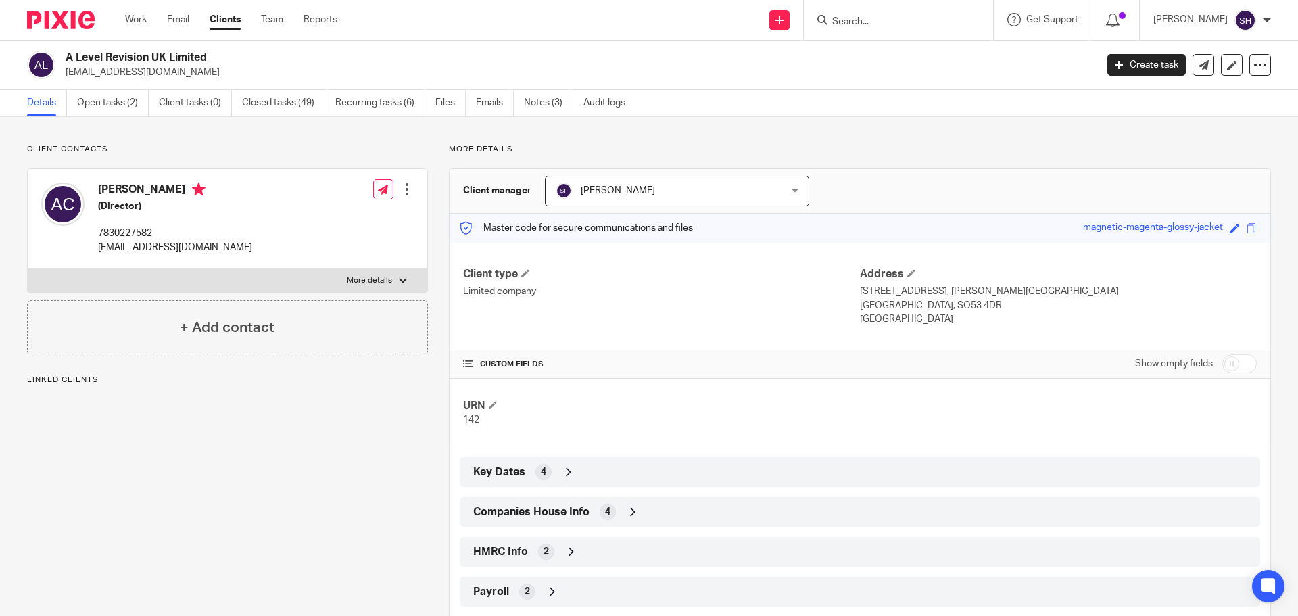
click at [570, 519] on span "Companies House Info" at bounding box center [531, 512] width 116 height 14
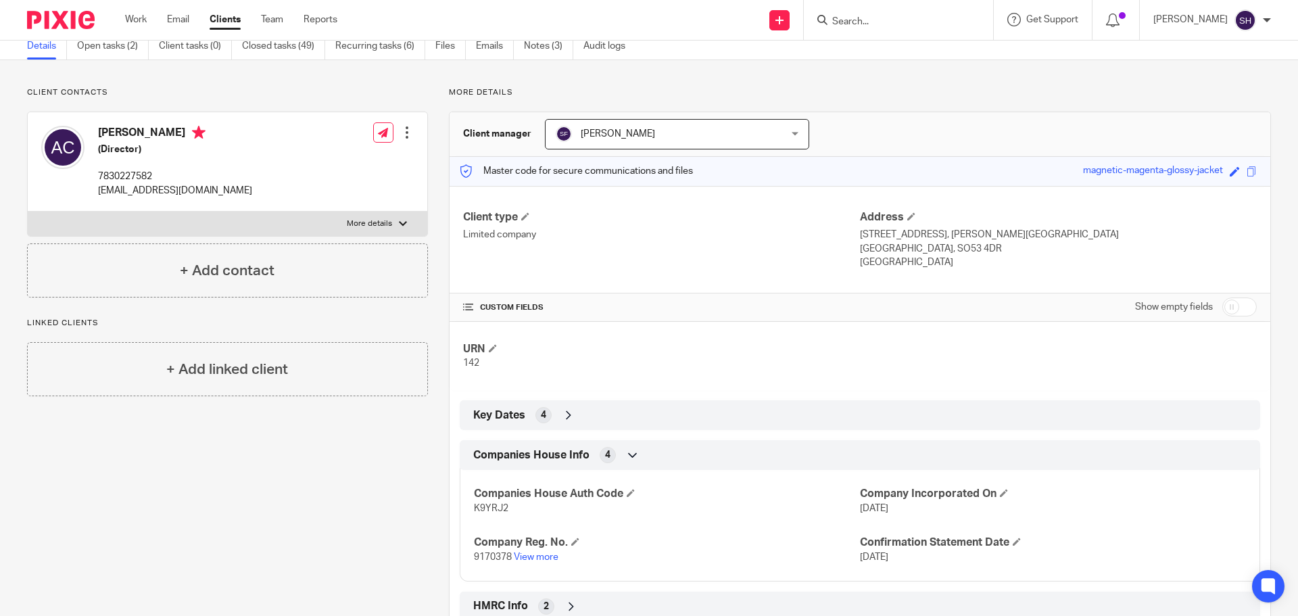
scroll to position [135, 0]
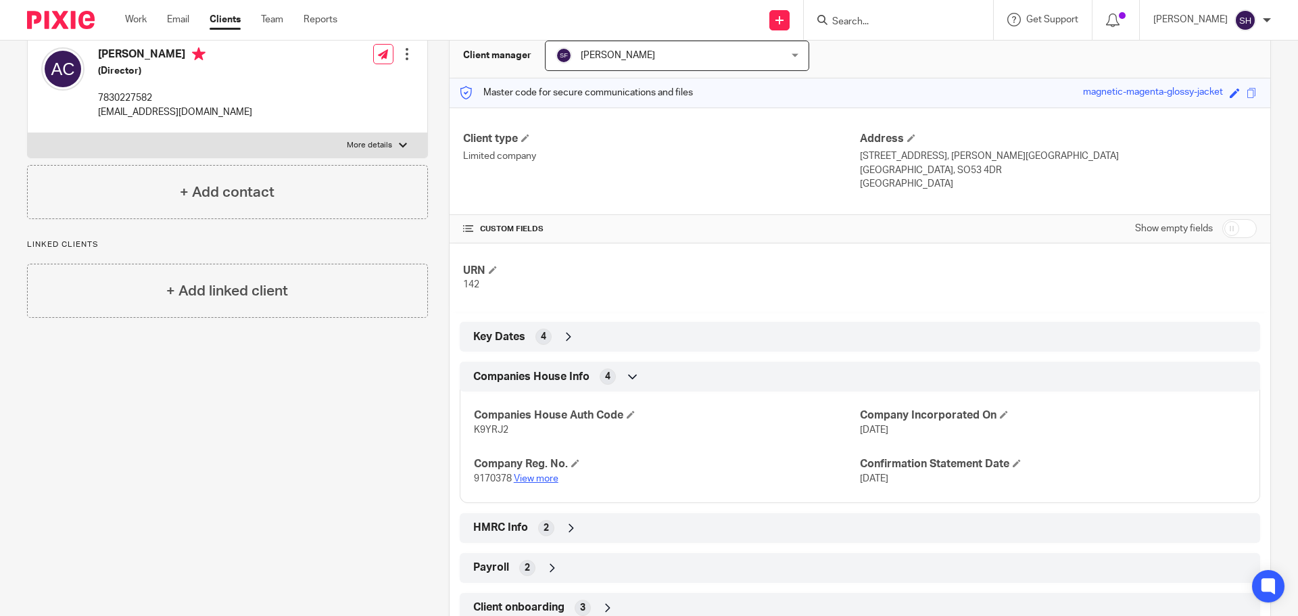
click at [538, 477] on link "View more" at bounding box center [536, 478] width 45 height 9
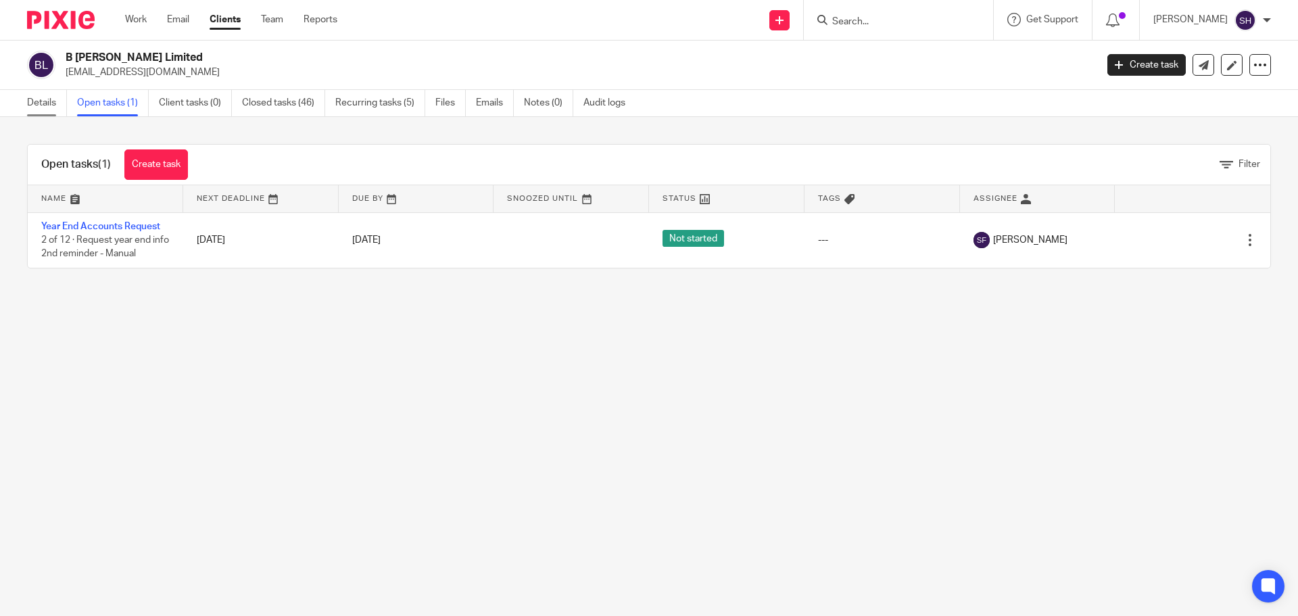
click at [33, 107] on link "Details" at bounding box center [47, 103] width 40 height 26
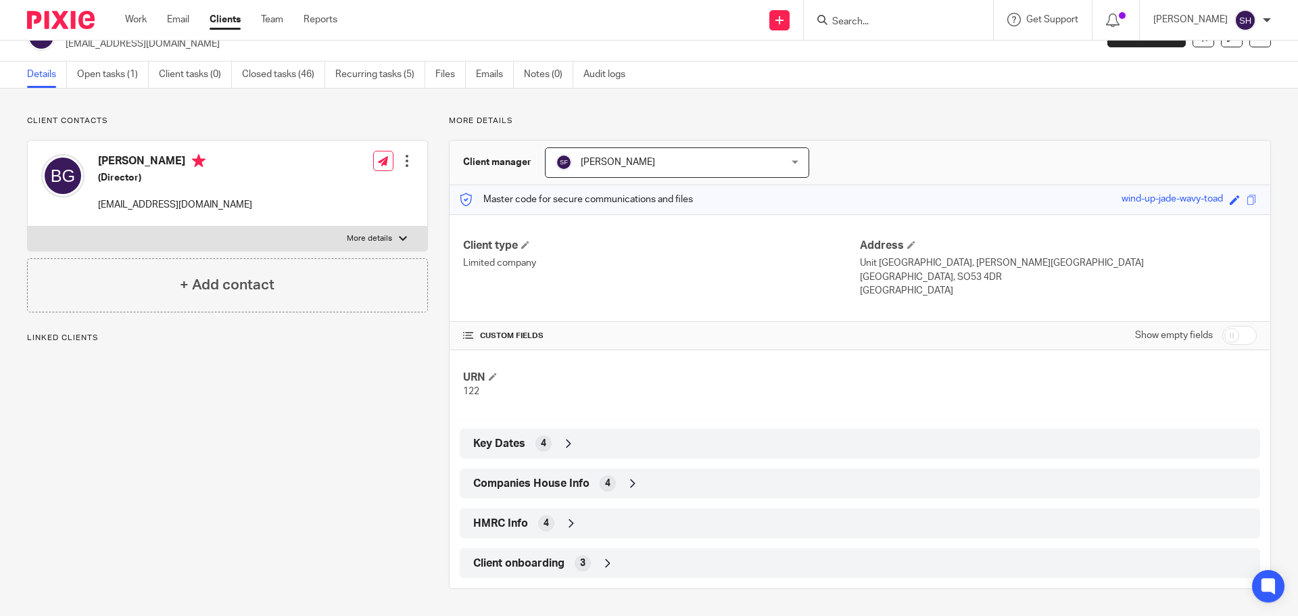
click at [566, 481] on span "Companies House Info" at bounding box center [531, 484] width 116 height 14
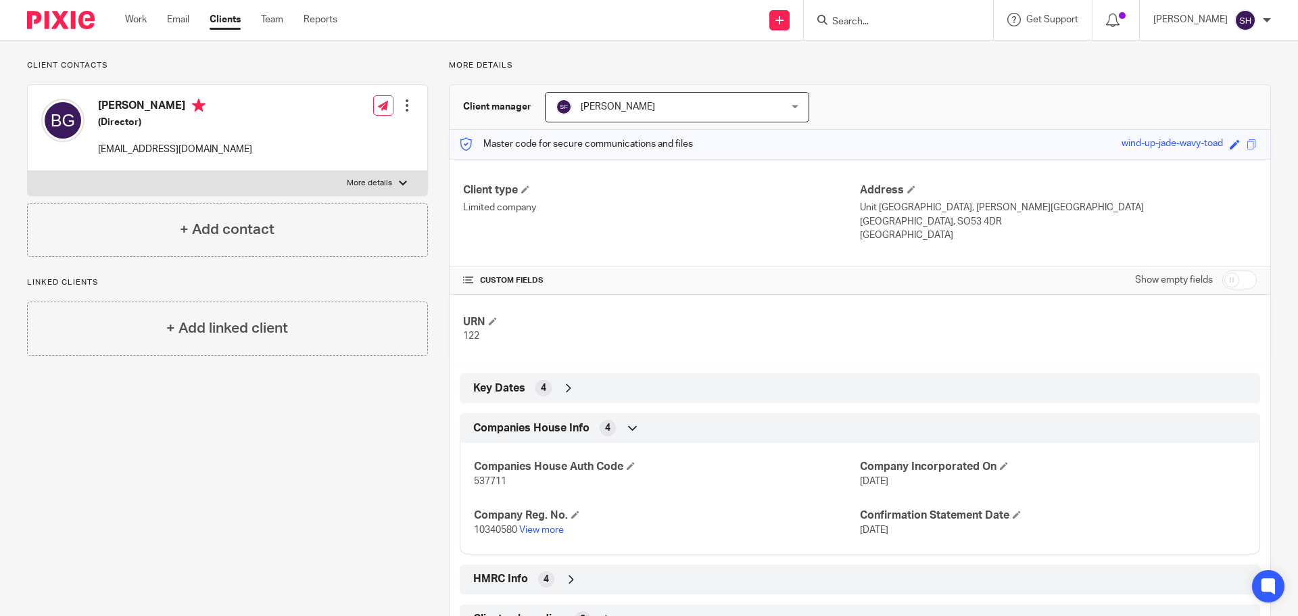
scroll to position [140, 0]
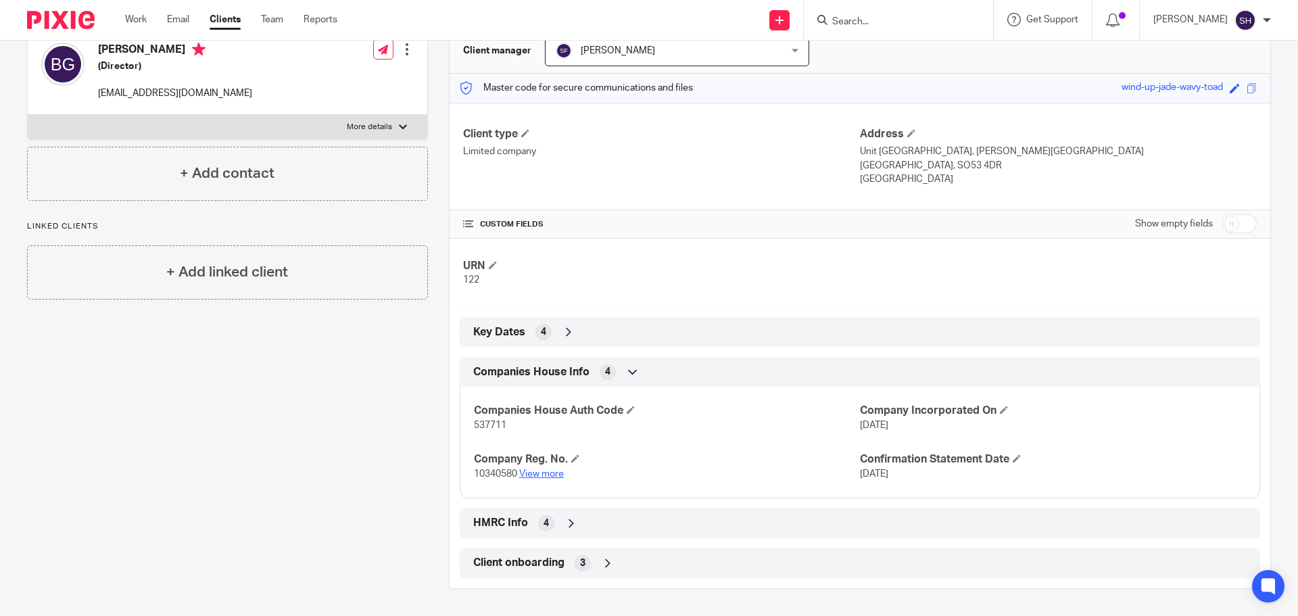
click at [537, 474] on link "View more" at bounding box center [541, 473] width 45 height 9
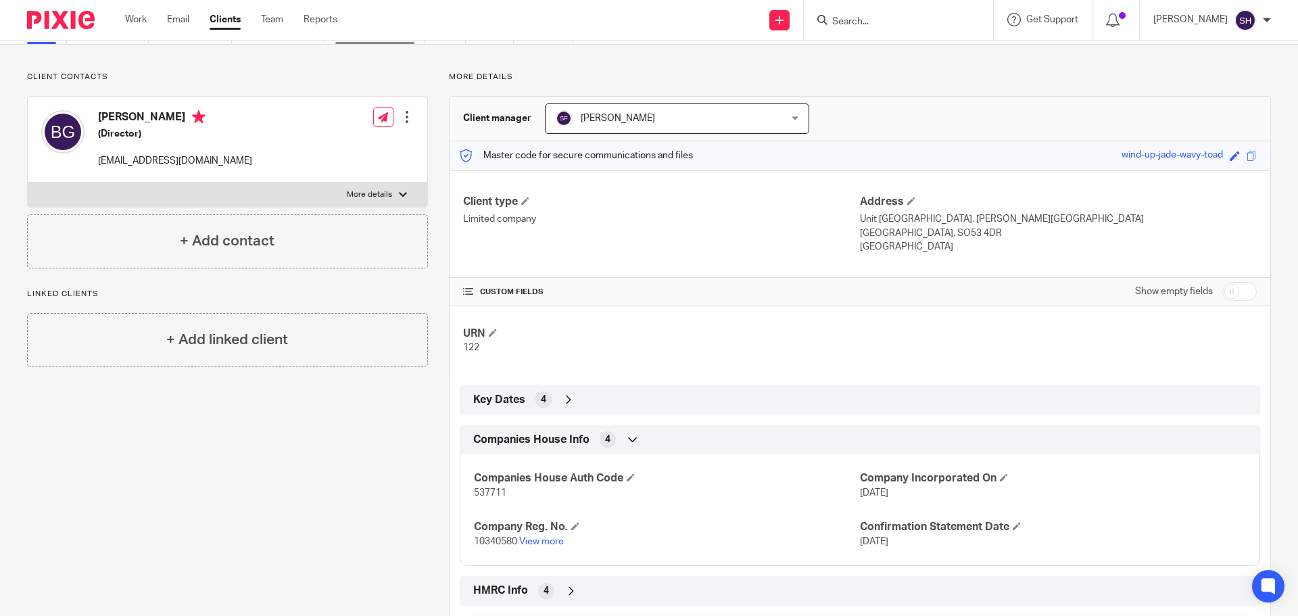
scroll to position [0, 0]
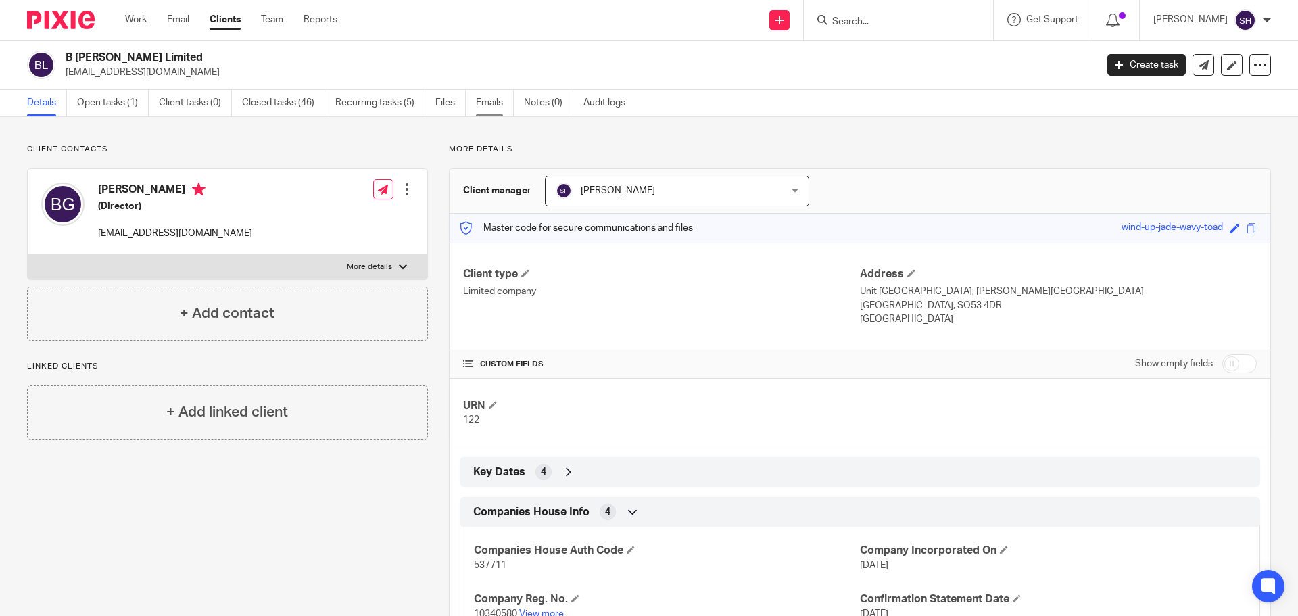
click at [497, 108] on link "Emails" at bounding box center [495, 103] width 38 height 26
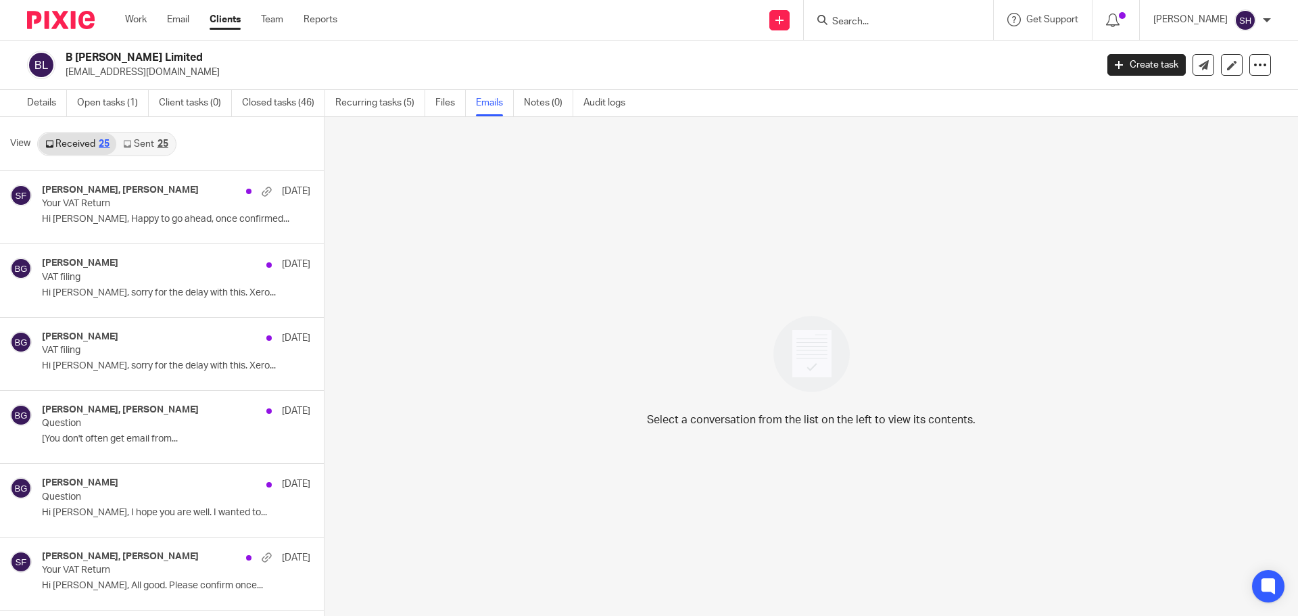
click at [152, 151] on link "Sent 25" at bounding box center [145, 144] width 58 height 22
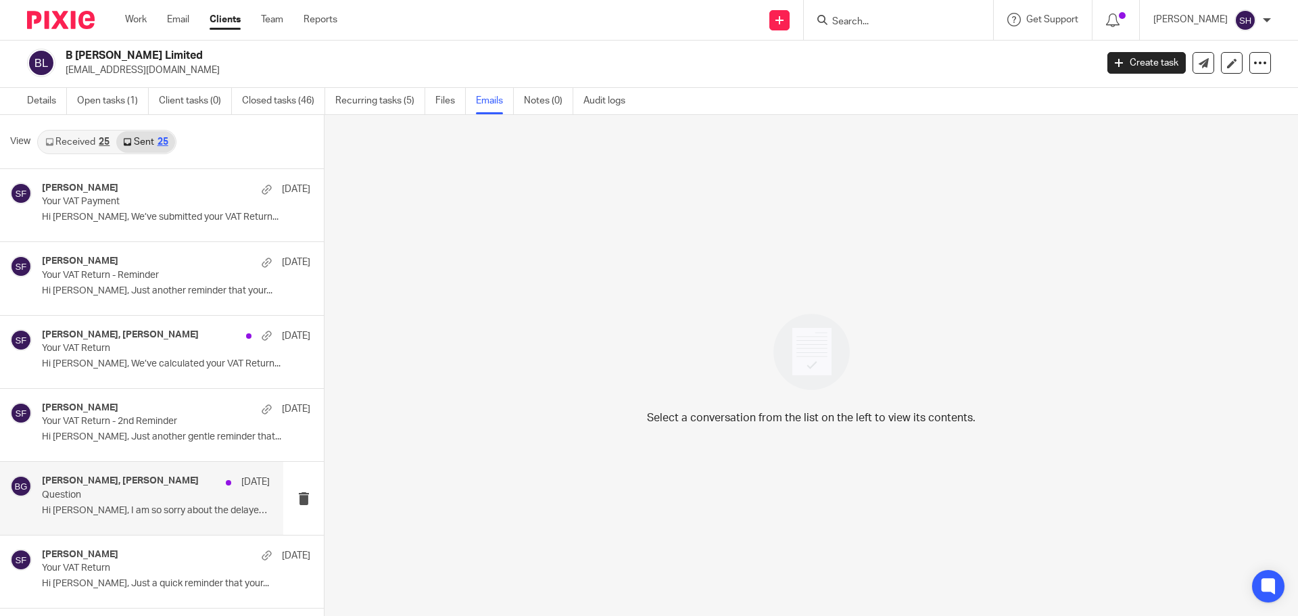
click at [168, 492] on p "Question" at bounding box center [133, 494] width 183 height 11
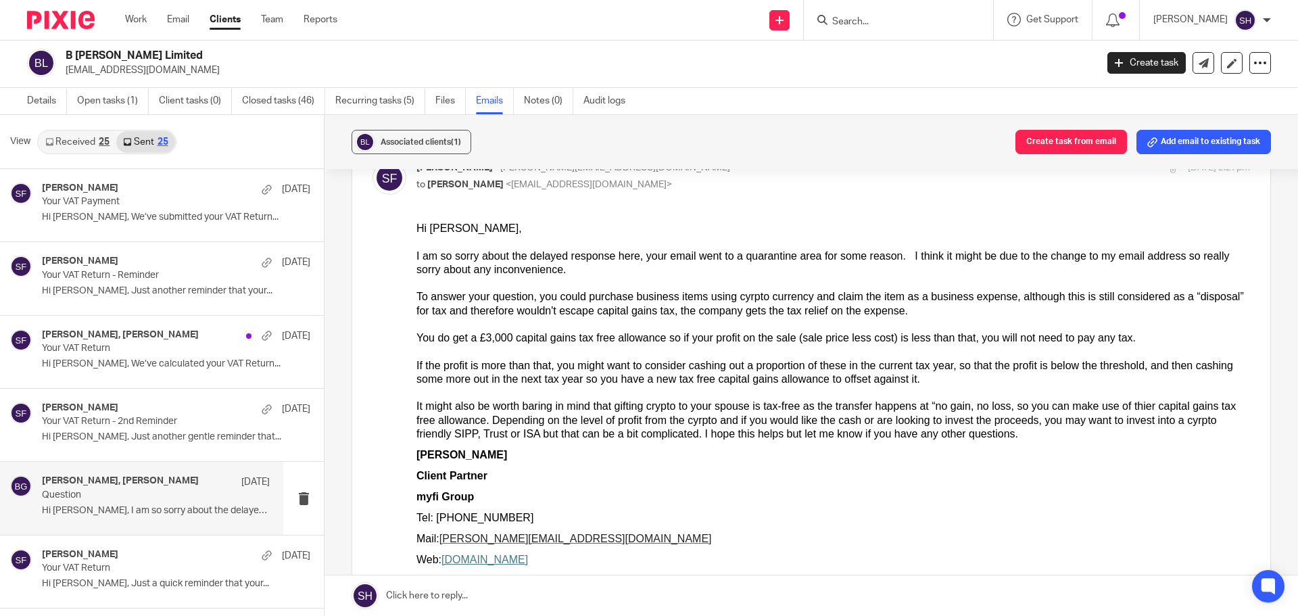
scroll to position [68, 0]
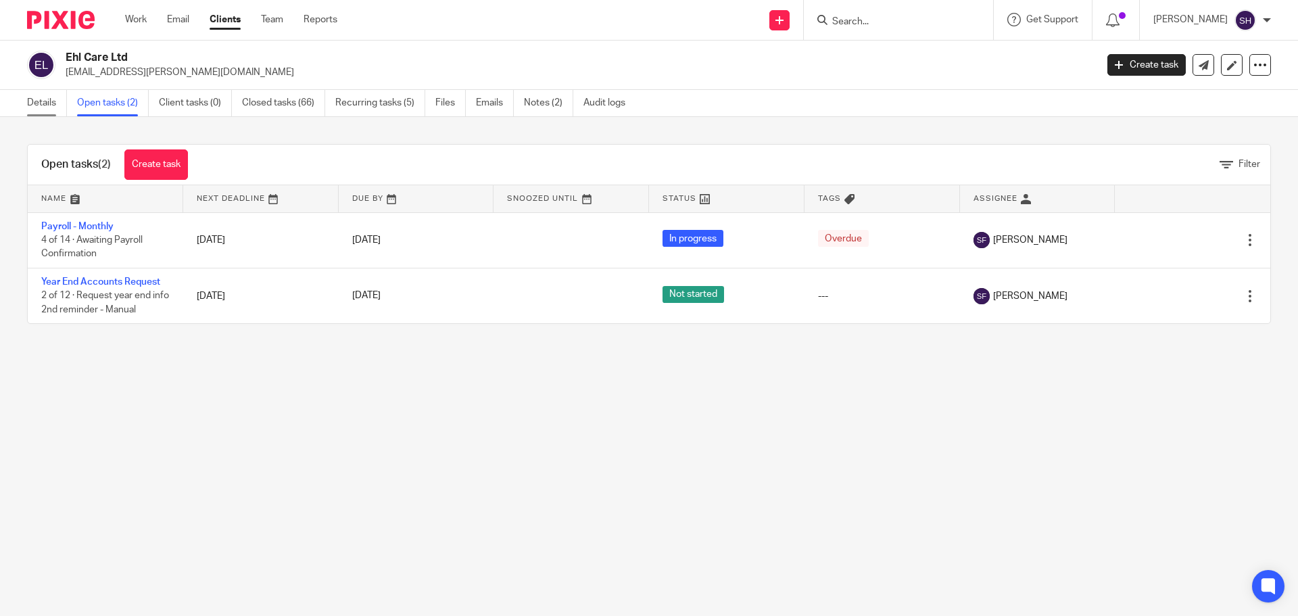
click at [37, 101] on link "Details" at bounding box center [47, 103] width 40 height 26
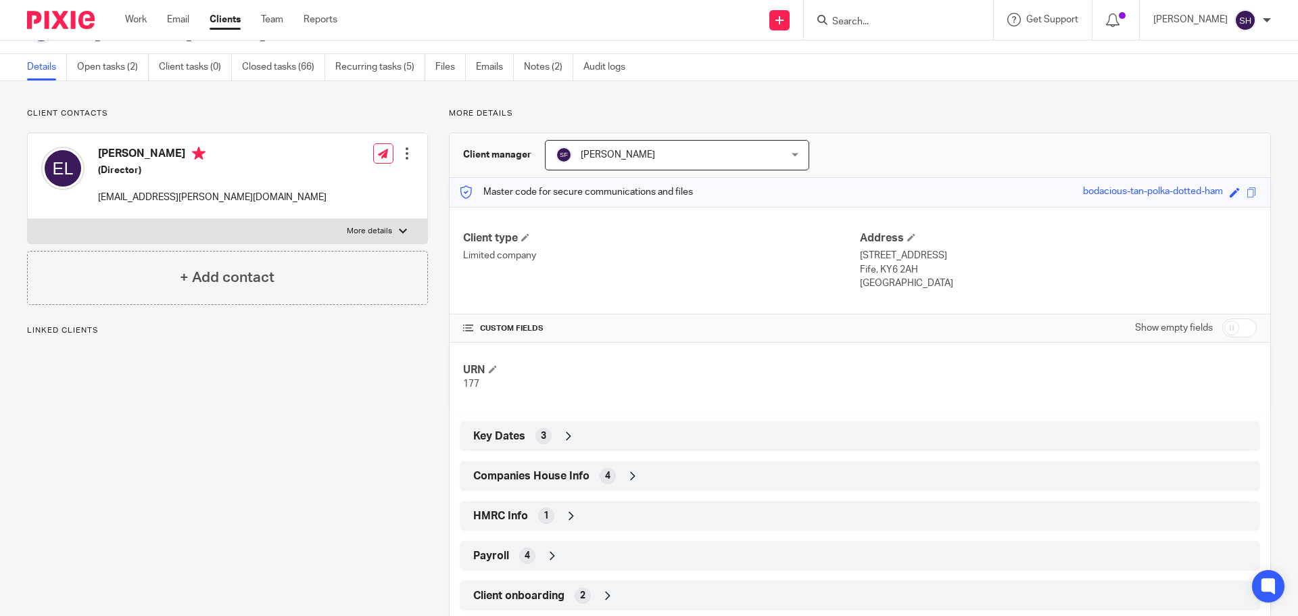
scroll to position [68, 0]
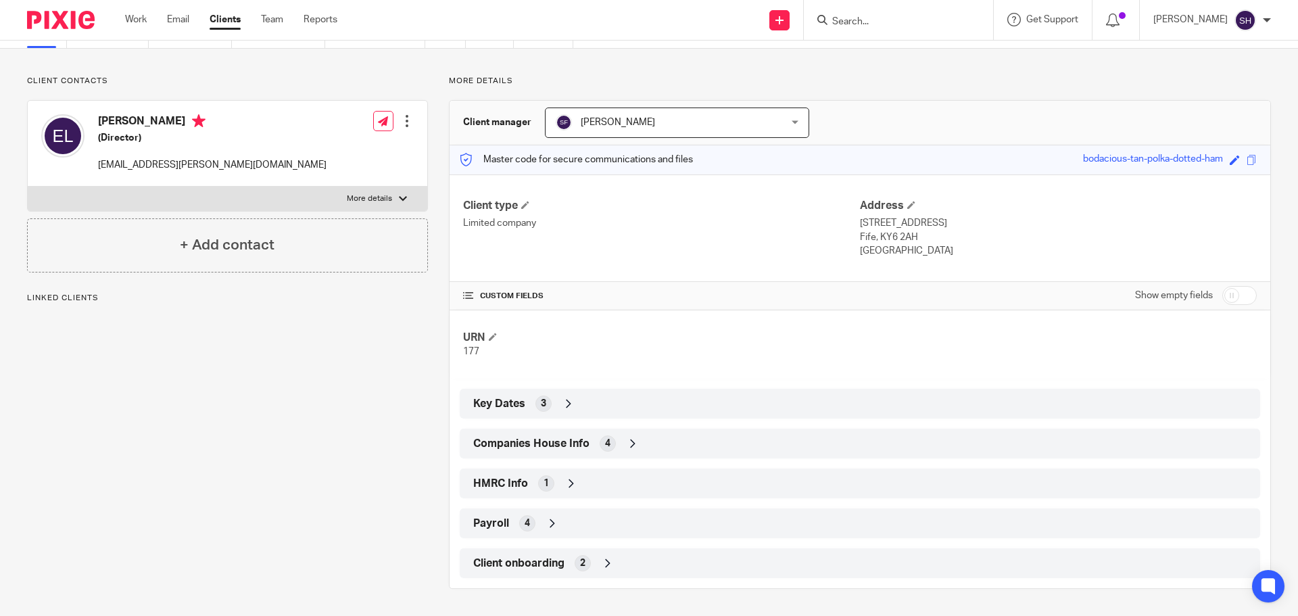
click at [579, 440] on span "Companies House Info" at bounding box center [531, 444] width 116 height 14
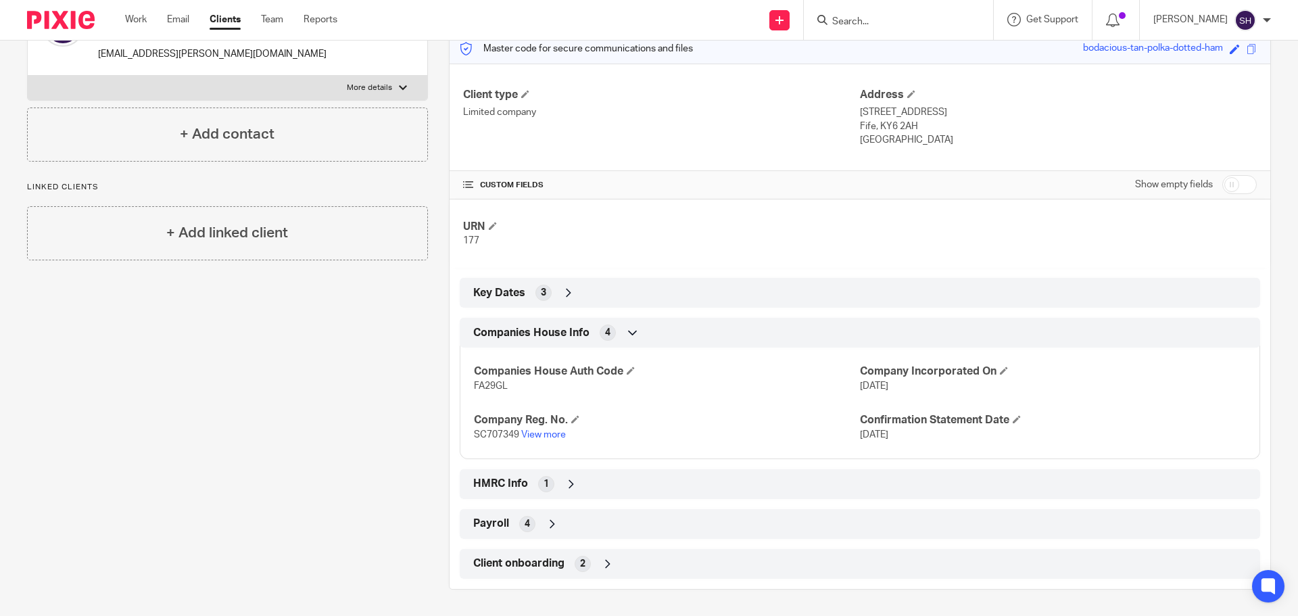
scroll to position [180, 0]
click at [544, 434] on link "View more" at bounding box center [543, 433] width 45 height 9
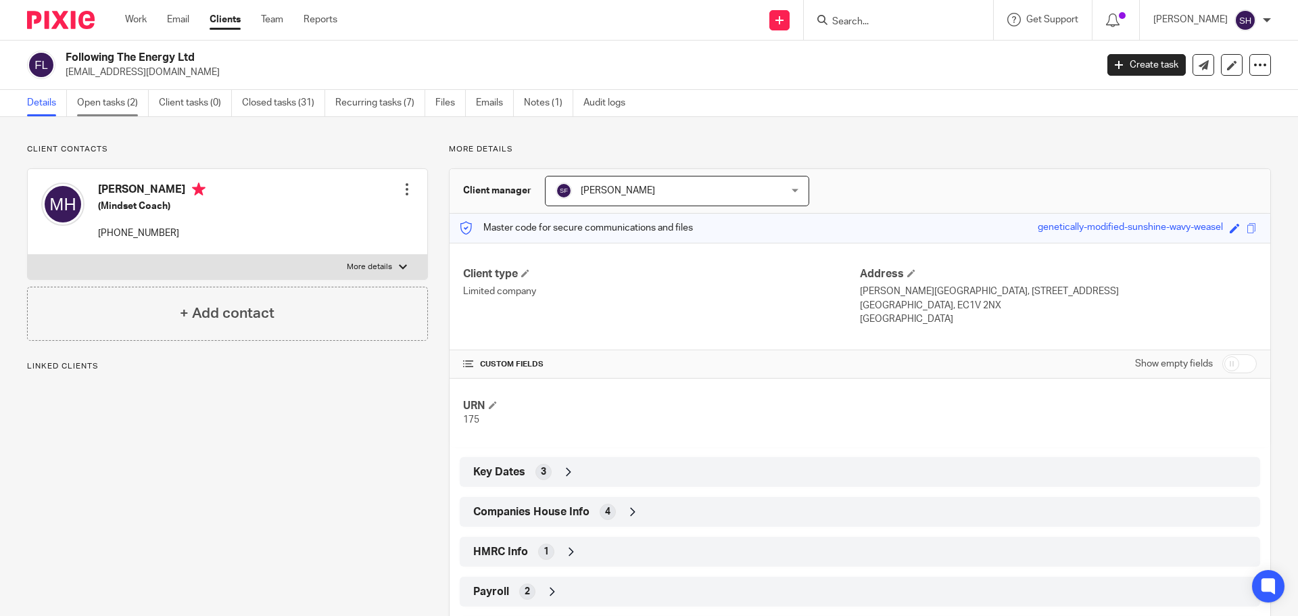
click at [115, 95] on link "Open tasks (2)" at bounding box center [113, 103] width 72 height 26
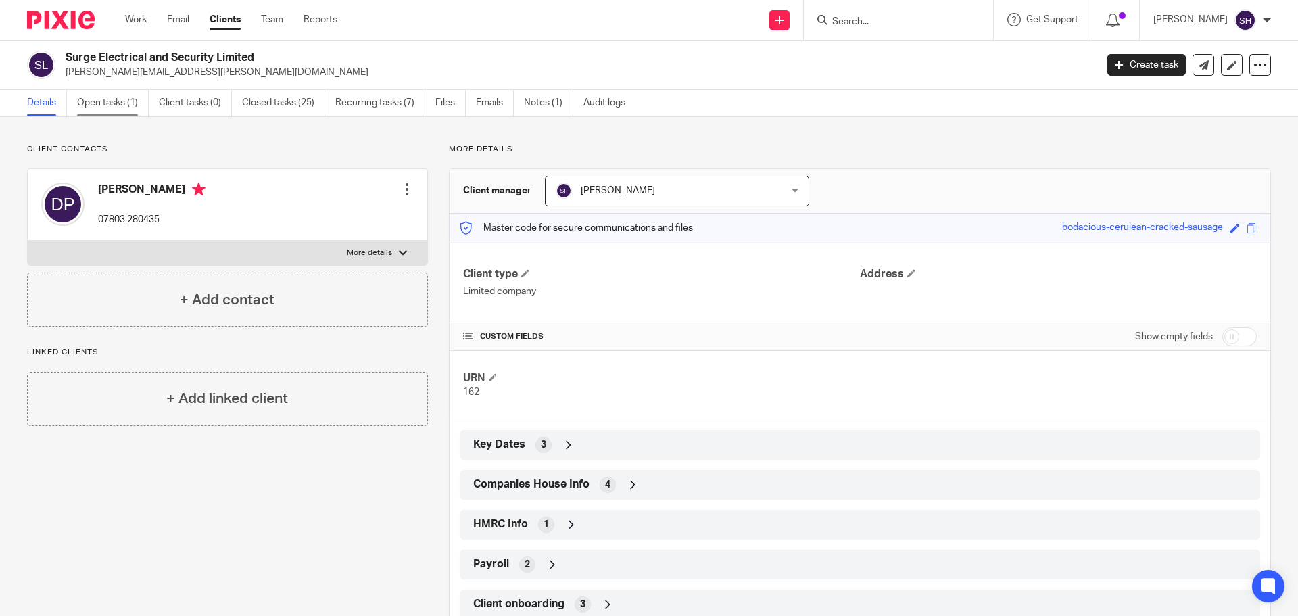
click at [112, 102] on link "Open tasks (1)" at bounding box center [113, 103] width 72 height 26
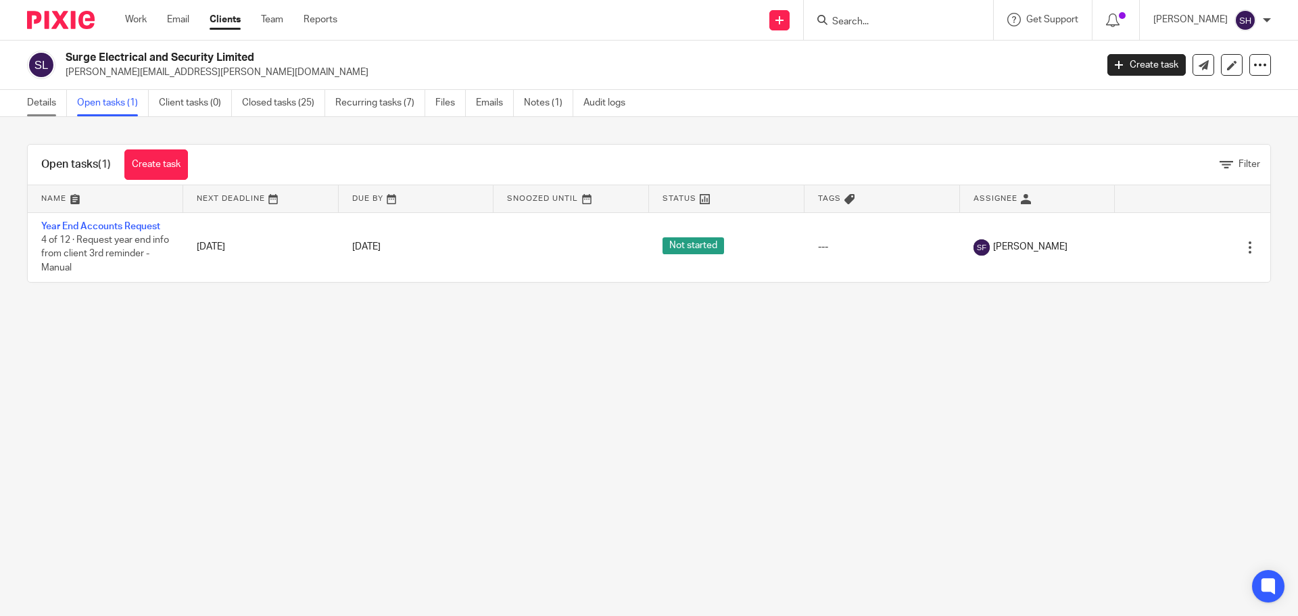
click at [41, 106] on link "Details" at bounding box center [47, 103] width 40 height 26
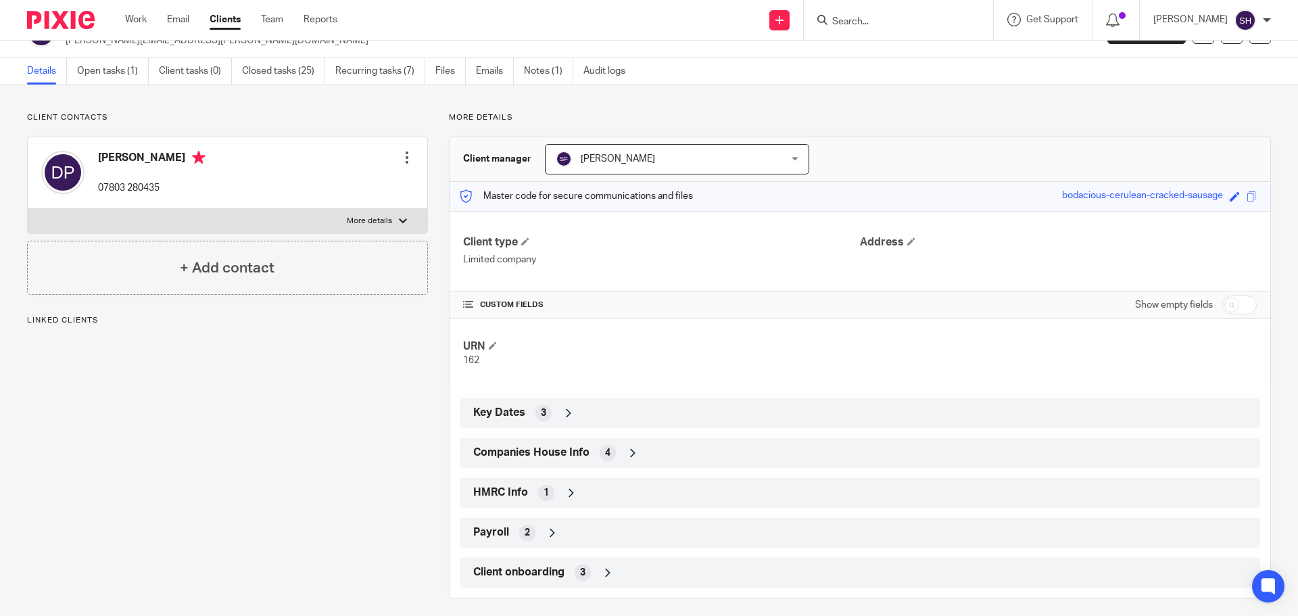
scroll to position [41, 0]
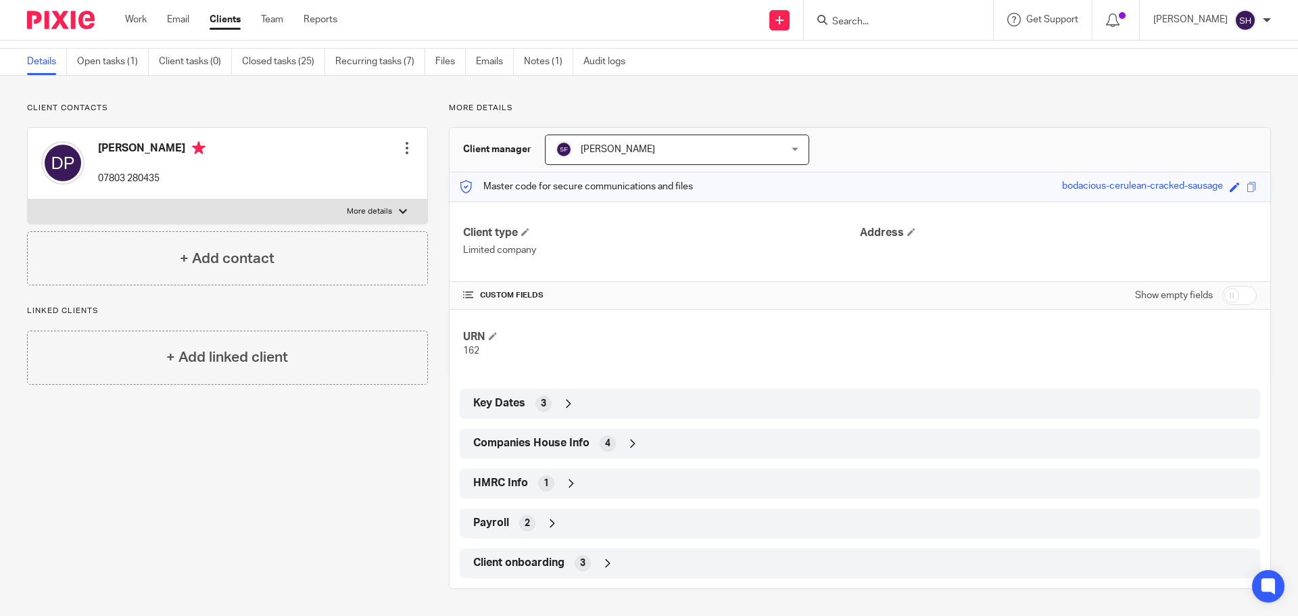
click at [575, 443] on span "Companies House Info" at bounding box center [531, 443] width 116 height 14
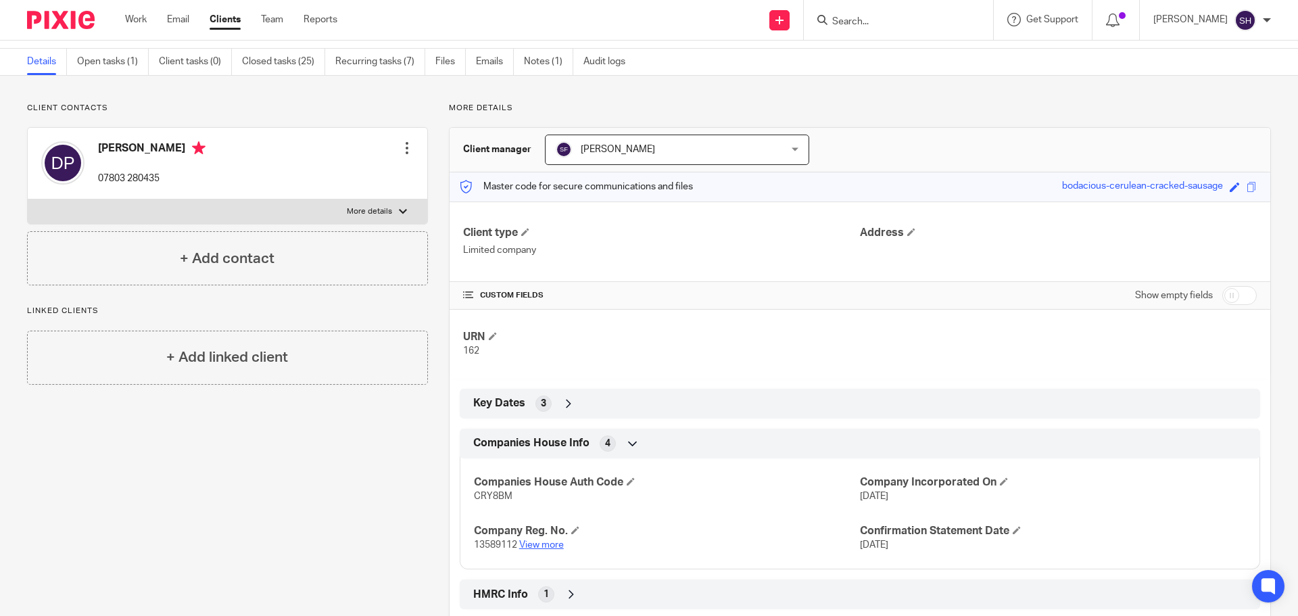
click at [531, 541] on link "View more" at bounding box center [541, 544] width 45 height 9
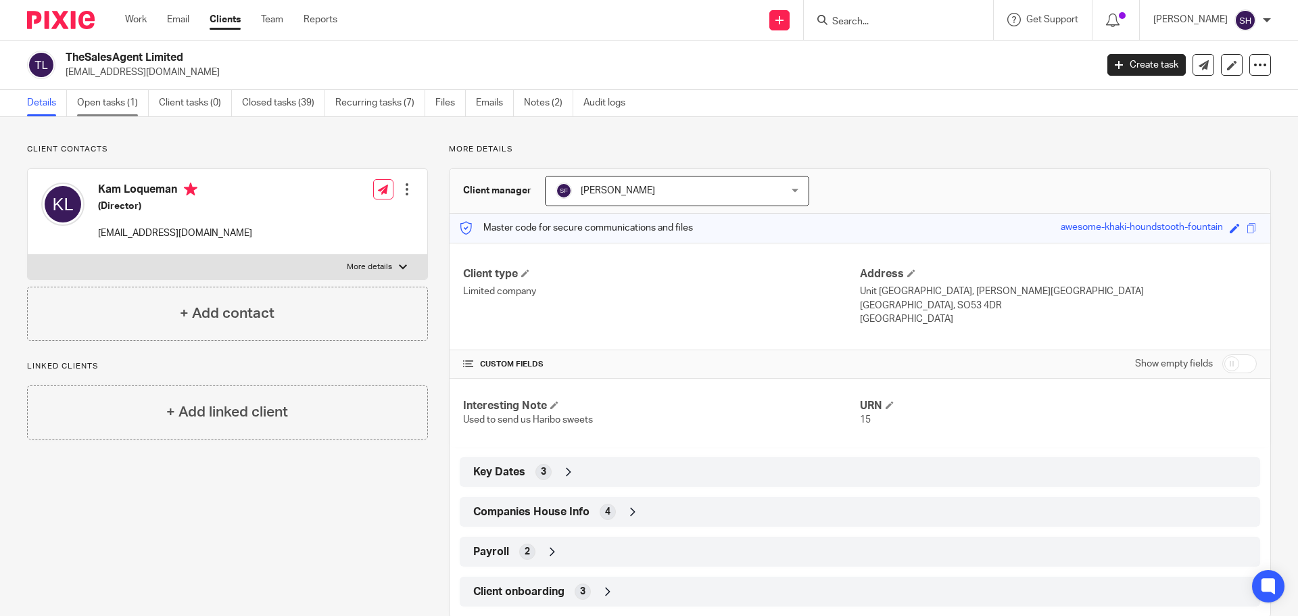
click at [126, 99] on link "Open tasks (1)" at bounding box center [113, 103] width 72 height 26
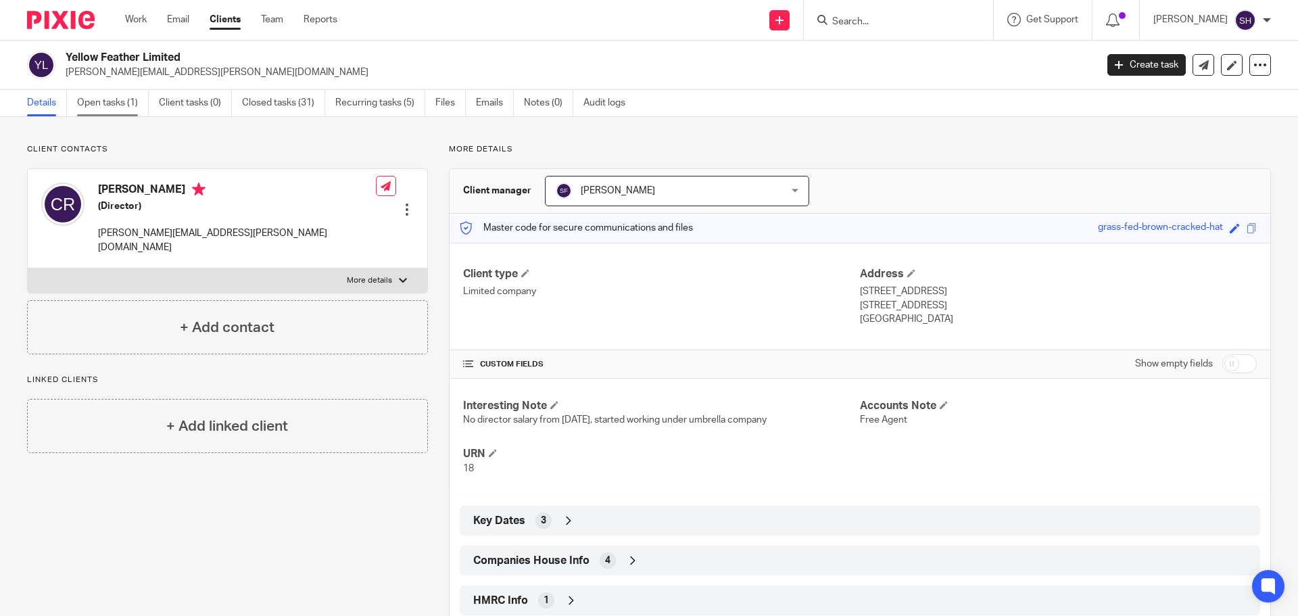
click at [98, 111] on link "Open tasks (1)" at bounding box center [113, 103] width 72 height 26
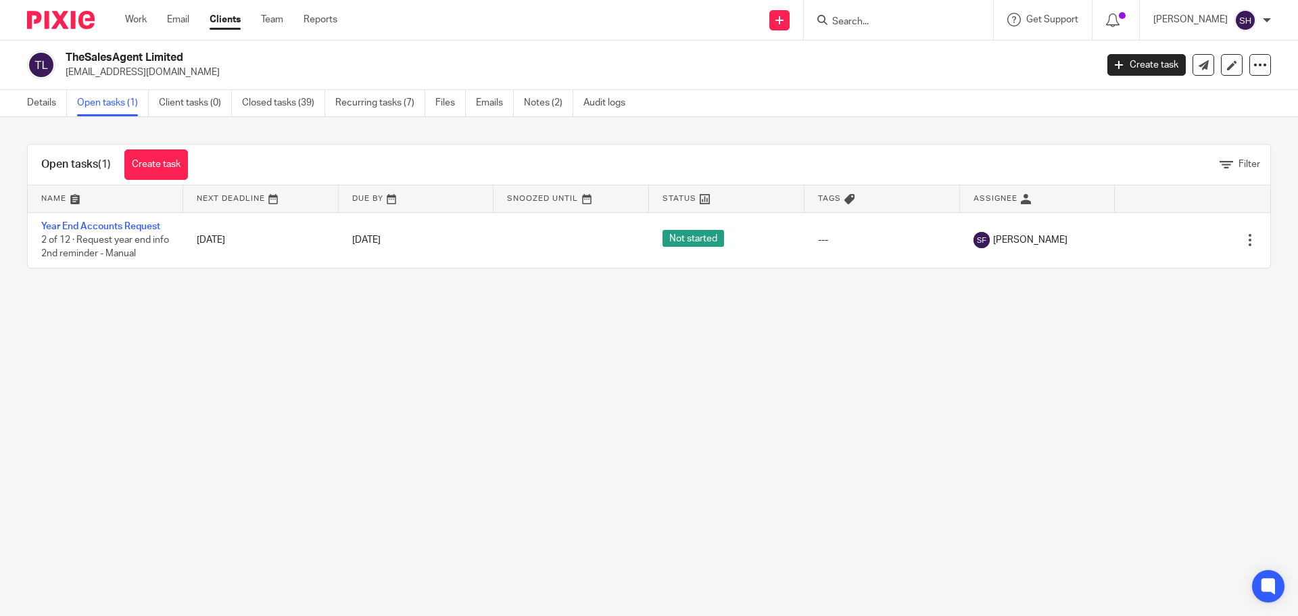
click at [19, 99] on div "Details Open tasks (1) Client tasks (0) Closed tasks (39) Recurring tasks (7) F…" at bounding box center [329, 103] width 659 height 26
click at [37, 103] on link "Details" at bounding box center [47, 103] width 40 height 26
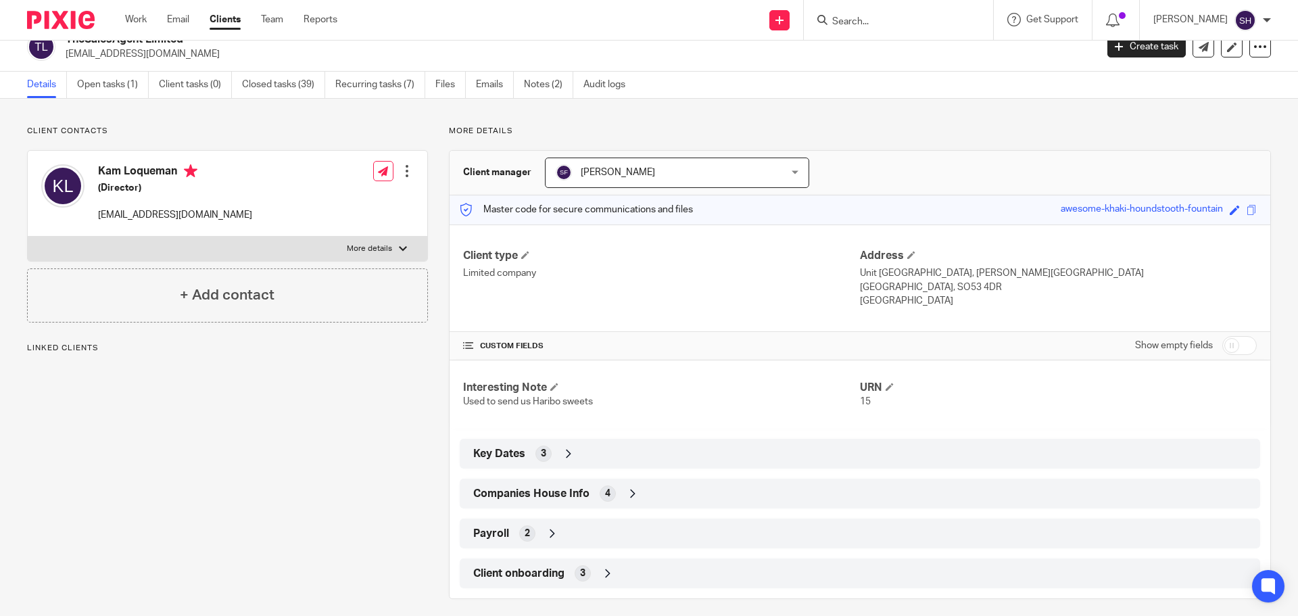
scroll to position [28, 0]
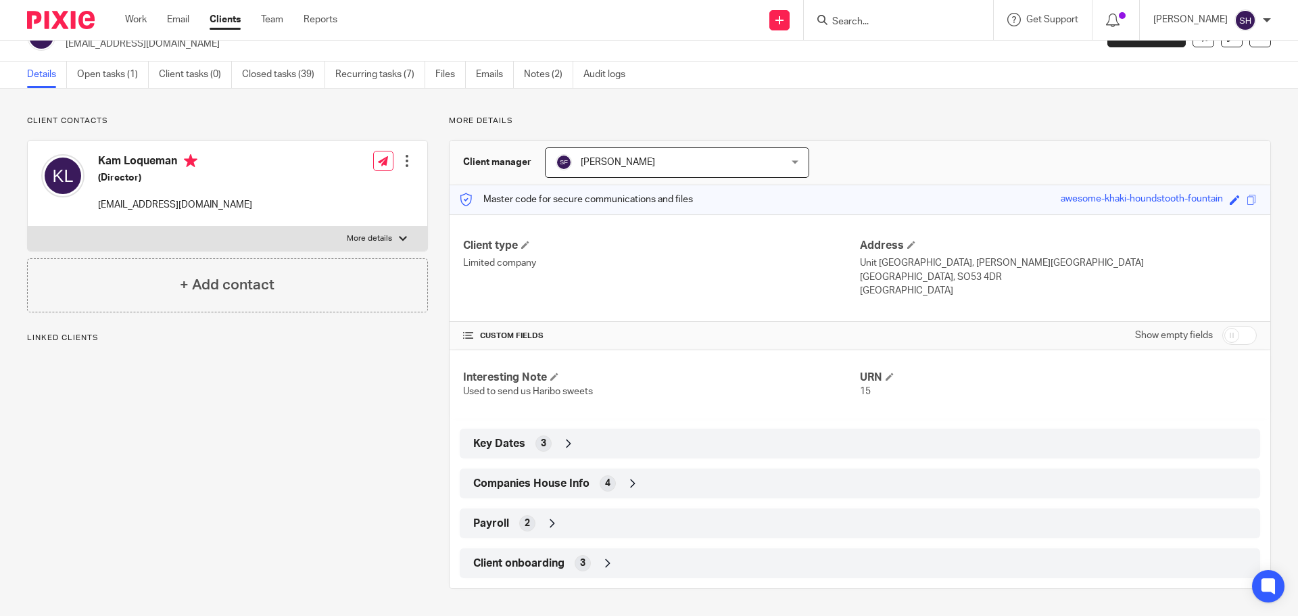
click at [637, 489] on div "Companies House Info 4" at bounding box center [860, 483] width 780 height 23
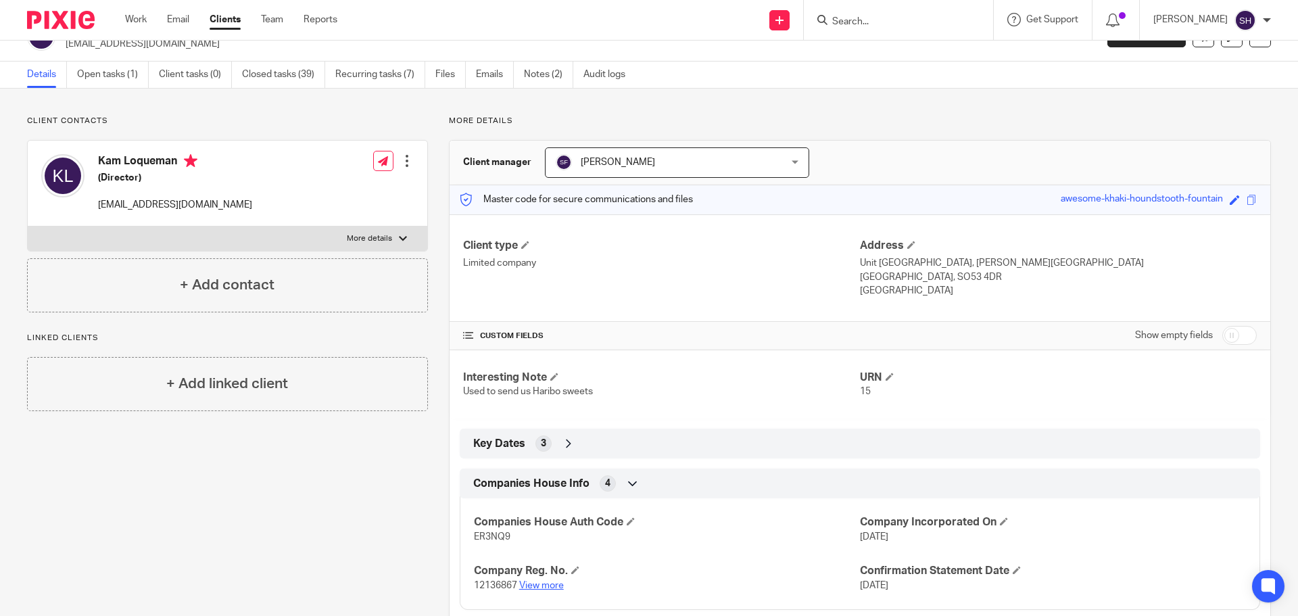
click at [556, 586] on link "View more" at bounding box center [541, 585] width 45 height 9
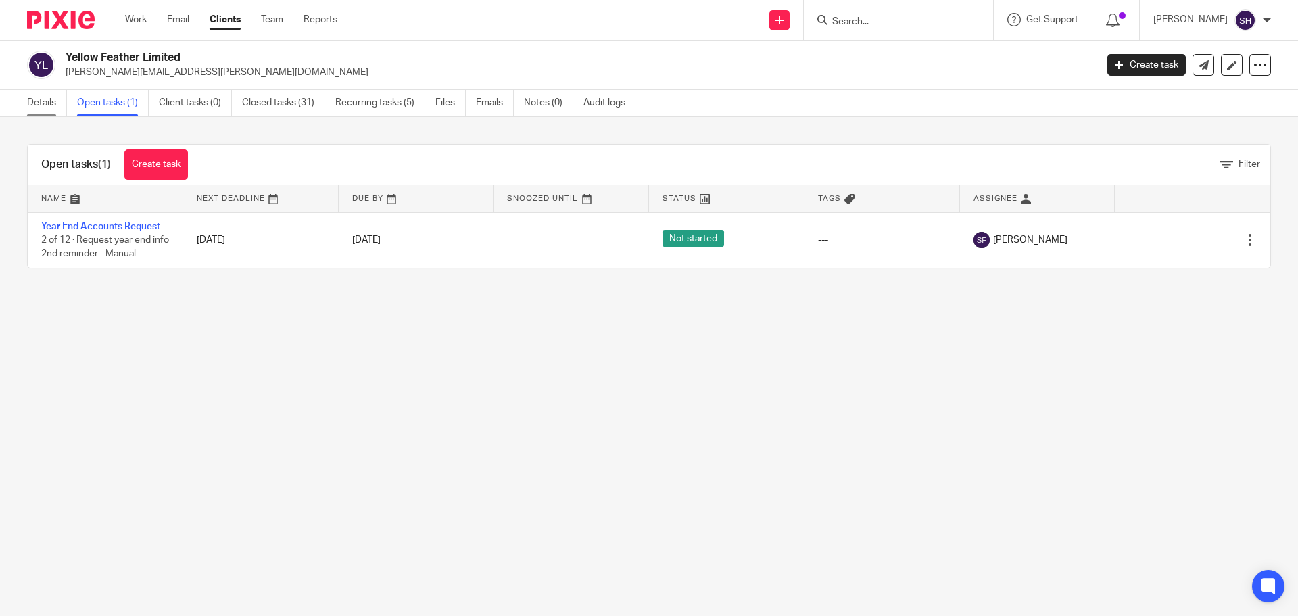
click at [62, 109] on link "Details" at bounding box center [47, 103] width 40 height 26
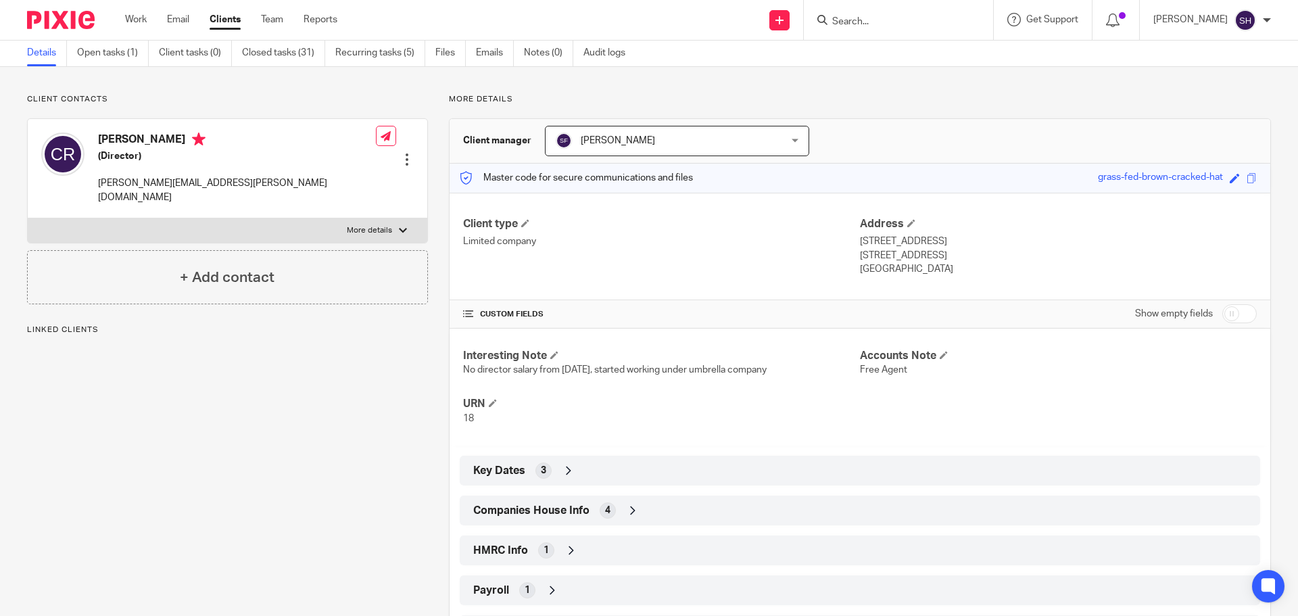
scroll to position [117, 0]
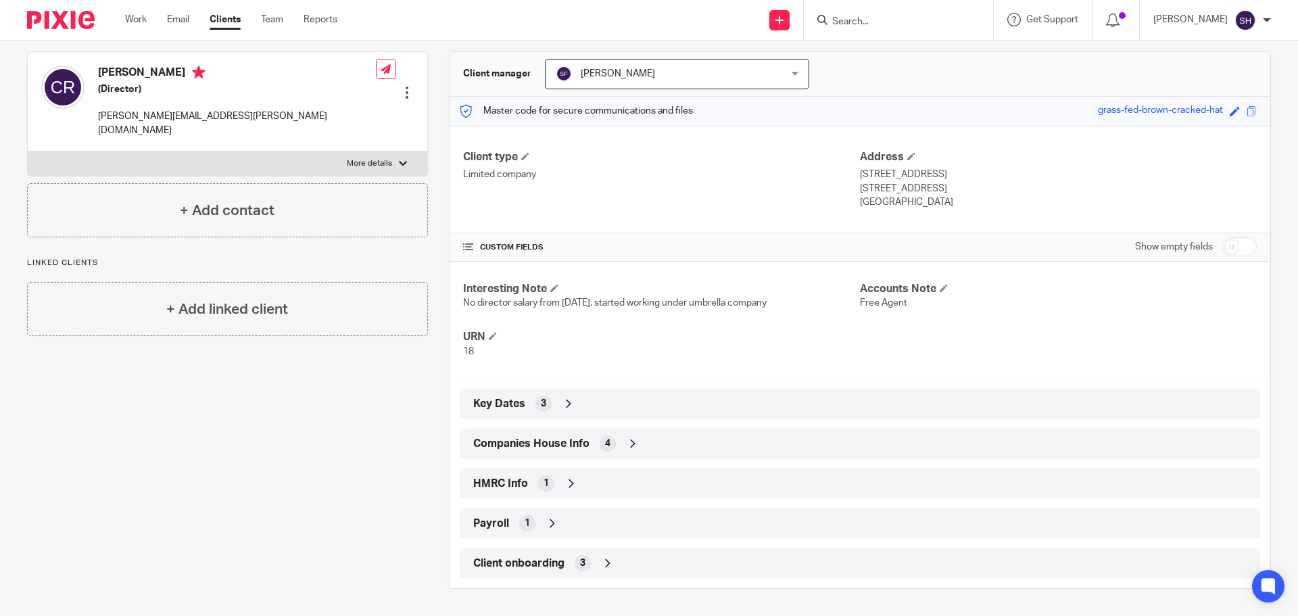
click at [568, 448] on span "Companies House Info" at bounding box center [531, 444] width 116 height 14
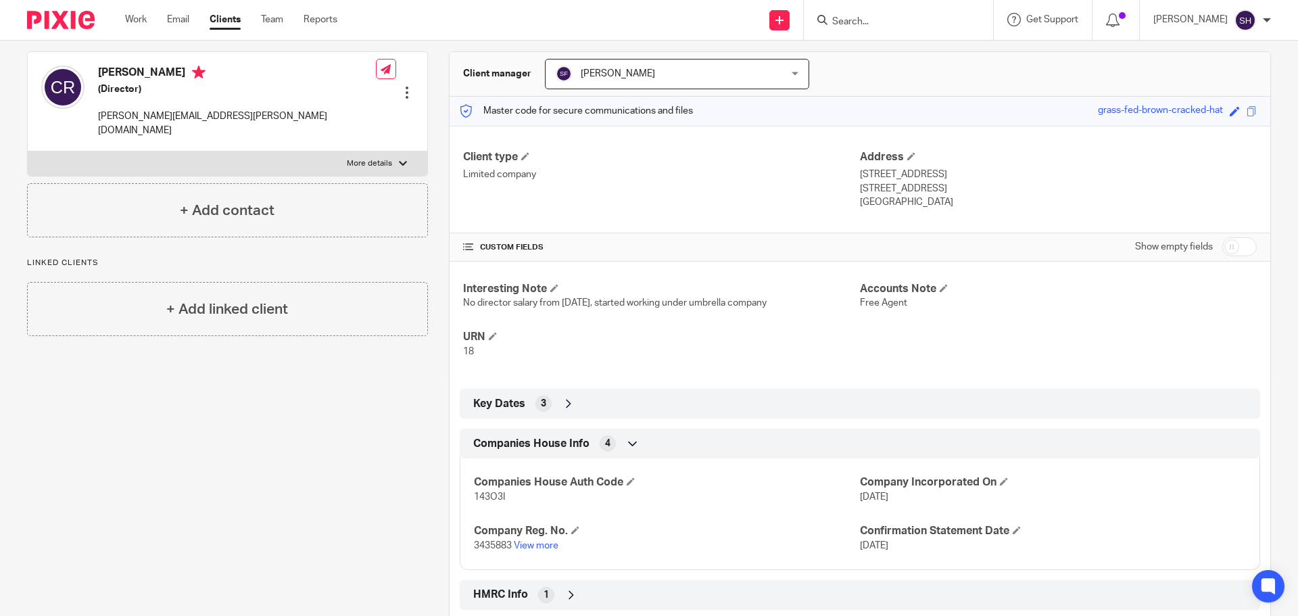
scroll to position [185, 0]
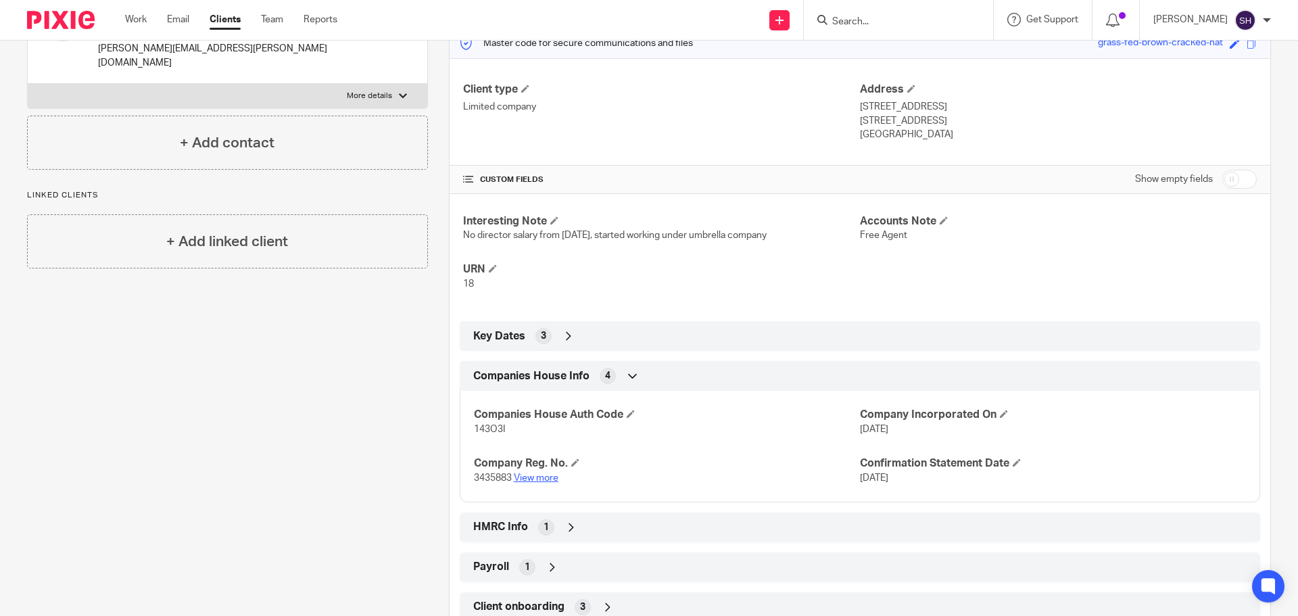
click at [539, 477] on link "View more" at bounding box center [536, 477] width 45 height 9
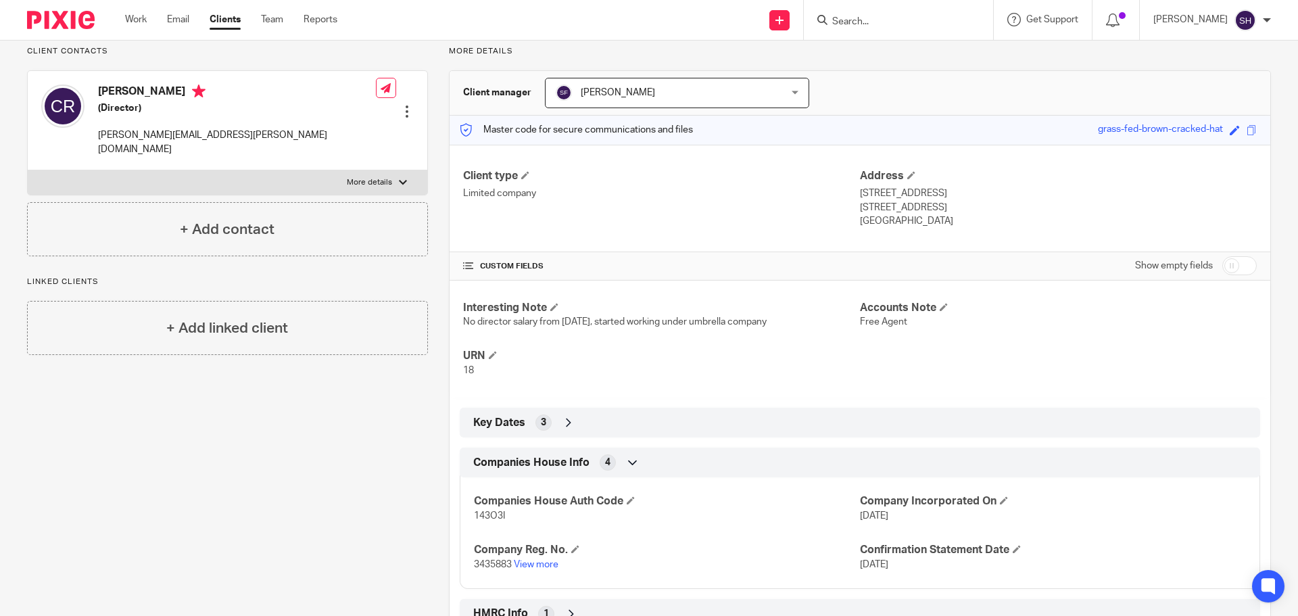
scroll to position [0, 0]
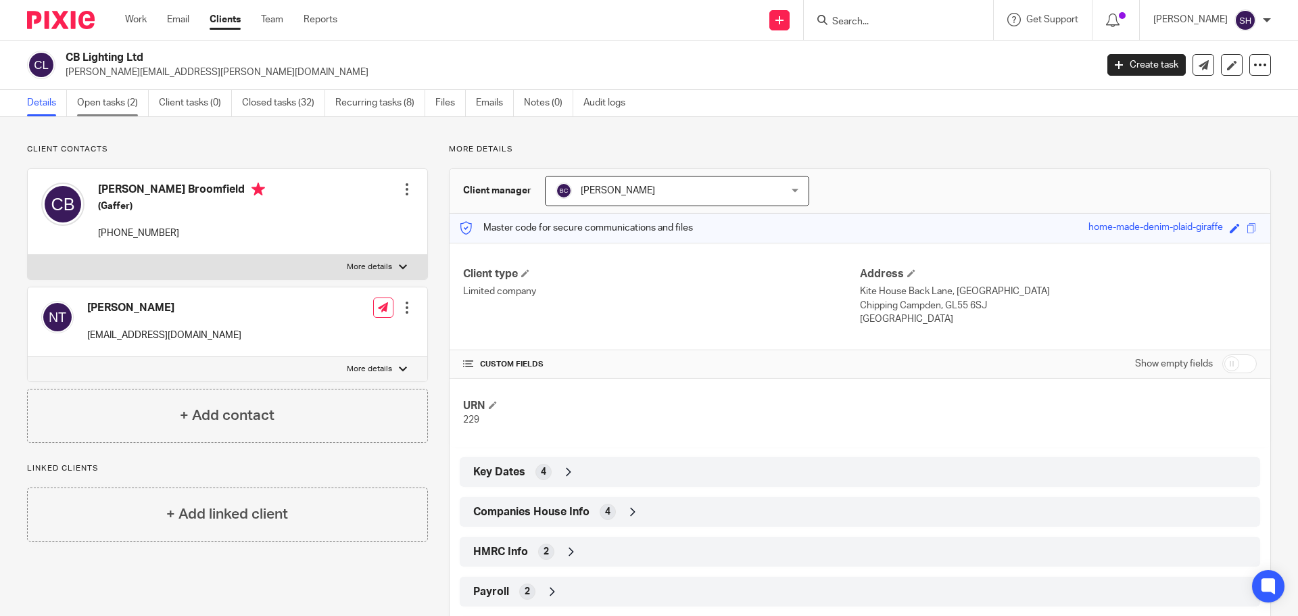
click at [105, 98] on link "Open tasks (2)" at bounding box center [113, 103] width 72 height 26
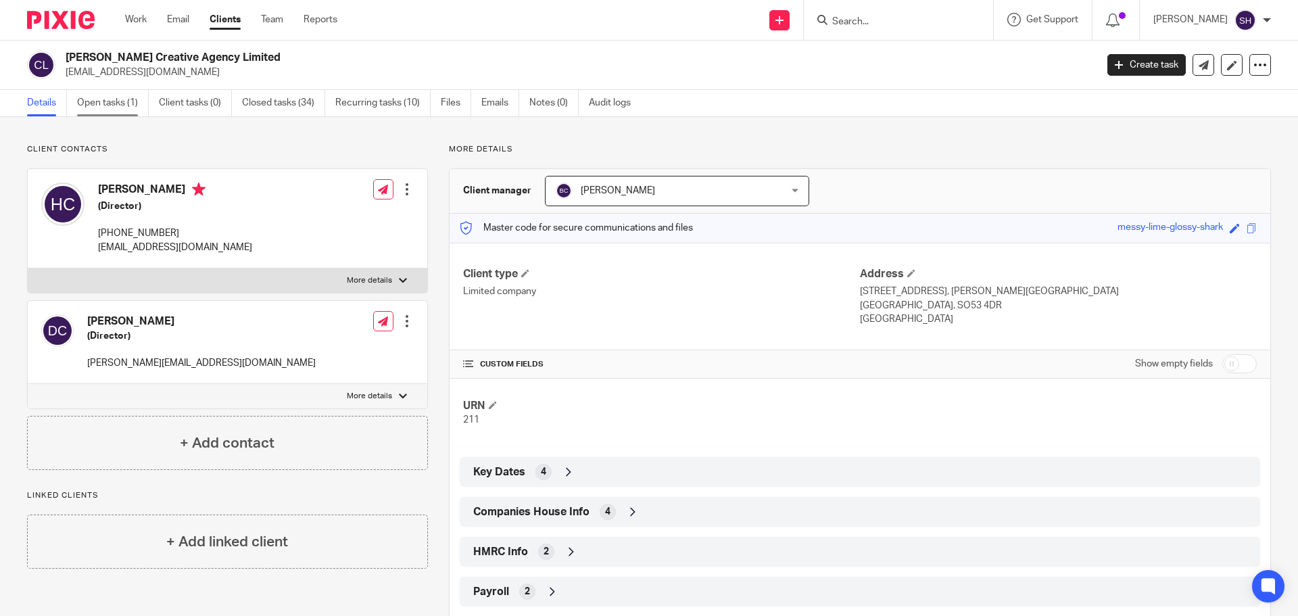
click at [125, 100] on link "Open tasks (1)" at bounding box center [113, 103] width 72 height 26
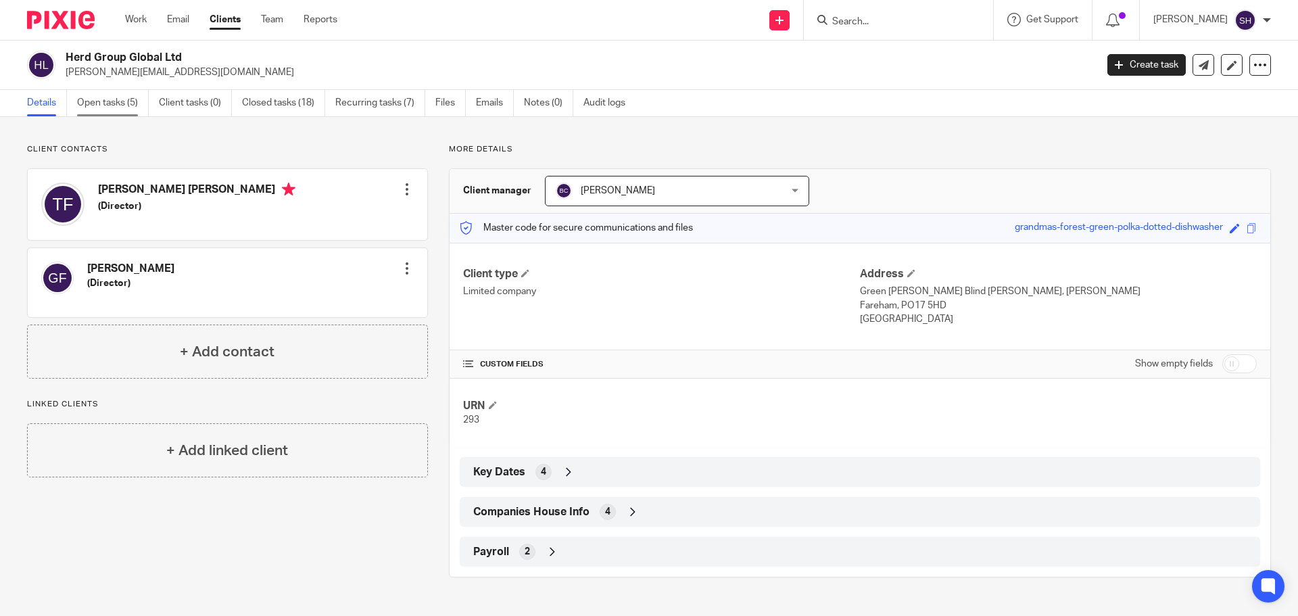
click at [131, 100] on link "Open tasks (5)" at bounding box center [113, 103] width 72 height 26
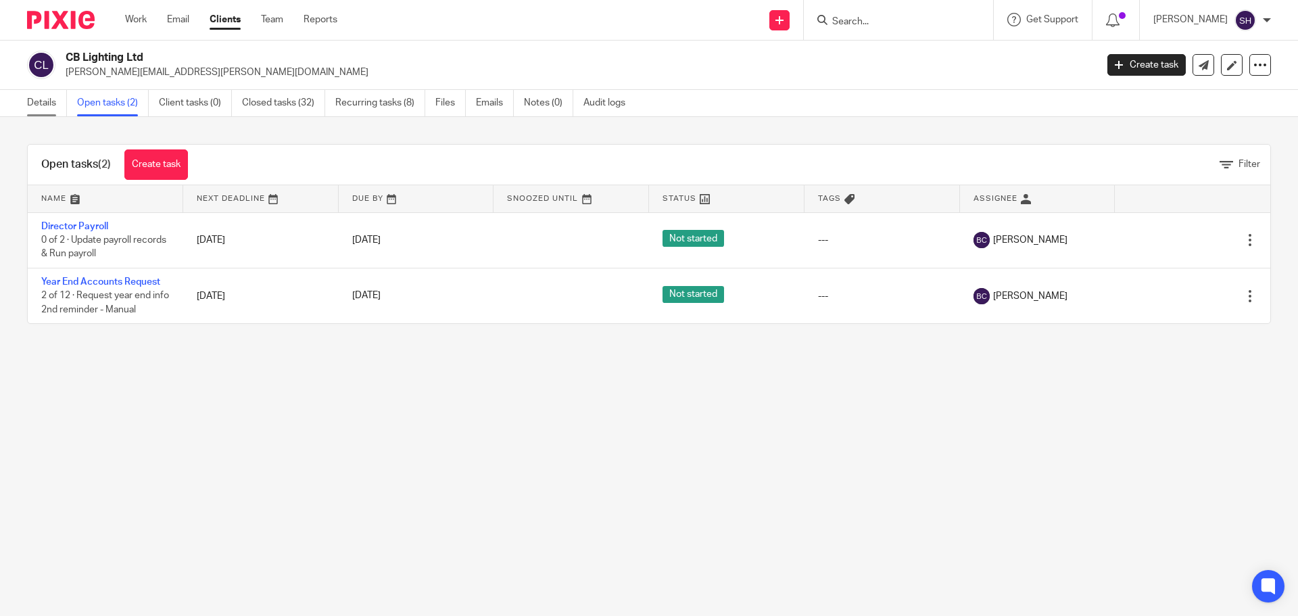
click at [37, 101] on link "Details" at bounding box center [47, 103] width 40 height 26
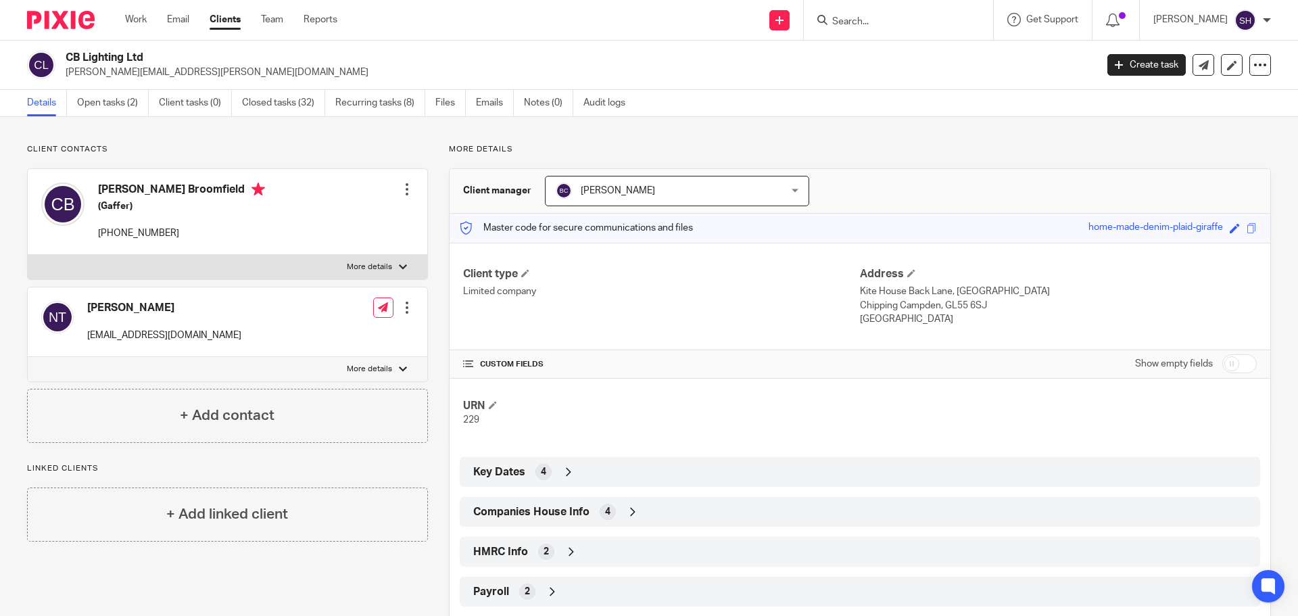
click at [616, 520] on div "Companies House Info 4" at bounding box center [860, 511] width 780 height 23
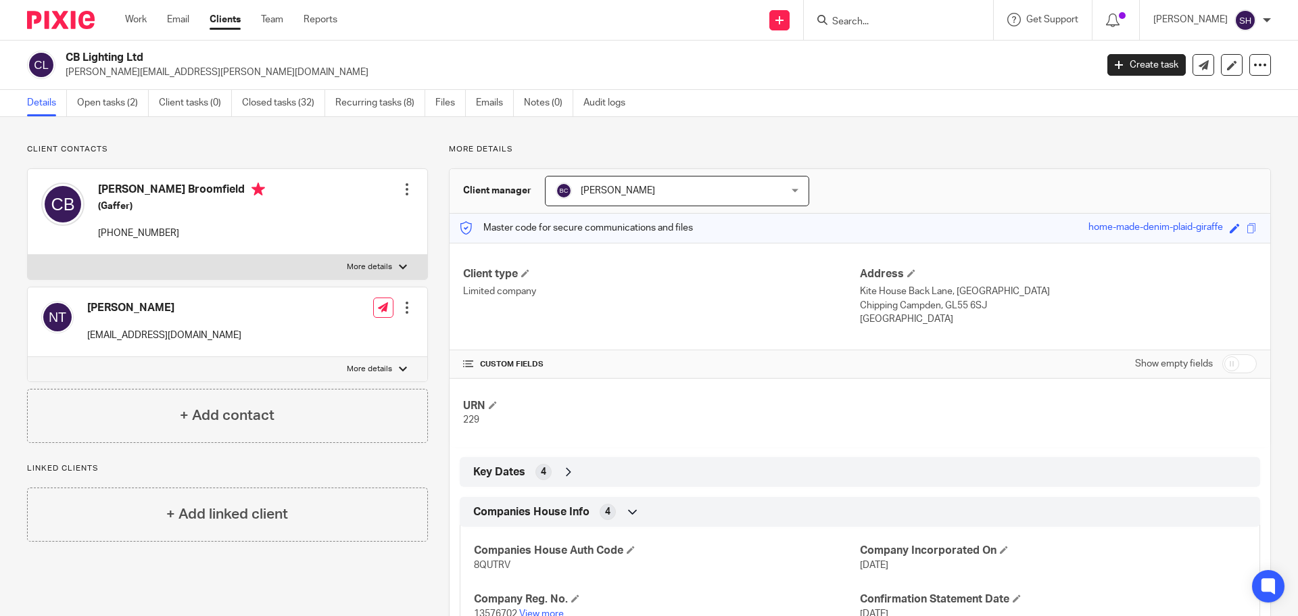
scroll to position [180, 0]
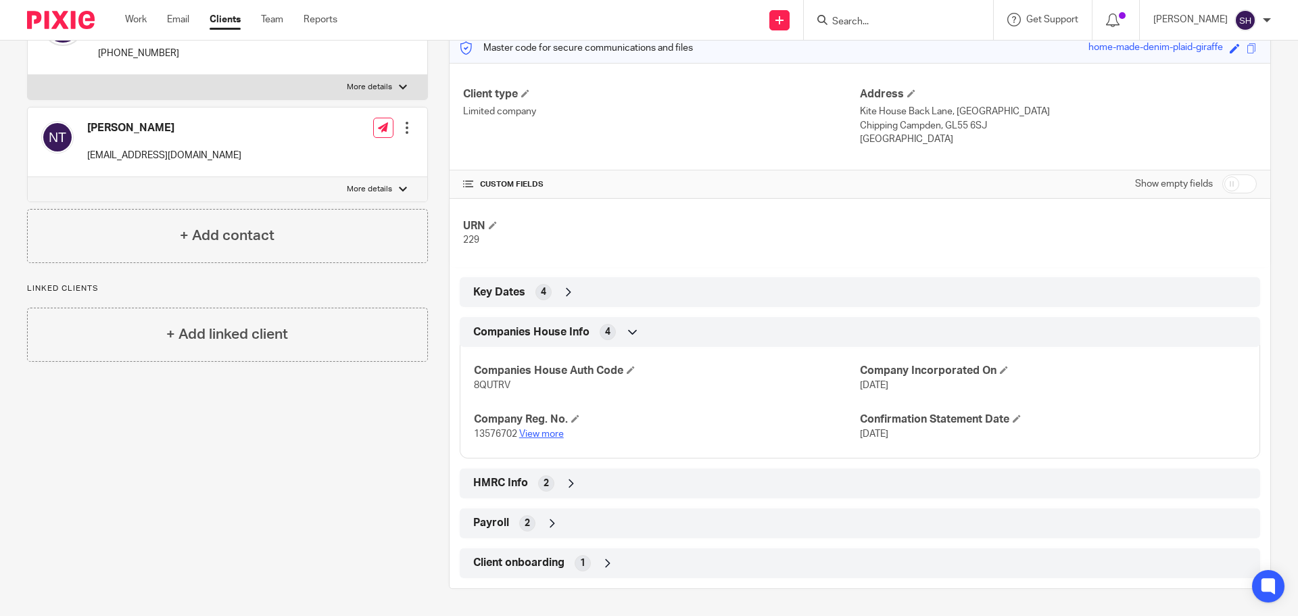
click at [546, 436] on link "View more" at bounding box center [541, 433] width 45 height 9
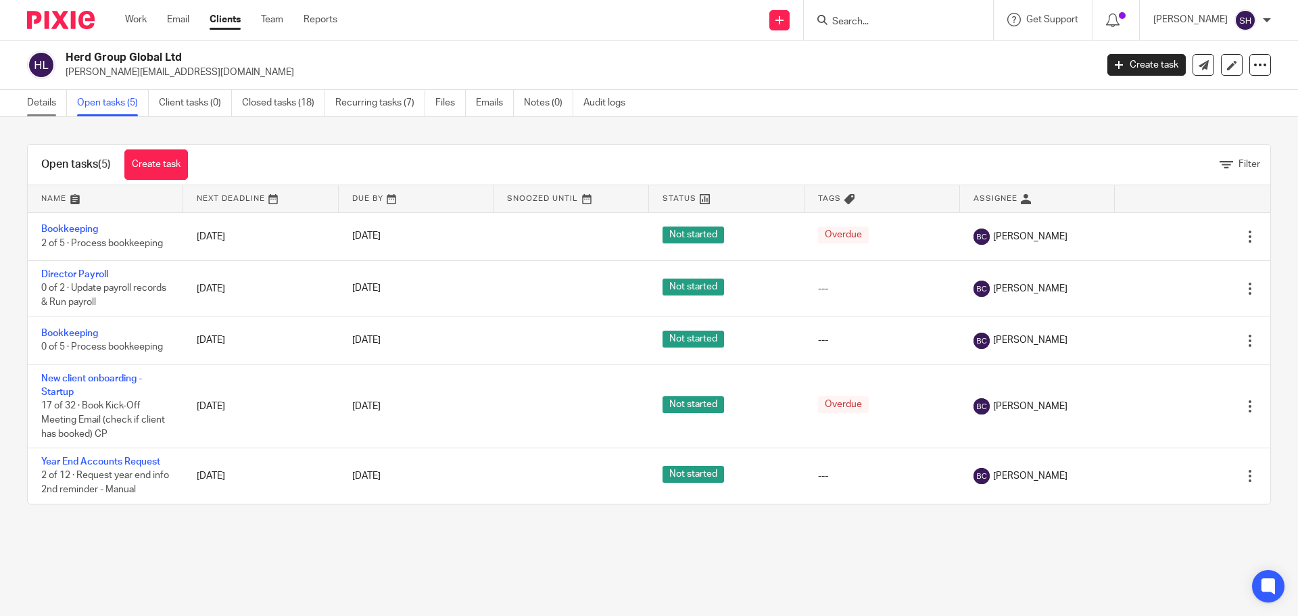
click at [54, 103] on link "Details" at bounding box center [47, 103] width 40 height 26
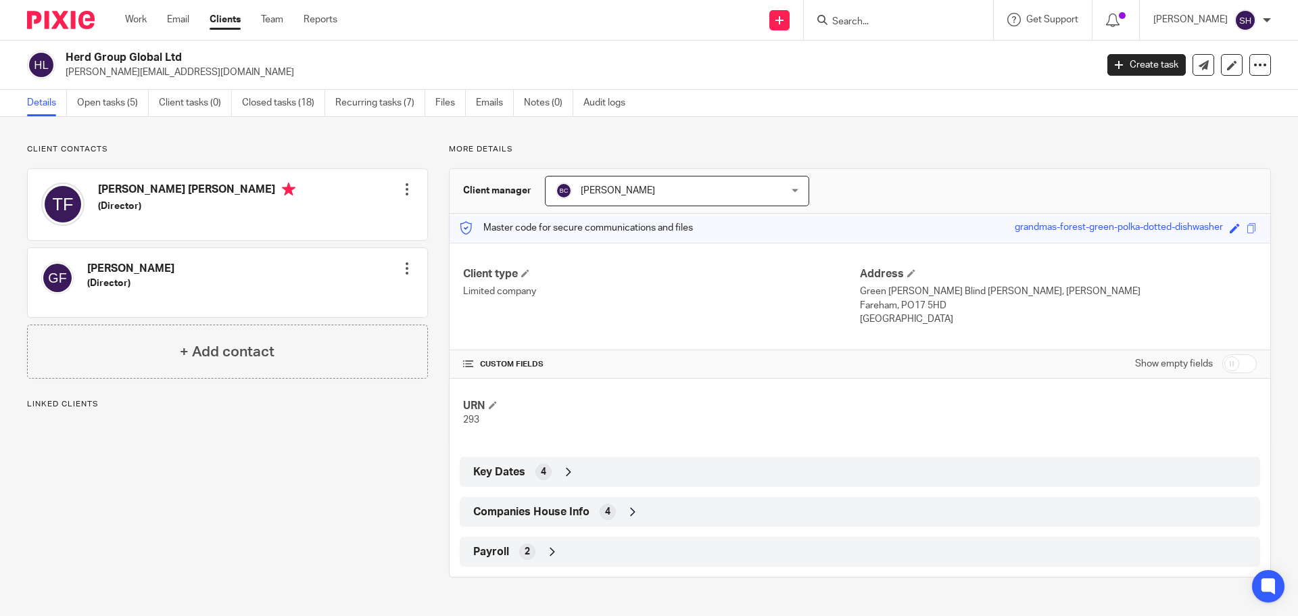
click at [537, 512] on span "Companies House Info" at bounding box center [531, 512] width 116 height 14
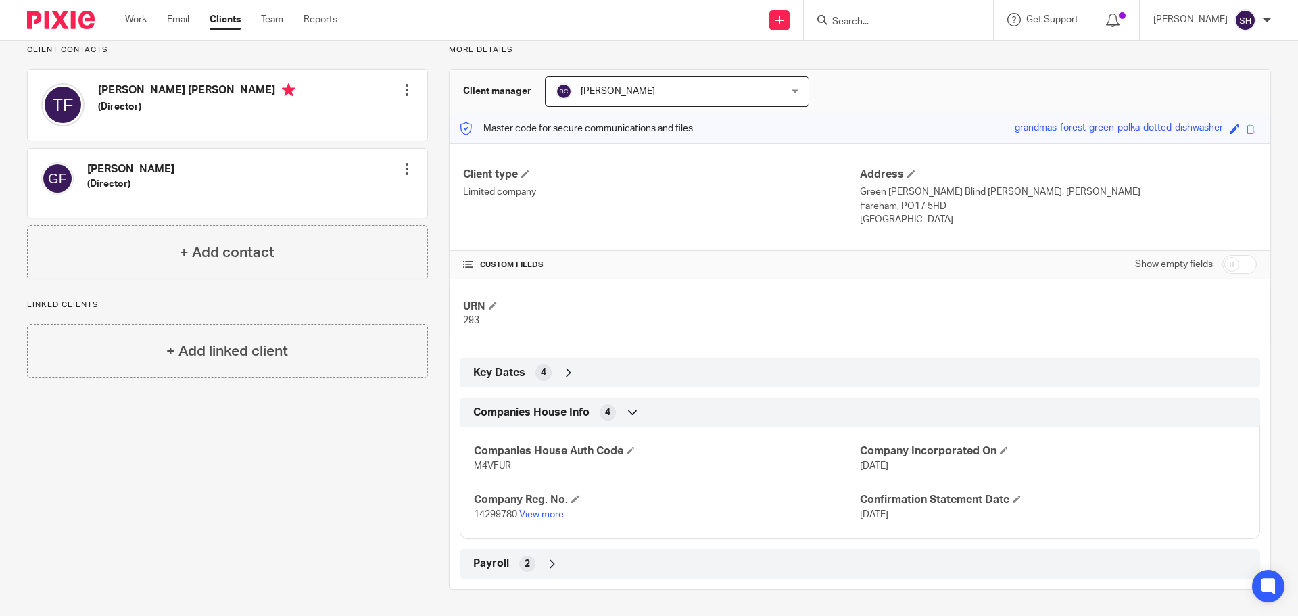
scroll to position [100, 0]
click at [536, 510] on link "View more" at bounding box center [541, 513] width 45 height 9
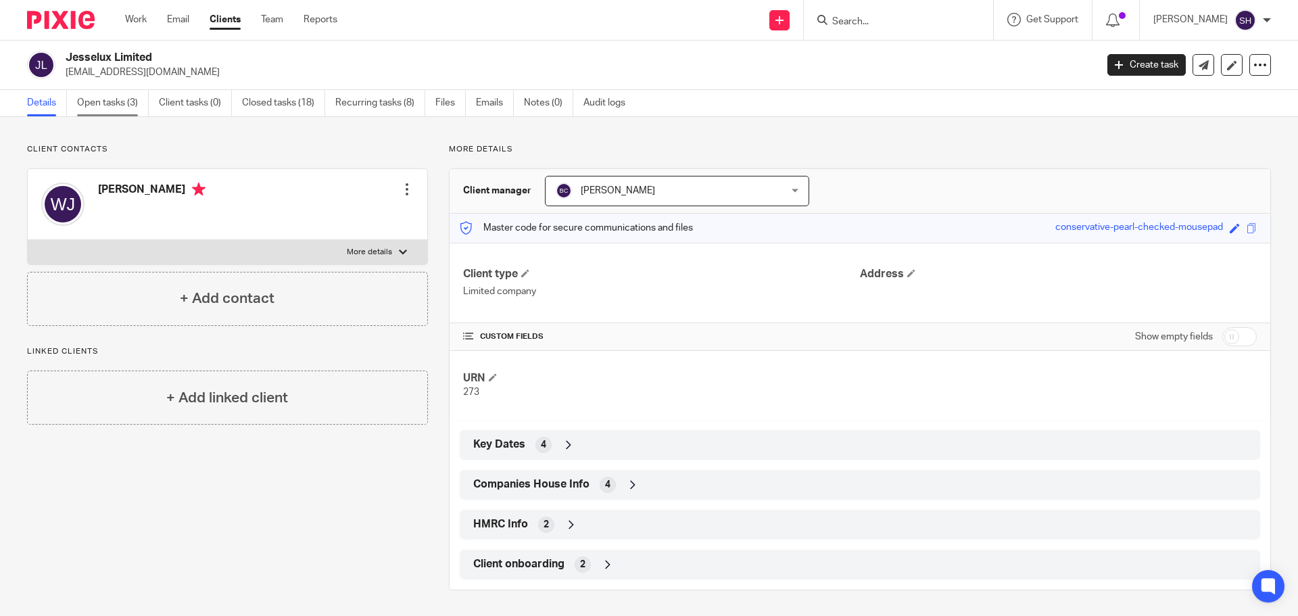
click at [106, 103] on link "Open tasks (3)" at bounding box center [113, 103] width 72 height 26
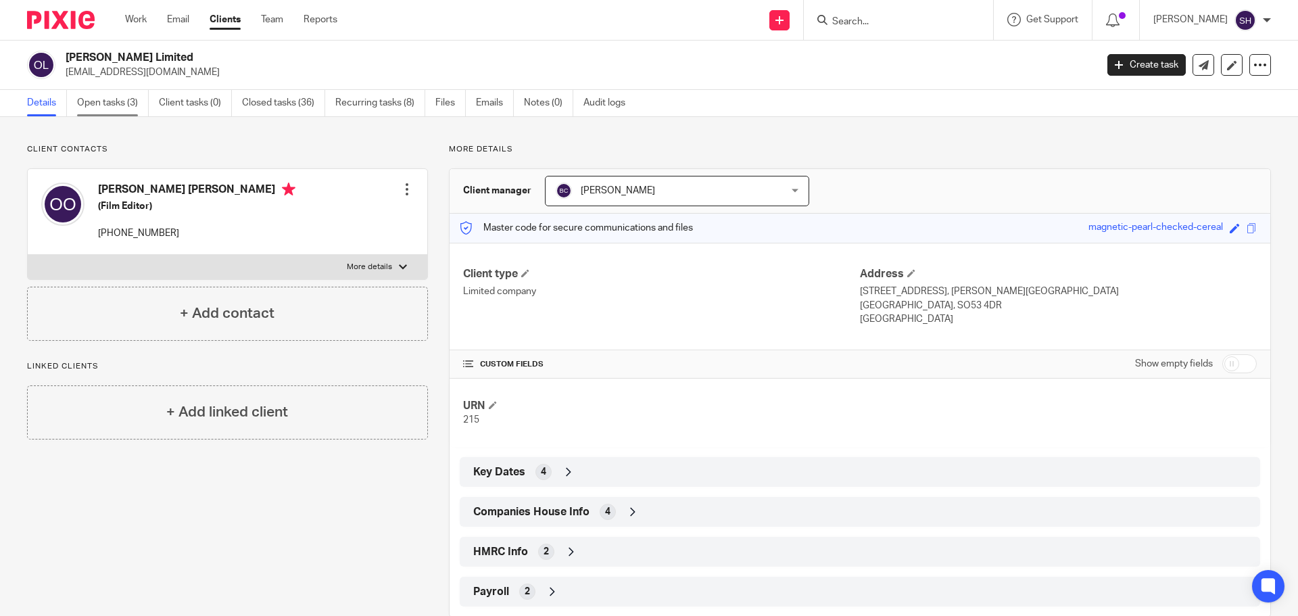
click at [111, 106] on link "Open tasks (3)" at bounding box center [113, 103] width 72 height 26
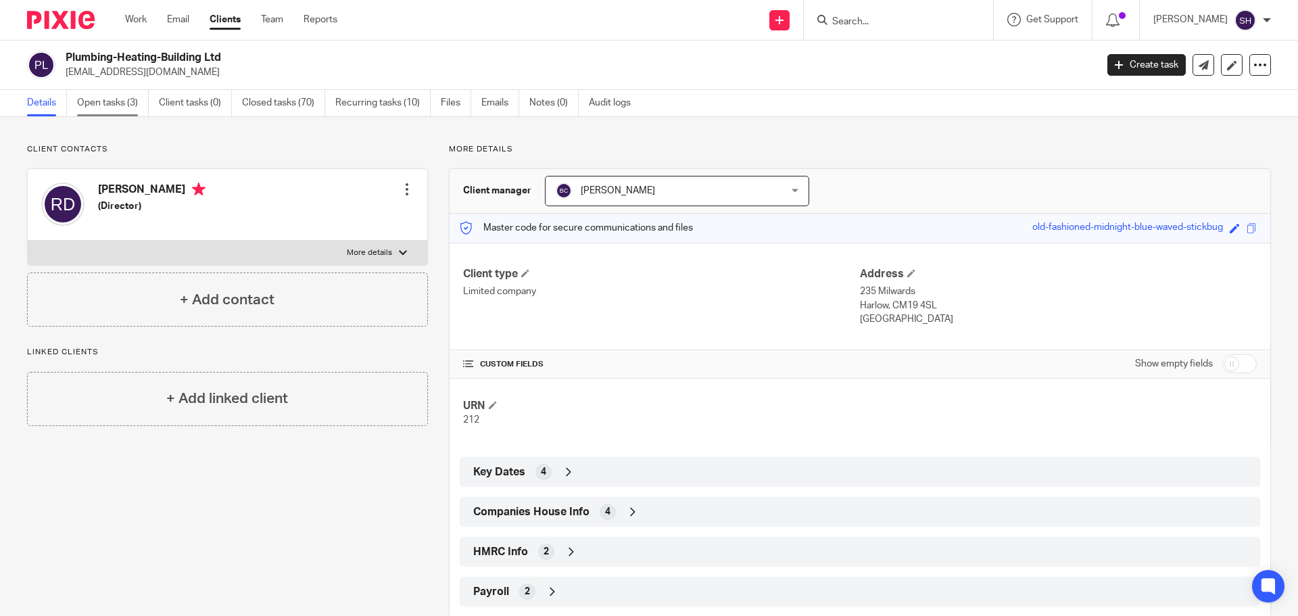
click at [118, 97] on link "Open tasks (3)" at bounding box center [113, 103] width 72 height 26
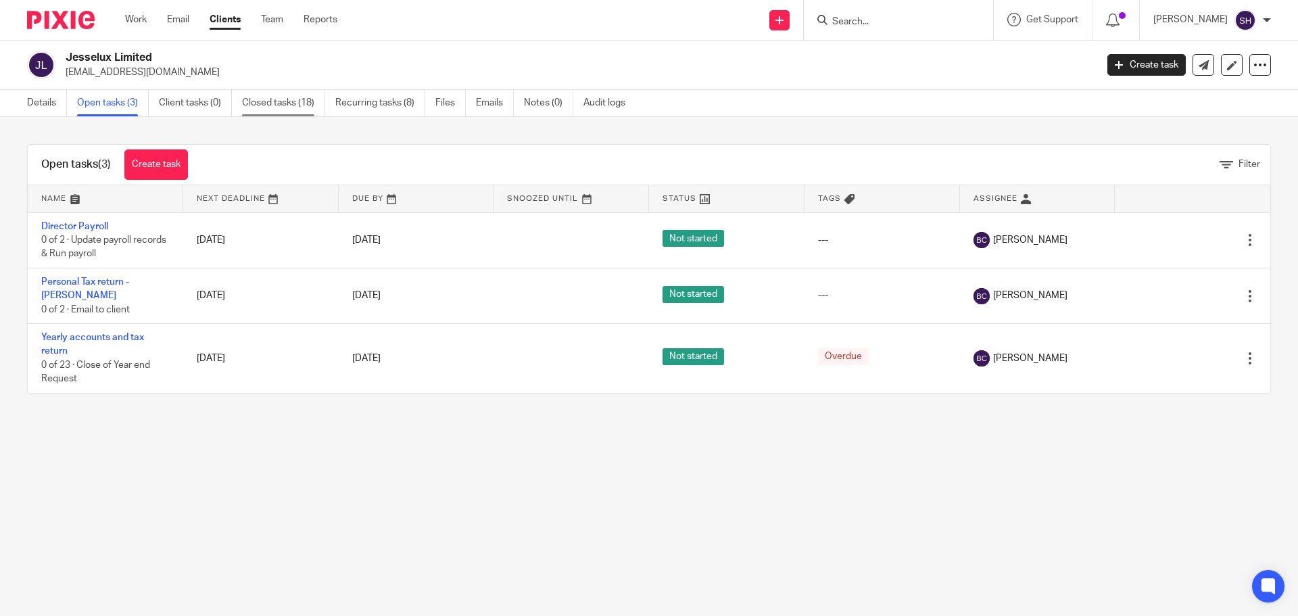
click at [291, 97] on link "Closed tasks (18)" at bounding box center [283, 103] width 83 height 26
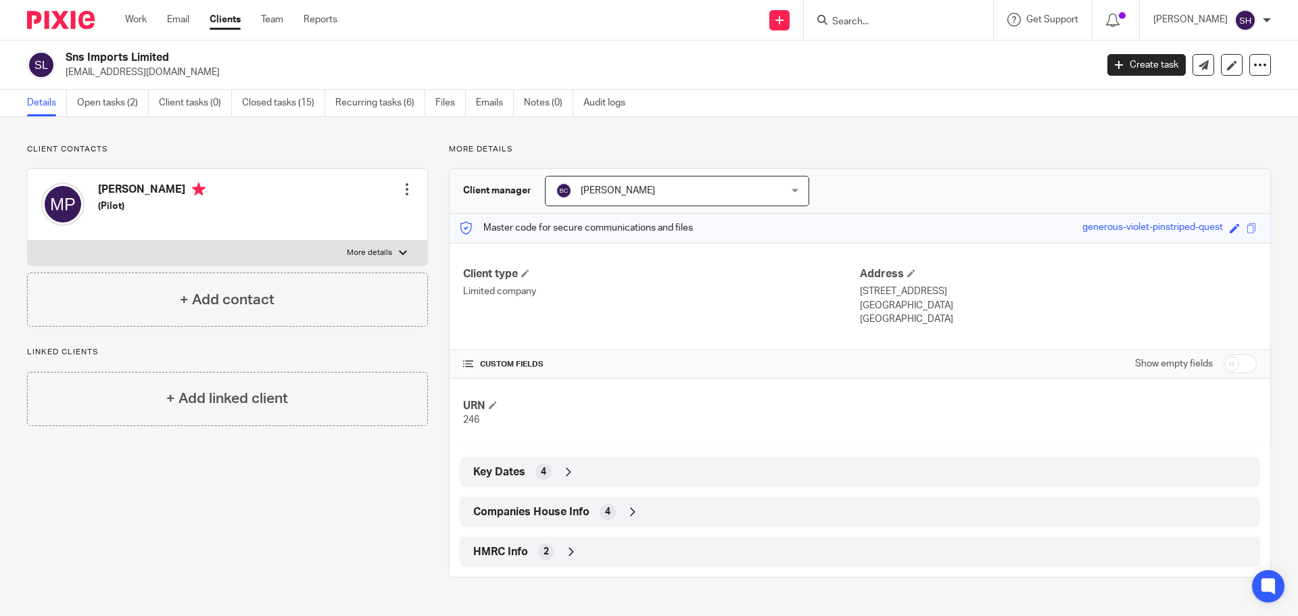
click at [89, 119] on div "Client contacts Martin Pullen (Pilot) Edit contact Create client from contact E…" at bounding box center [649, 360] width 1298 height 487
click at [102, 106] on link "Open tasks (2)" at bounding box center [113, 103] width 72 height 26
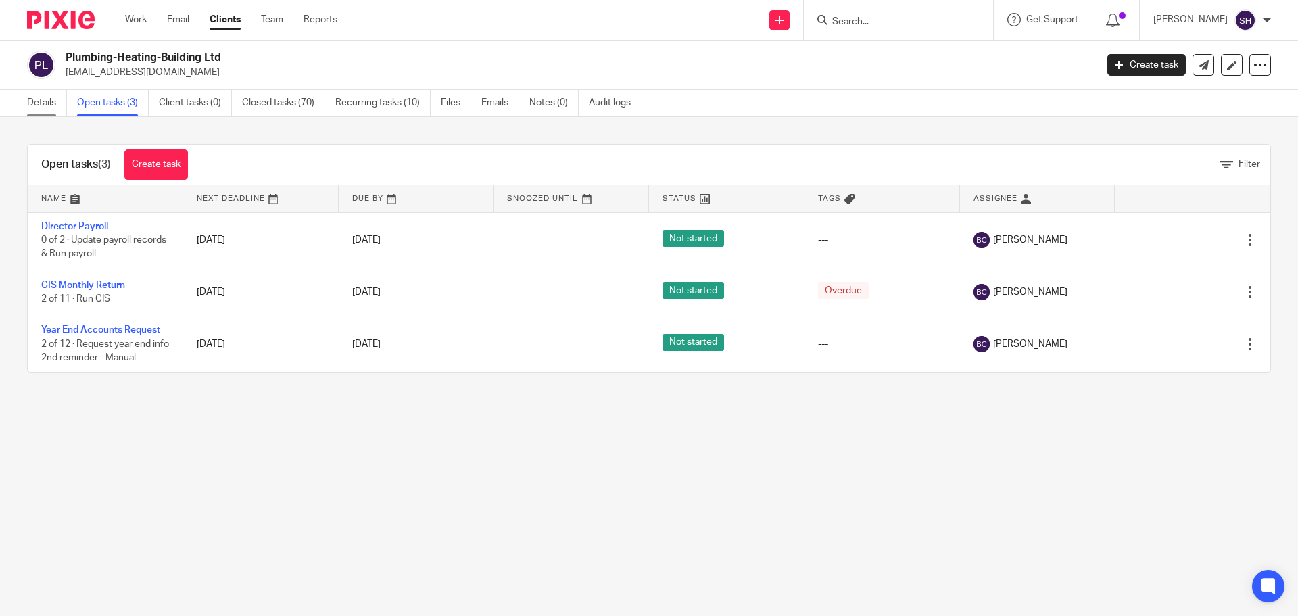
click at [62, 112] on link "Details" at bounding box center [47, 103] width 40 height 26
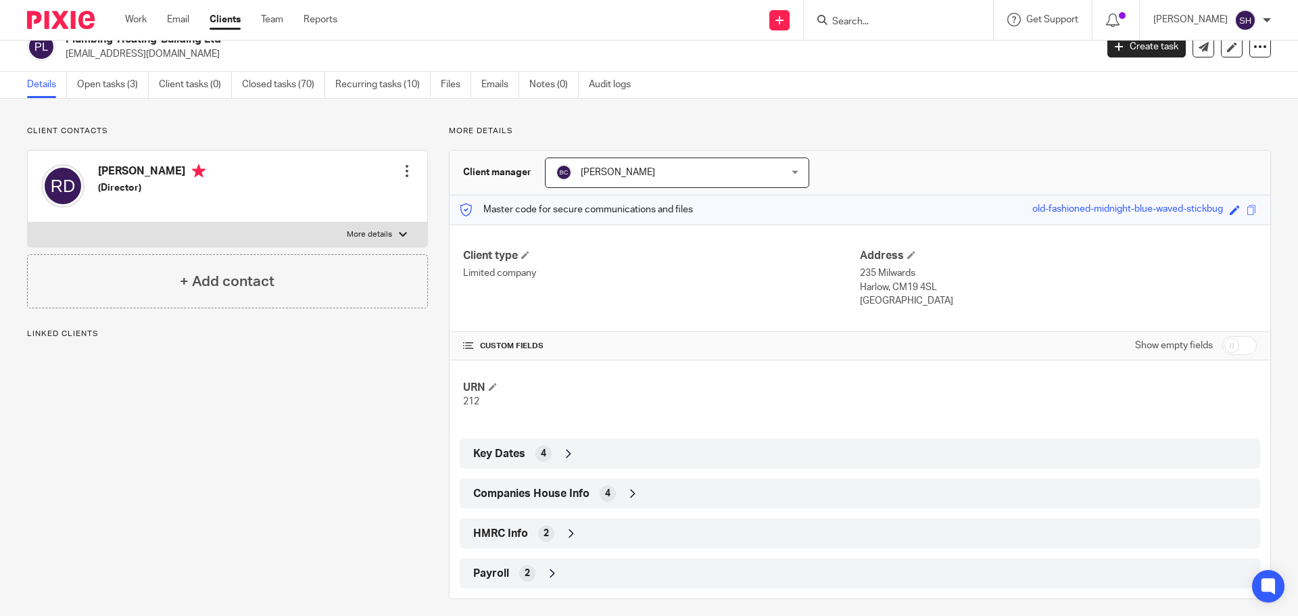
scroll to position [28, 0]
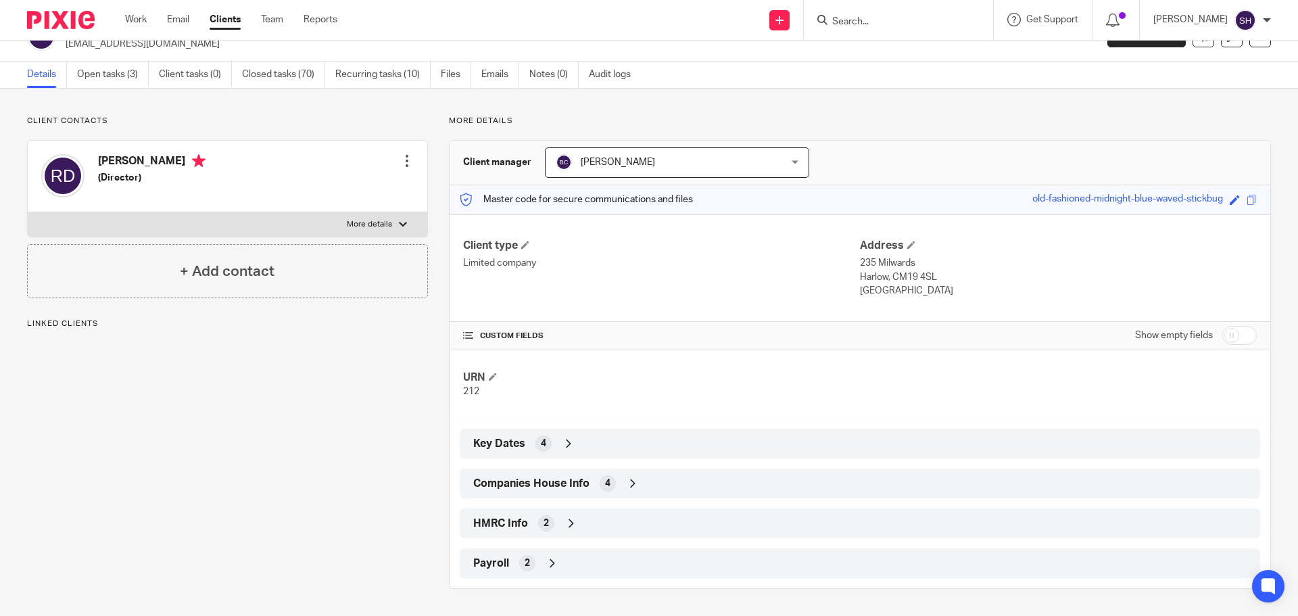
click at [608, 481] on div "4" at bounding box center [608, 483] width 16 height 16
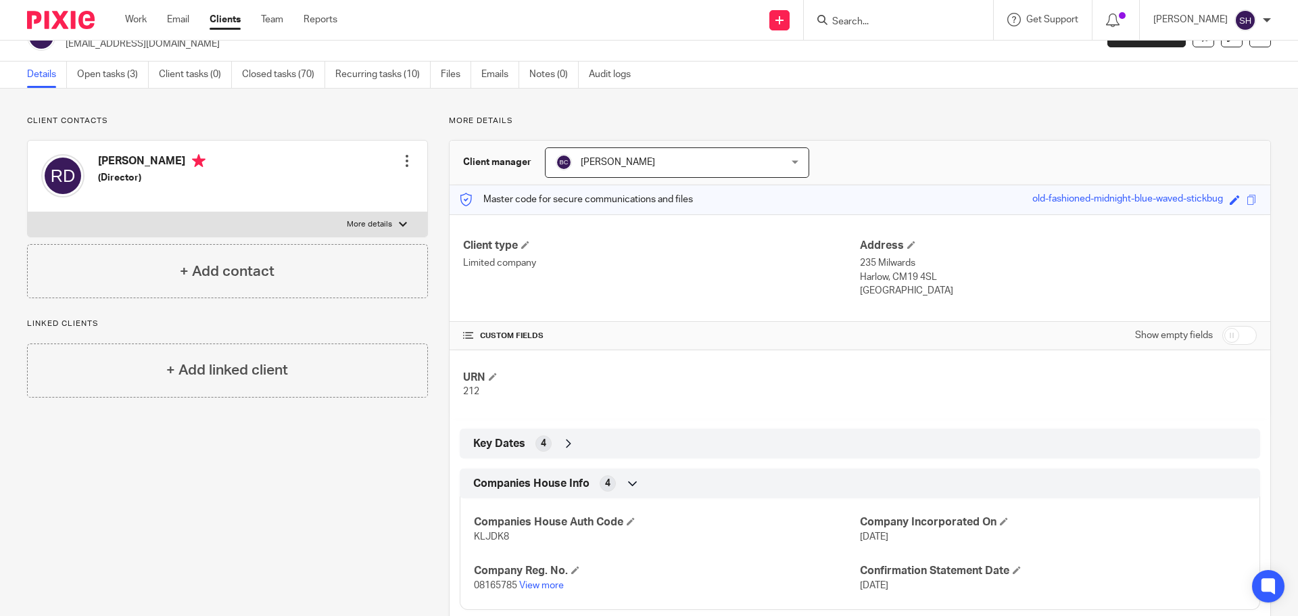
scroll to position [140, 0]
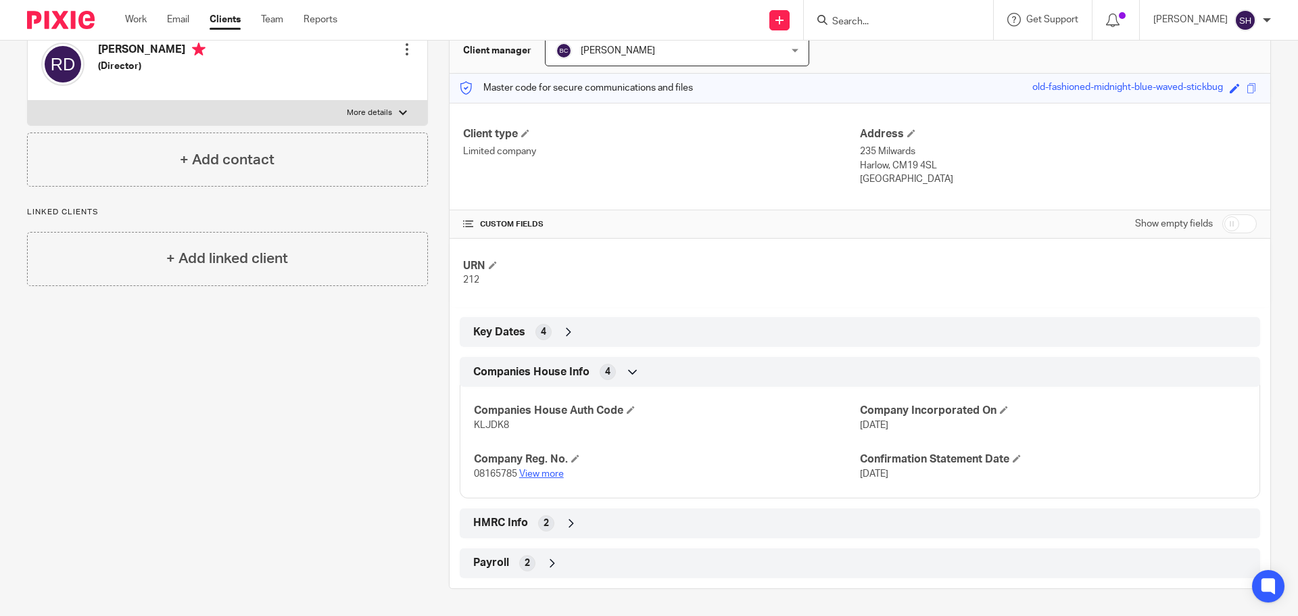
click at [541, 476] on link "View more" at bounding box center [541, 473] width 45 height 9
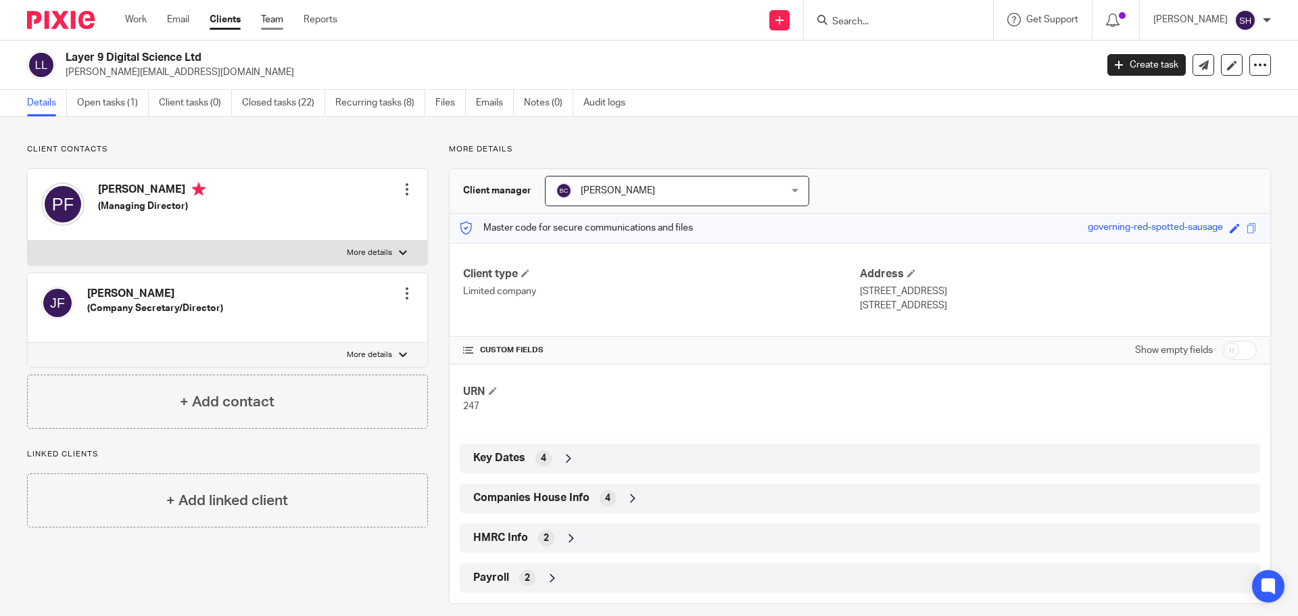
click at [270, 20] on link "Team" at bounding box center [272, 20] width 22 height 14
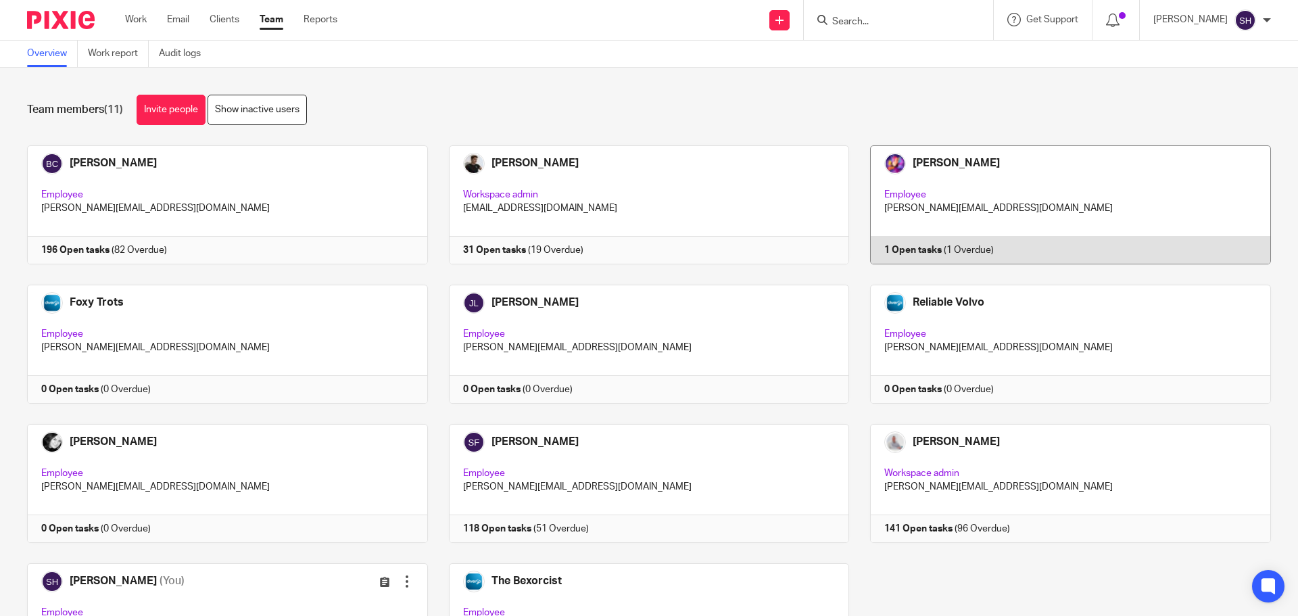
click at [1004, 197] on link at bounding box center [1060, 204] width 422 height 119
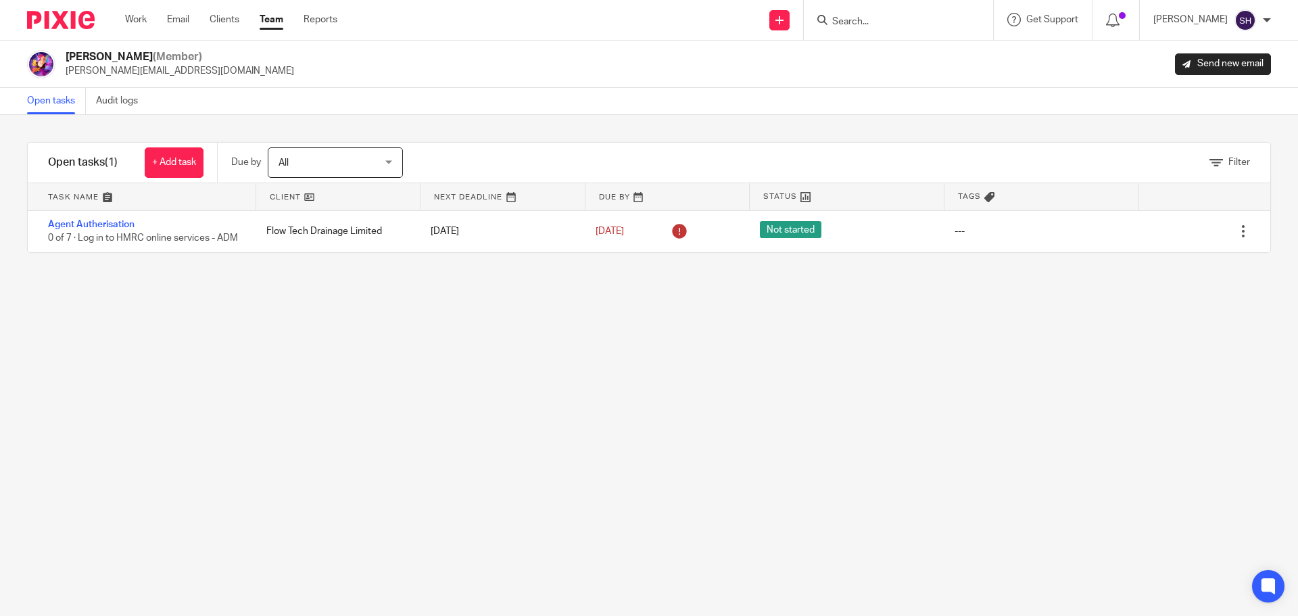
click at [277, 20] on link "Team" at bounding box center [272, 20] width 24 height 14
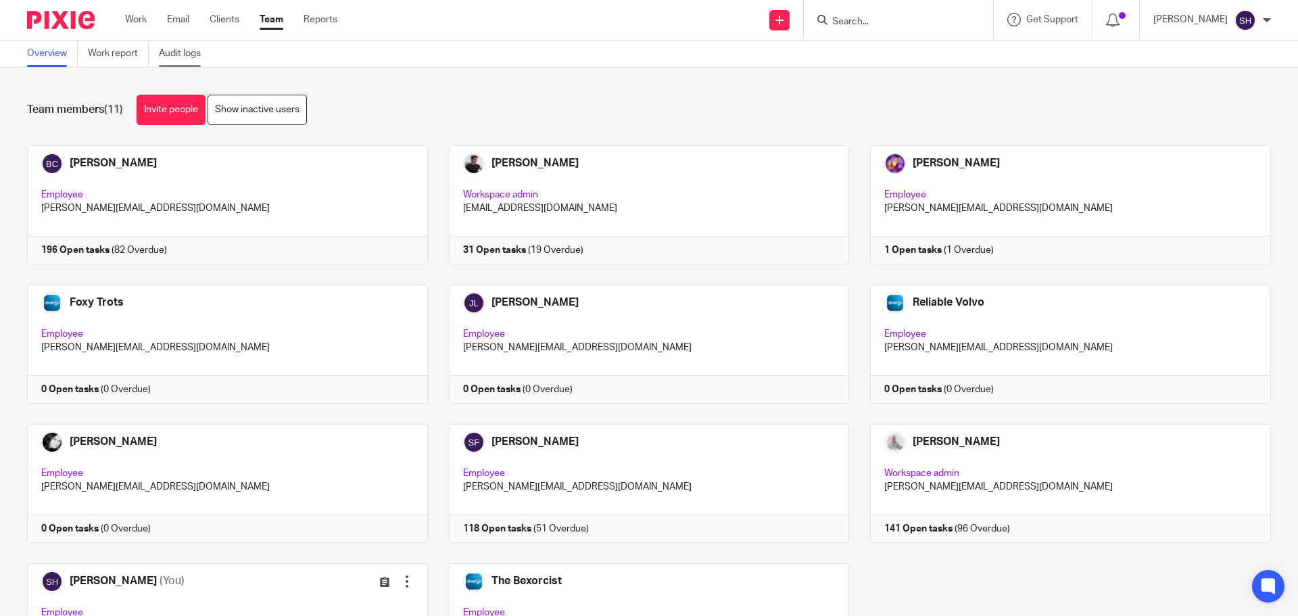
click at [188, 63] on link "Audit logs" at bounding box center [185, 54] width 52 height 26
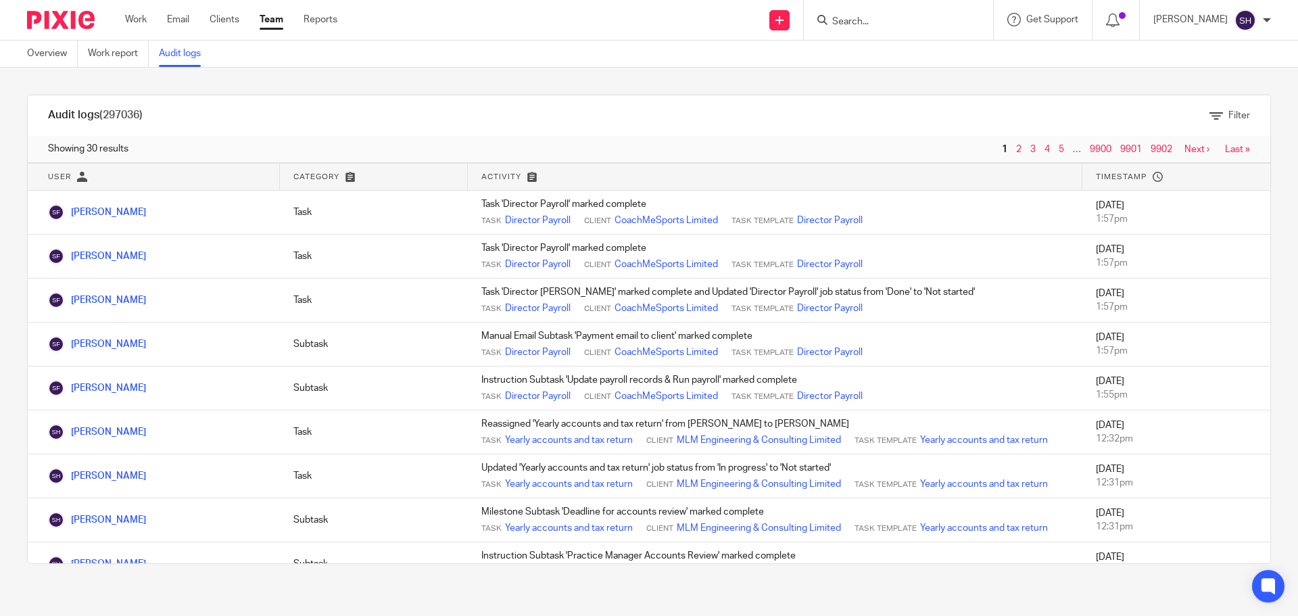
click at [945, 26] on input "Search" at bounding box center [892, 22] width 122 height 12
type input "cliff"
click at [889, 55] on link at bounding box center [912, 53] width 168 height 20
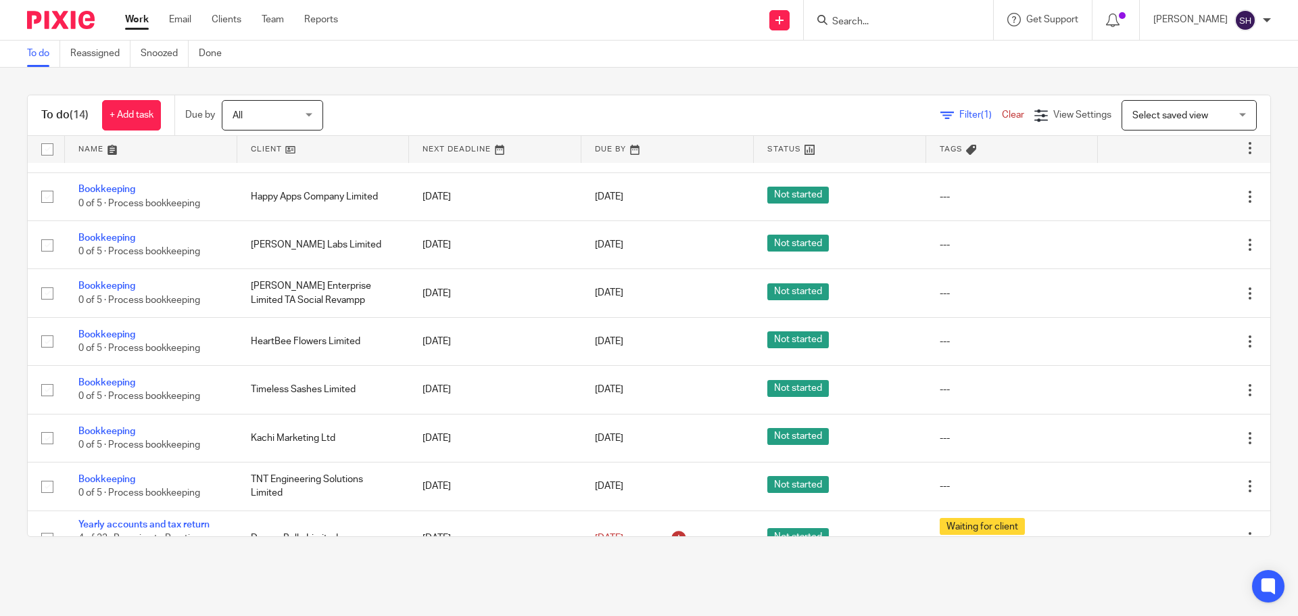
scroll to position [332, 0]
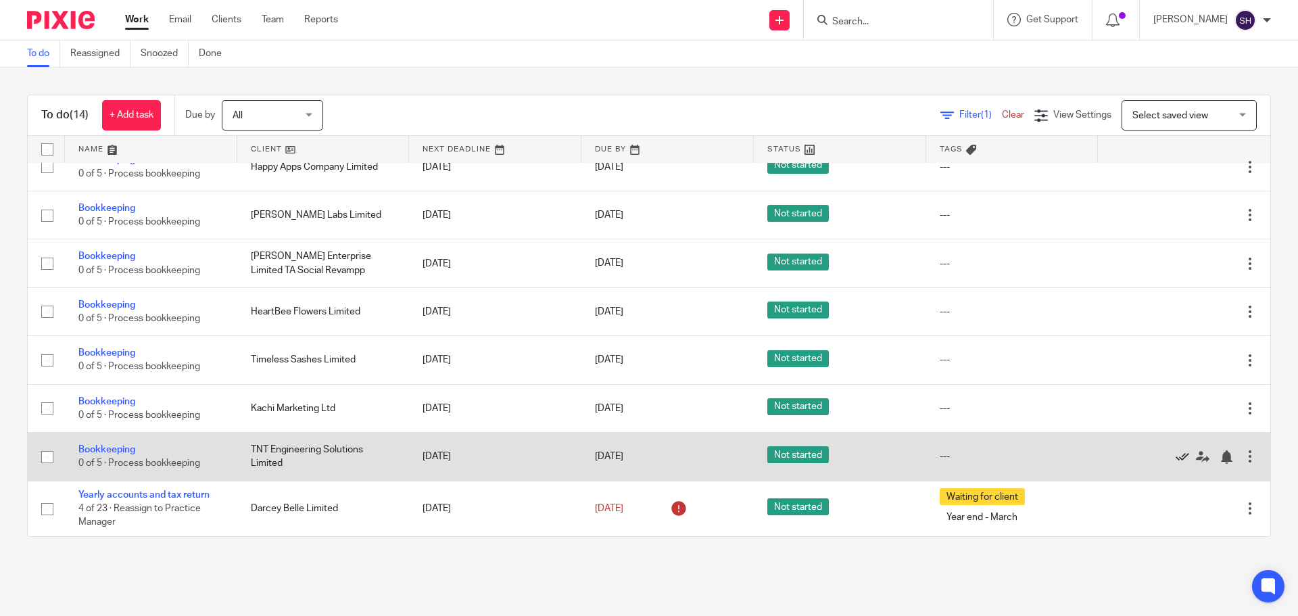
click at [1175, 454] on icon at bounding box center [1182, 457] width 14 height 14
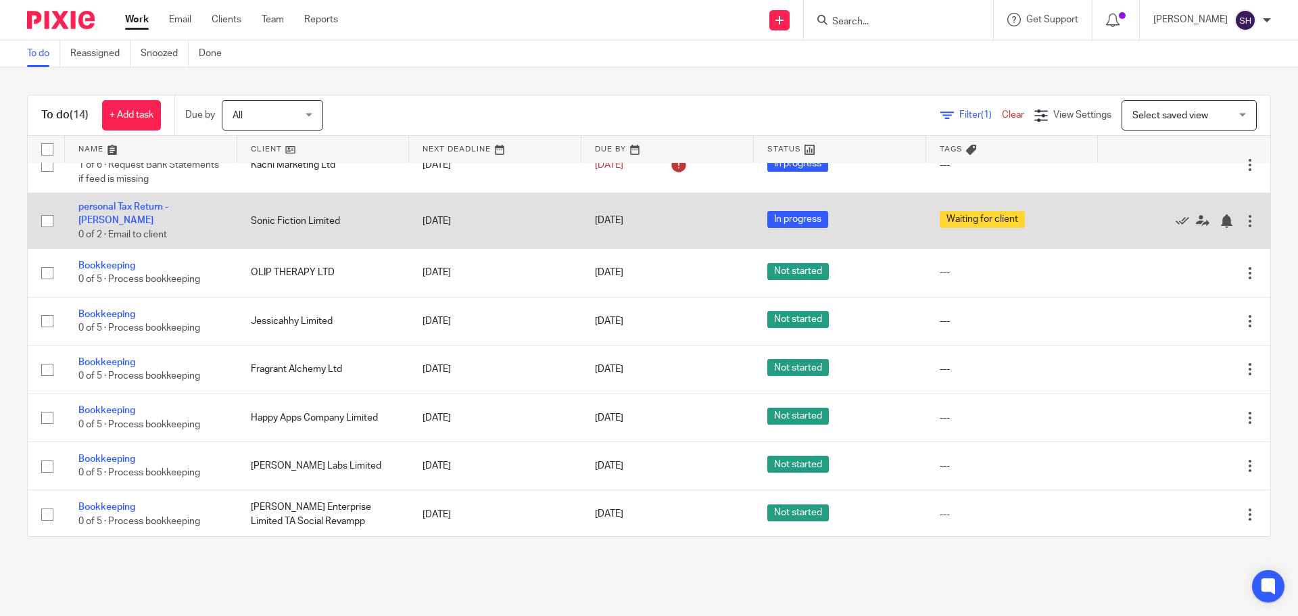
scroll to position [0, 0]
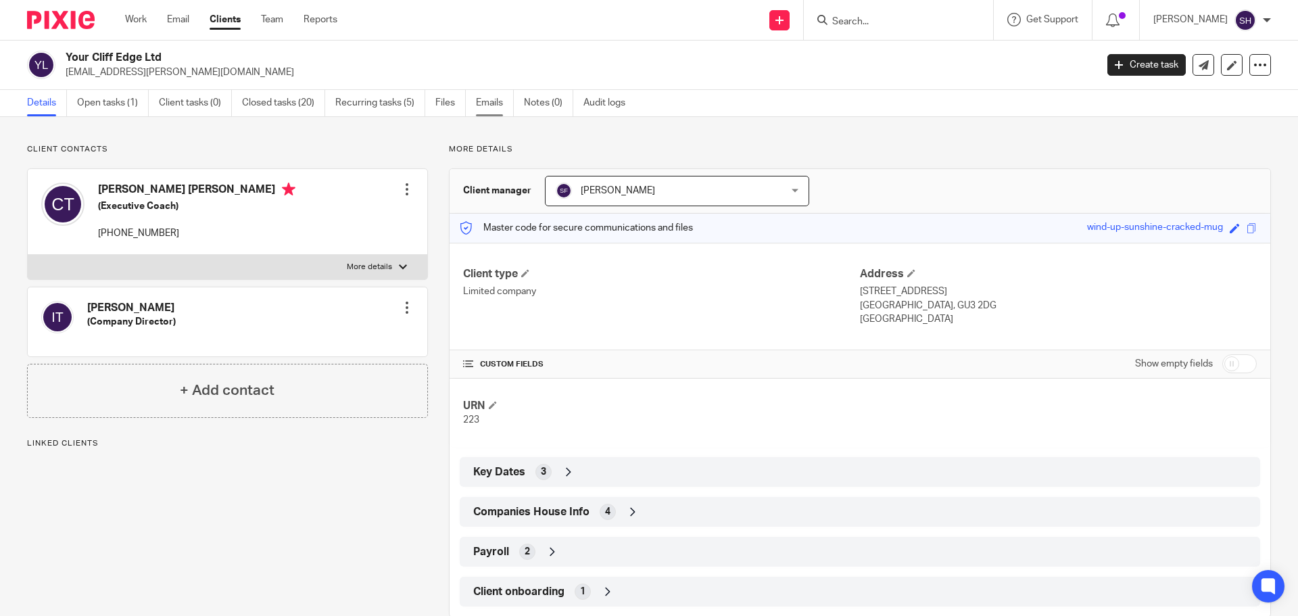
click at [494, 107] on link "Emails" at bounding box center [495, 103] width 38 height 26
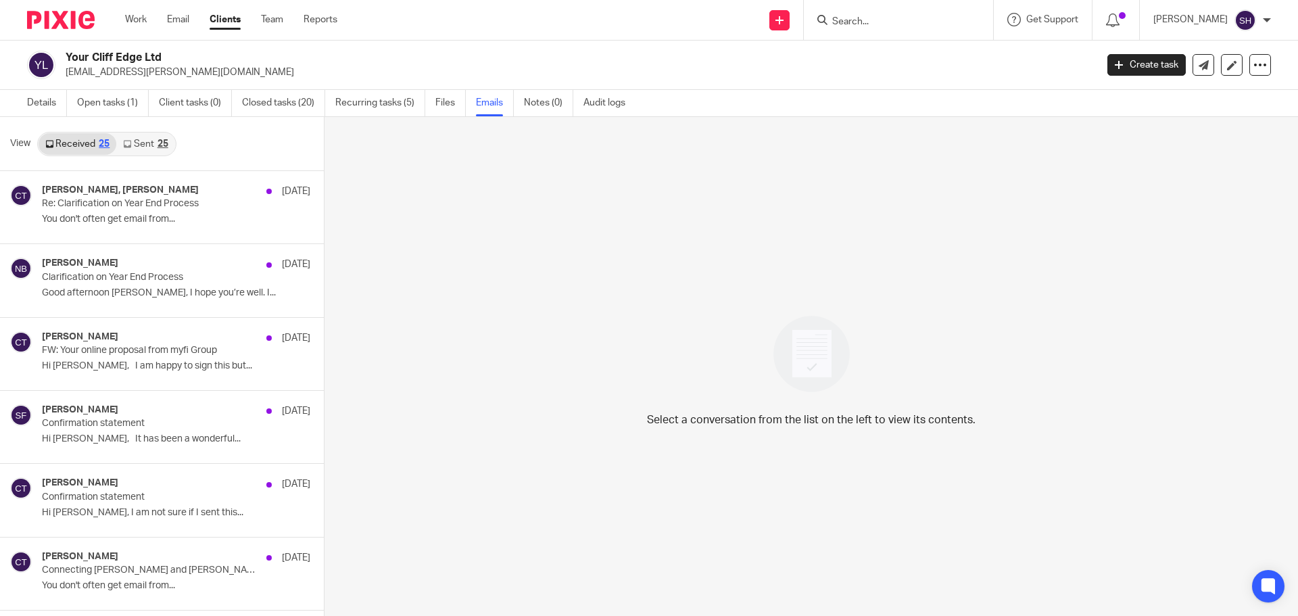
click at [145, 144] on link "Sent 25" at bounding box center [145, 144] width 58 height 22
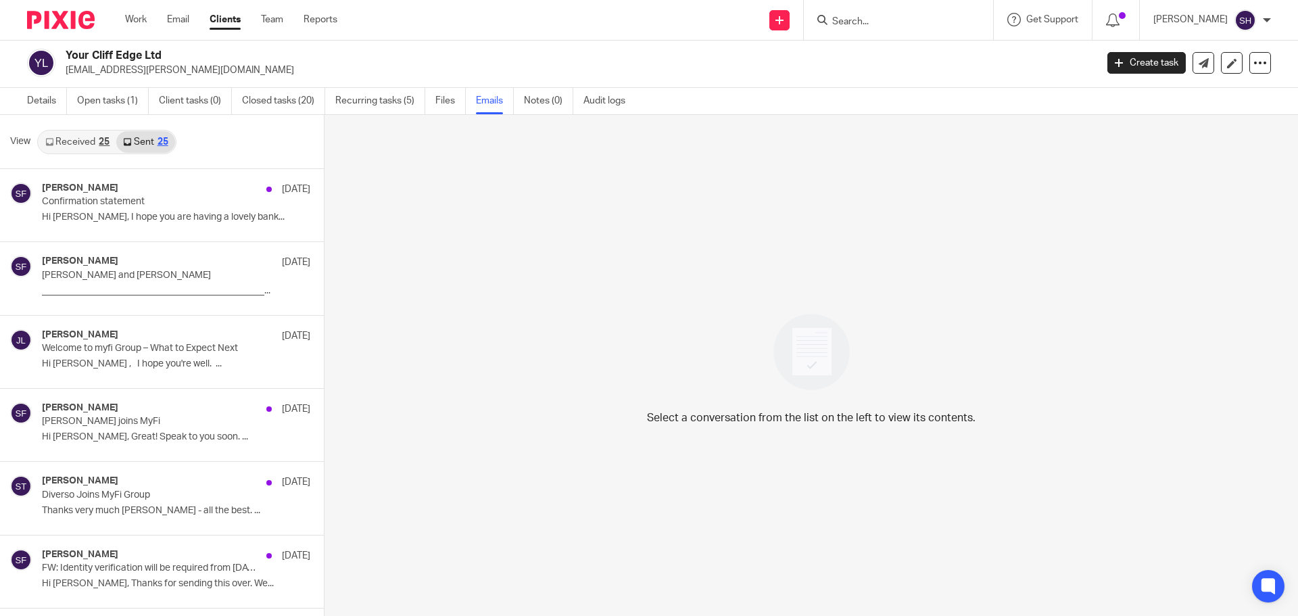
click at [900, 19] on input "Search" at bounding box center [892, 22] width 122 height 12
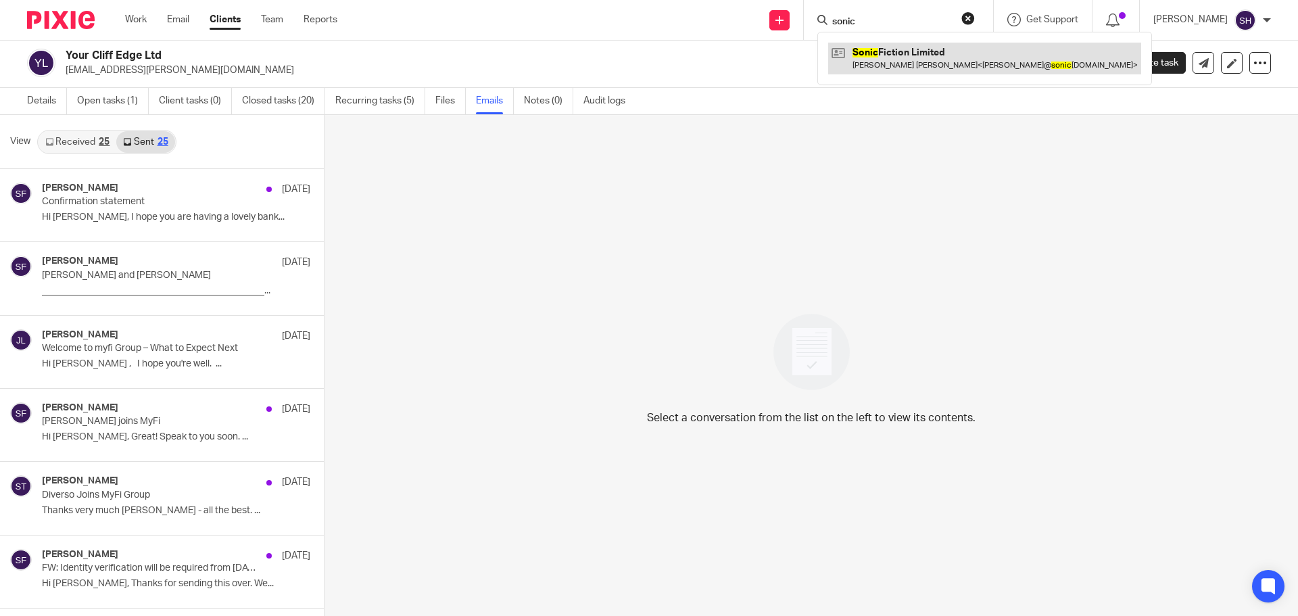
type input "sonic"
click at [875, 63] on link at bounding box center [984, 58] width 313 height 31
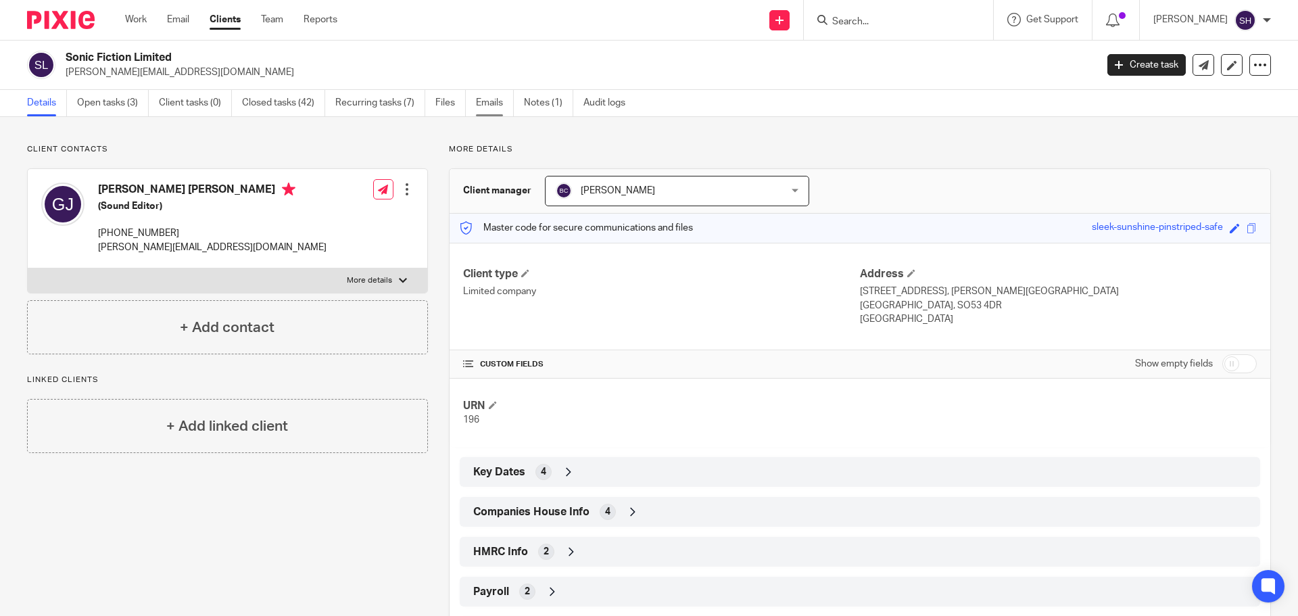
click at [497, 108] on link "Emails" at bounding box center [495, 103] width 38 height 26
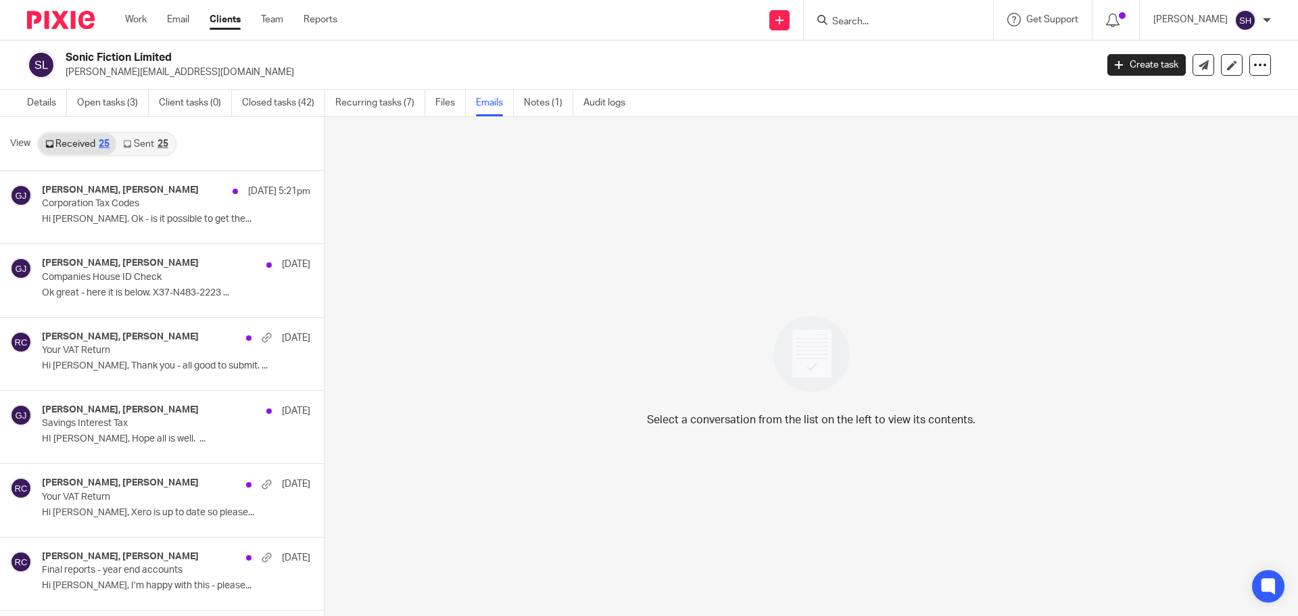
click at [146, 140] on link "Sent 25" at bounding box center [145, 144] width 58 height 22
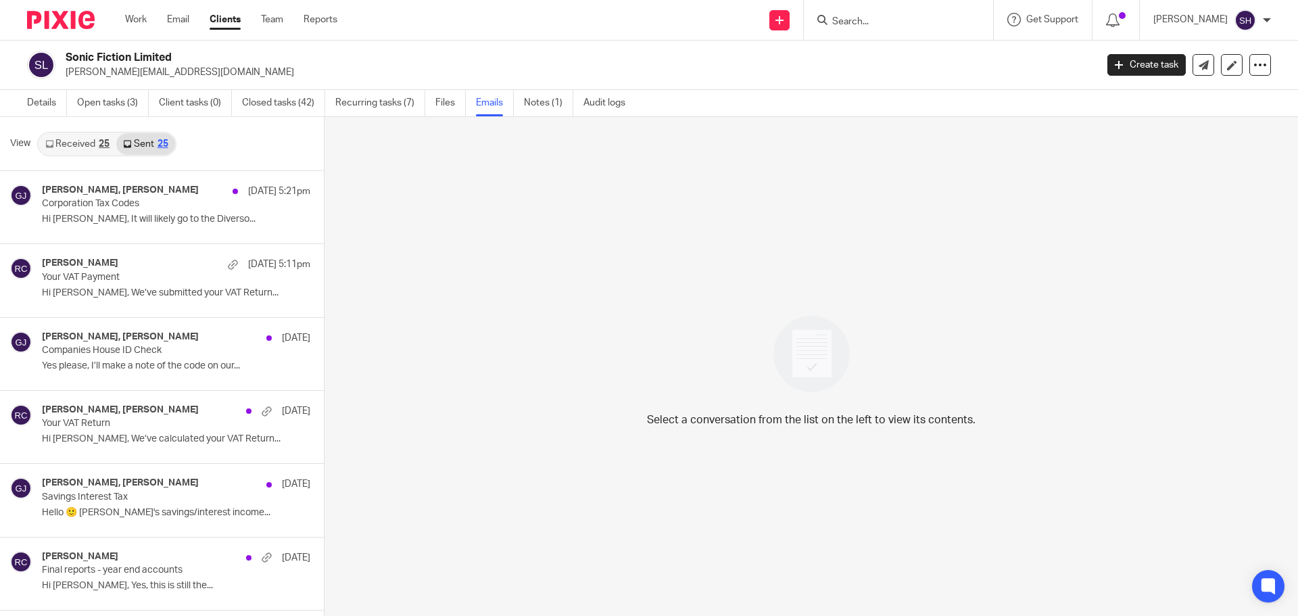
scroll to position [2, 0]
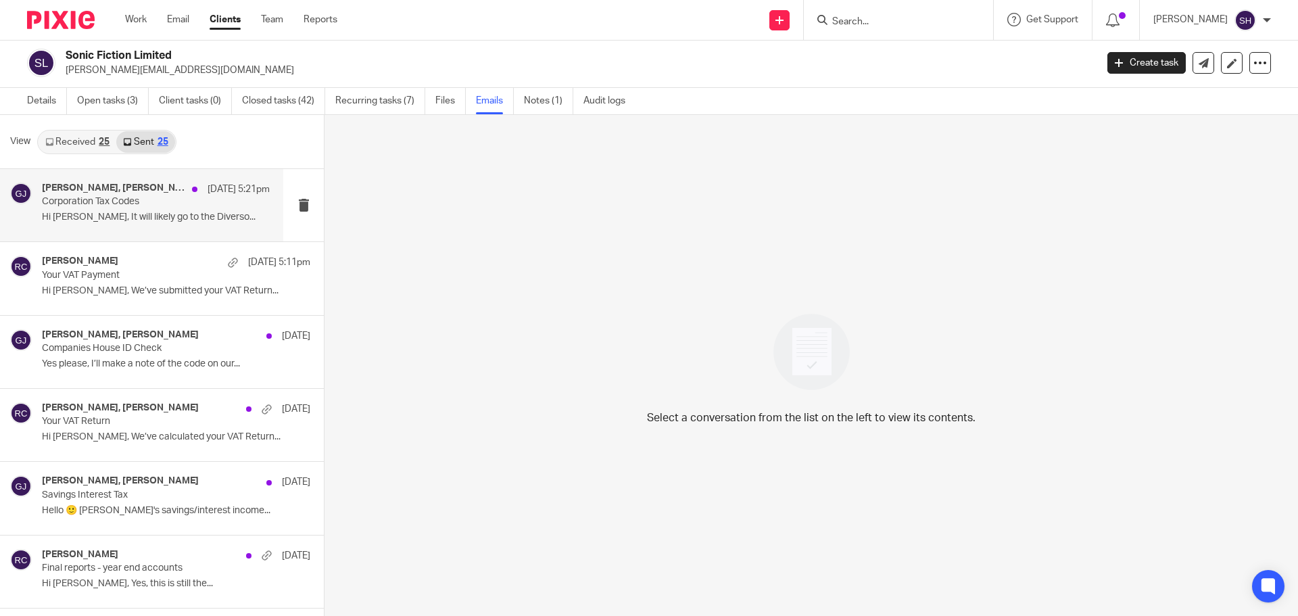
click at [139, 230] on div "Gustaf Jackson, Rebecca Cole 10 Oct 5:21pm Corporation Tax Codes Hi Gustaf, It …" at bounding box center [141, 205] width 283 height 72
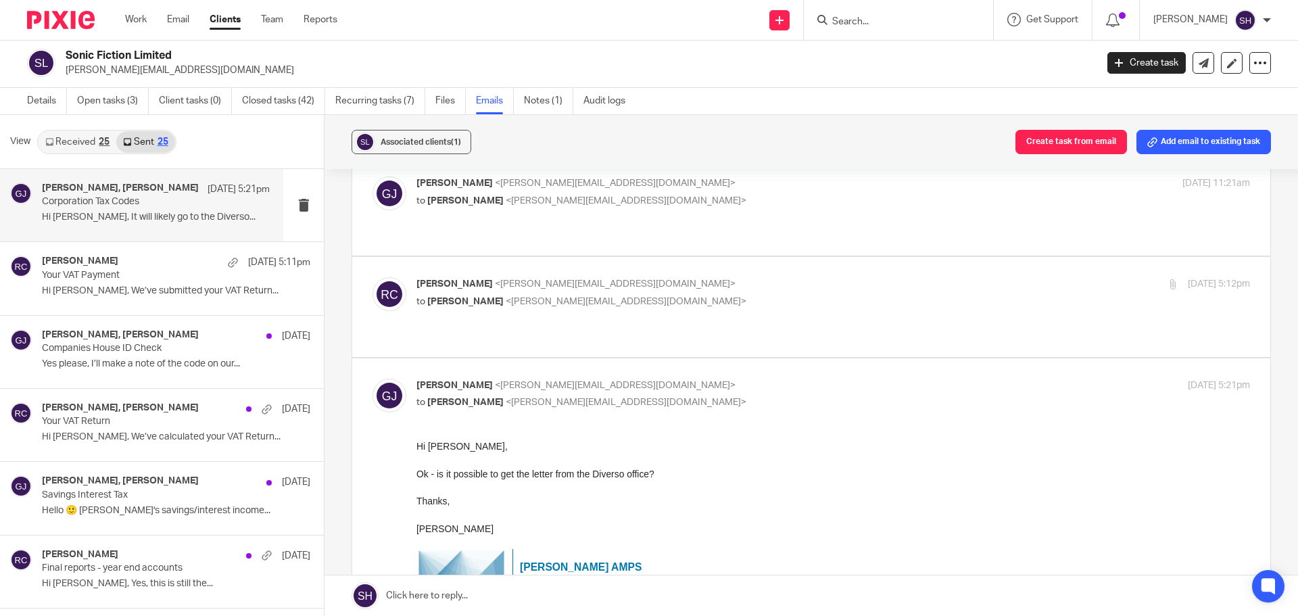
scroll to position [0, 0]
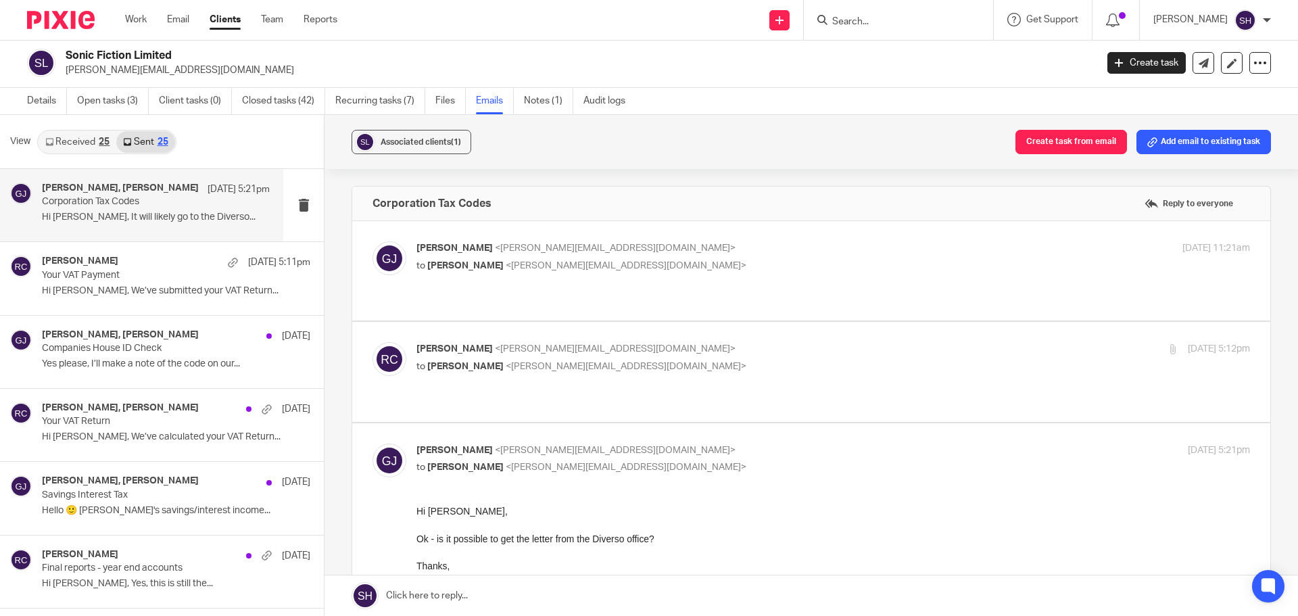
click at [673, 343] on div "Rebecca Cole <becky@myfigroup.com> to Gustaf Jackson <gustaf@sonicfiction.co.uk>" at bounding box center [694, 357] width 556 height 31
checkbox input "true"
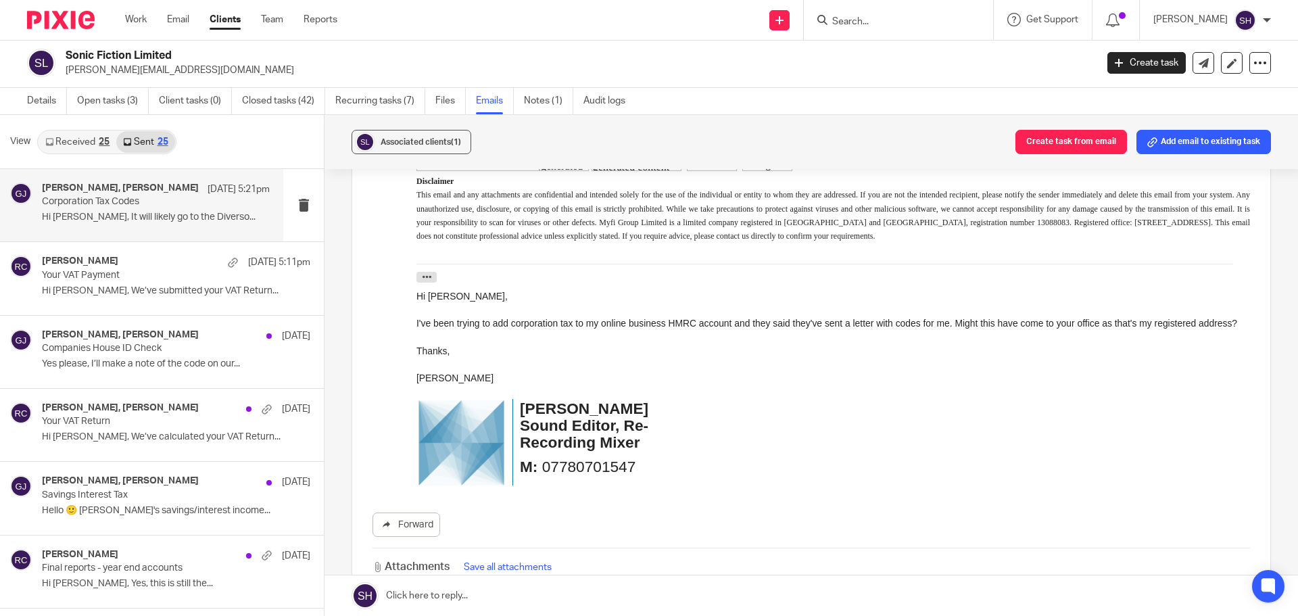
scroll to position [541, 0]
